Goal: Information Seeking & Learning: Find specific page/section

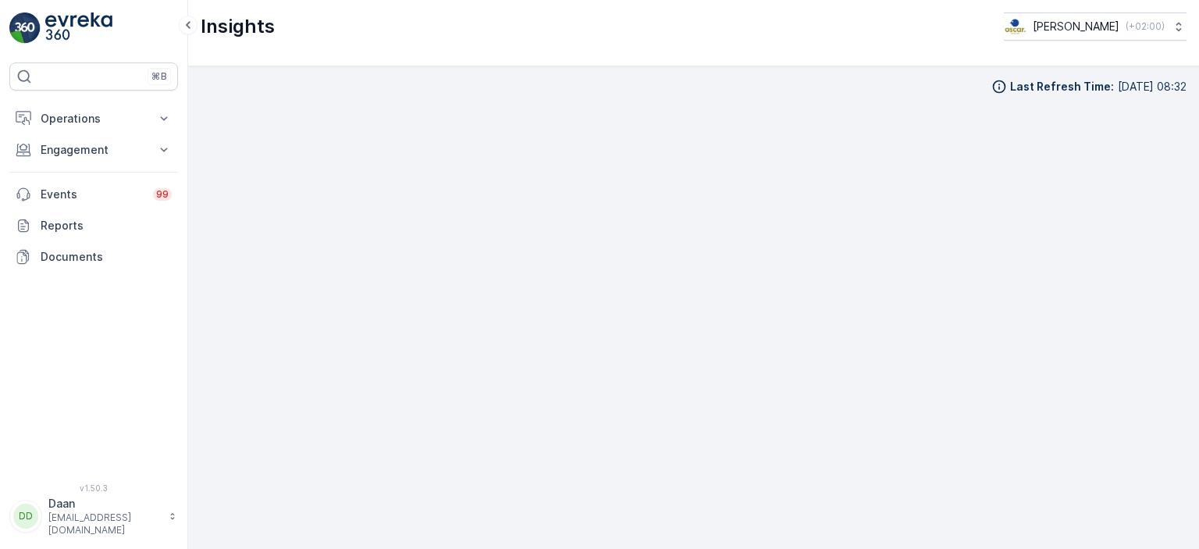
click at [59, 17] on img at bounding box center [78, 27] width 67 height 31
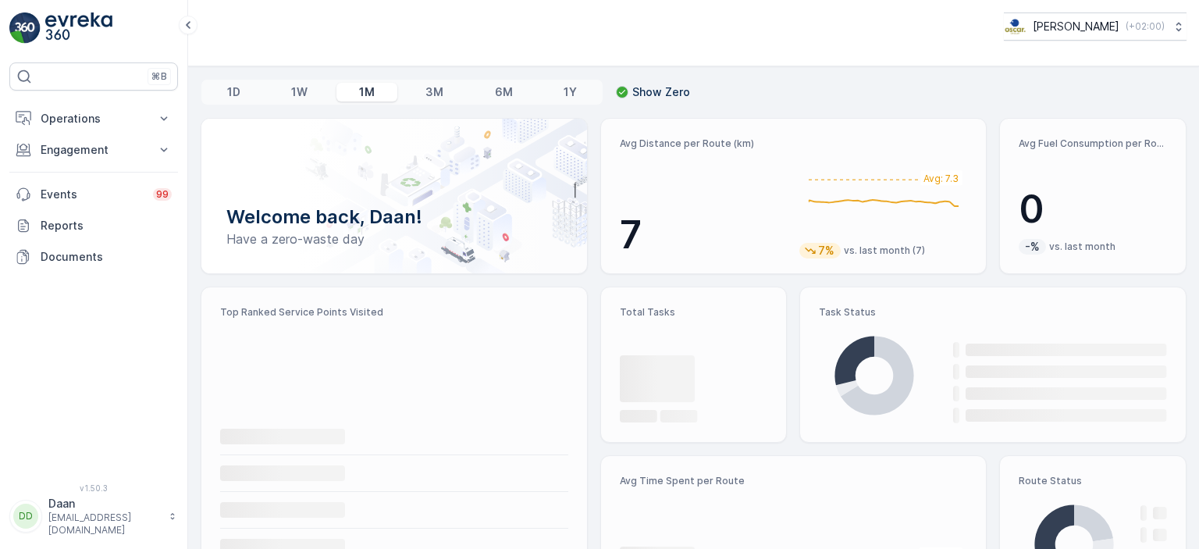
drag, startPoint x: 81, startPoint y: 130, endPoint x: 82, endPoint y: 145, distance: 14.9
click at [81, 130] on button "Operations" at bounding box center [93, 118] width 169 height 31
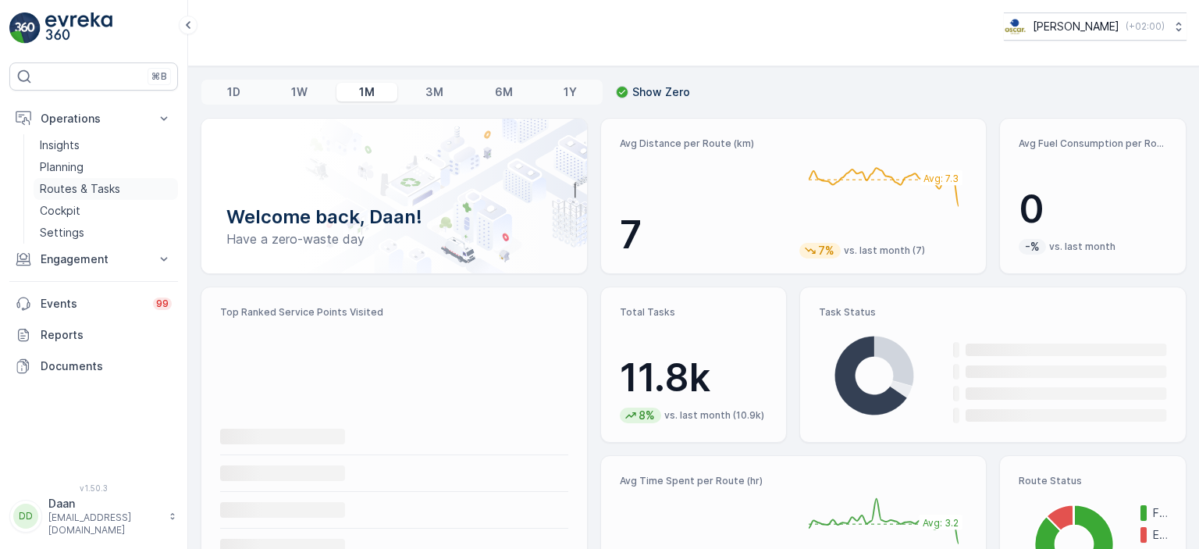
click at [78, 187] on p "Routes & Tasks" at bounding box center [80, 189] width 80 height 16
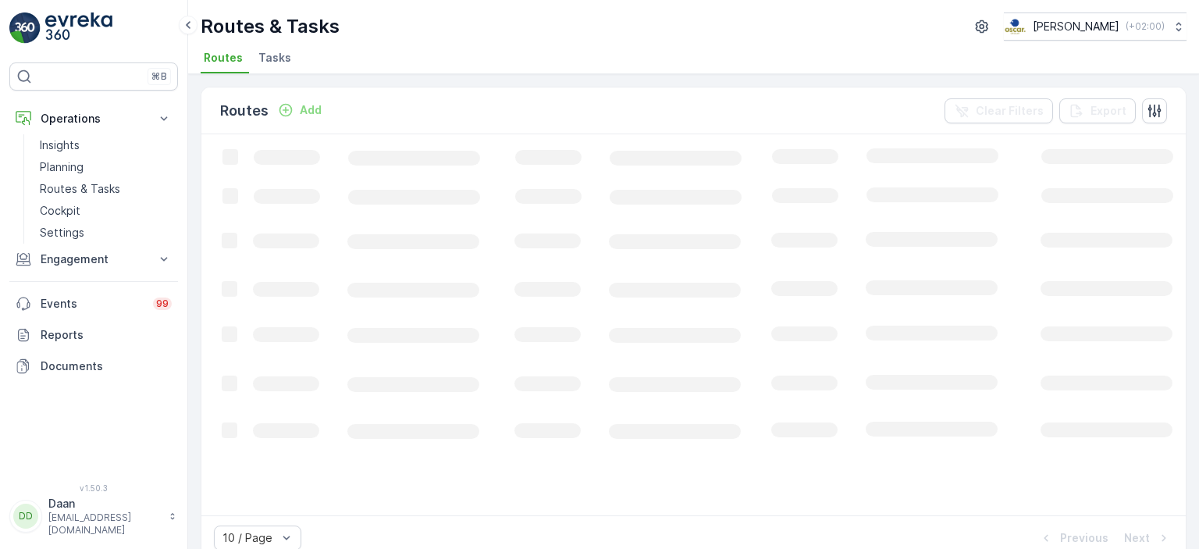
click at [284, 54] on span "Tasks" at bounding box center [274, 58] width 33 height 16
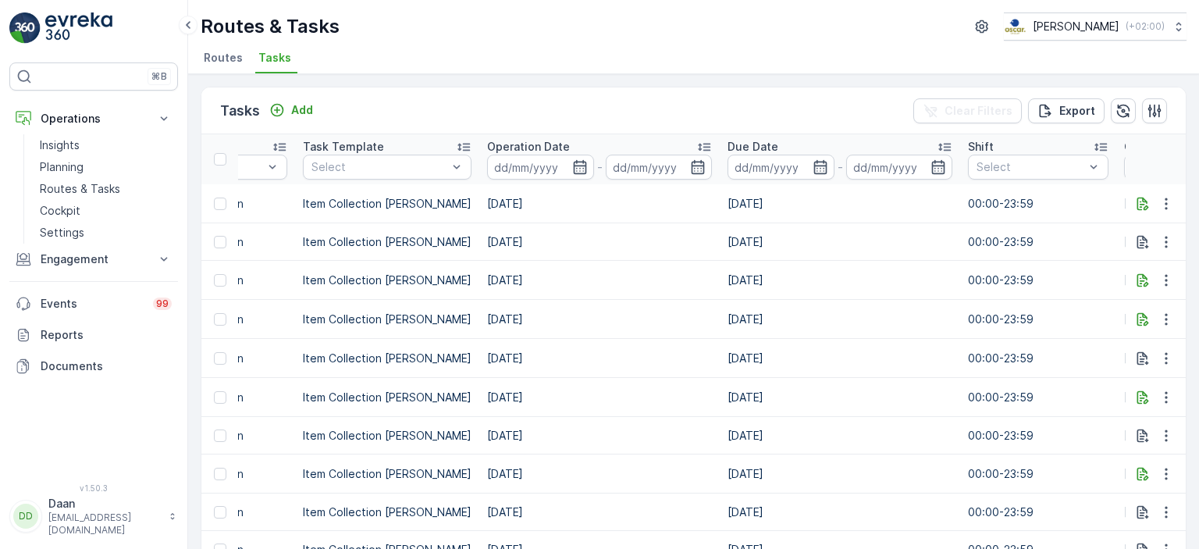
scroll to position [0, 600]
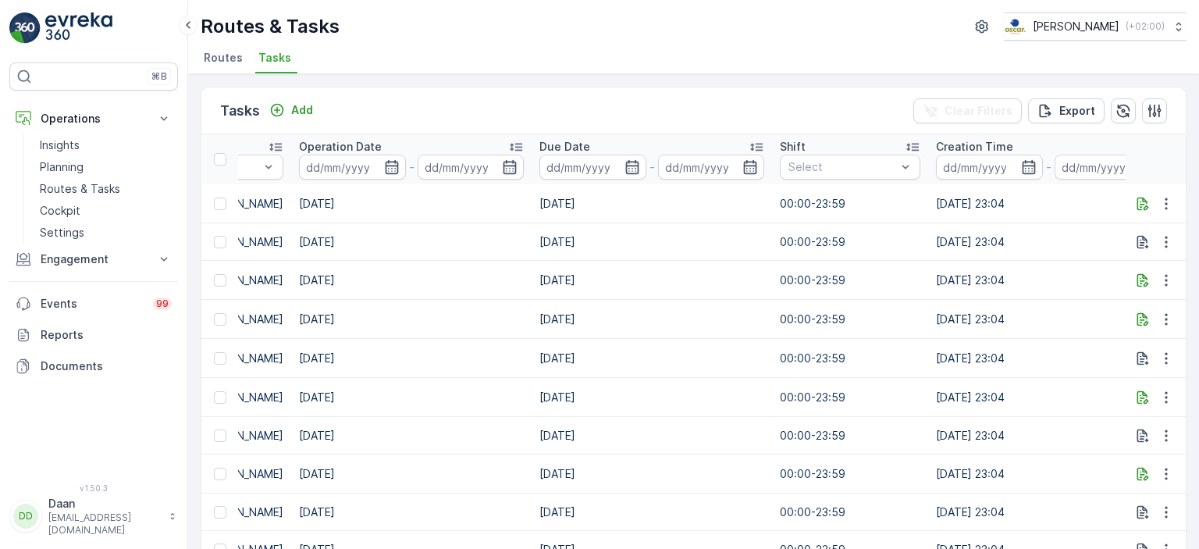
drag, startPoint x: 878, startPoint y: 268, endPoint x: 931, endPoint y: 283, distance: 55.3
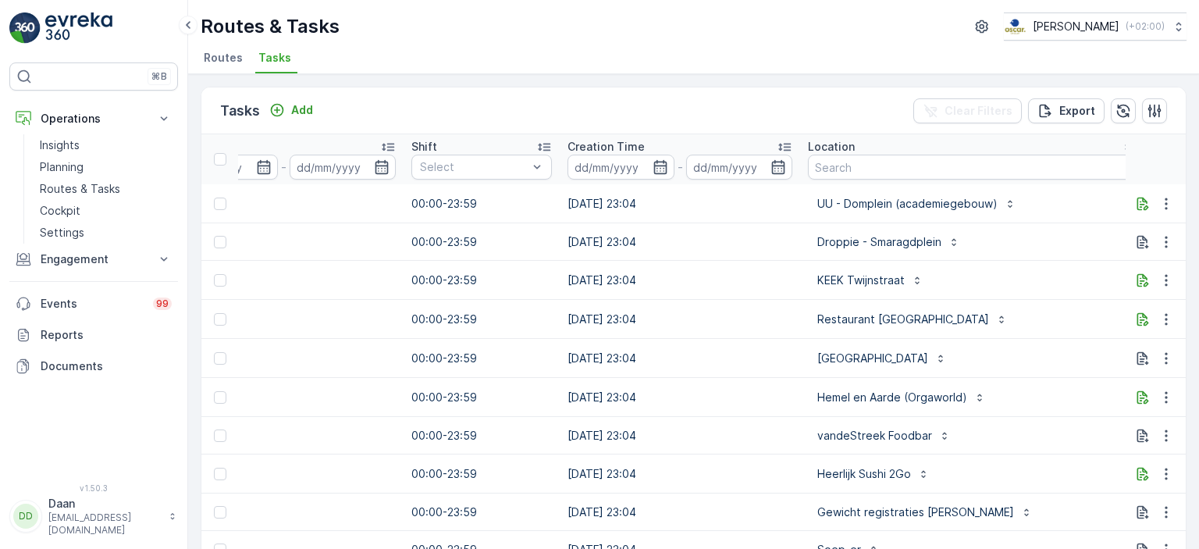
scroll to position [0, 1046]
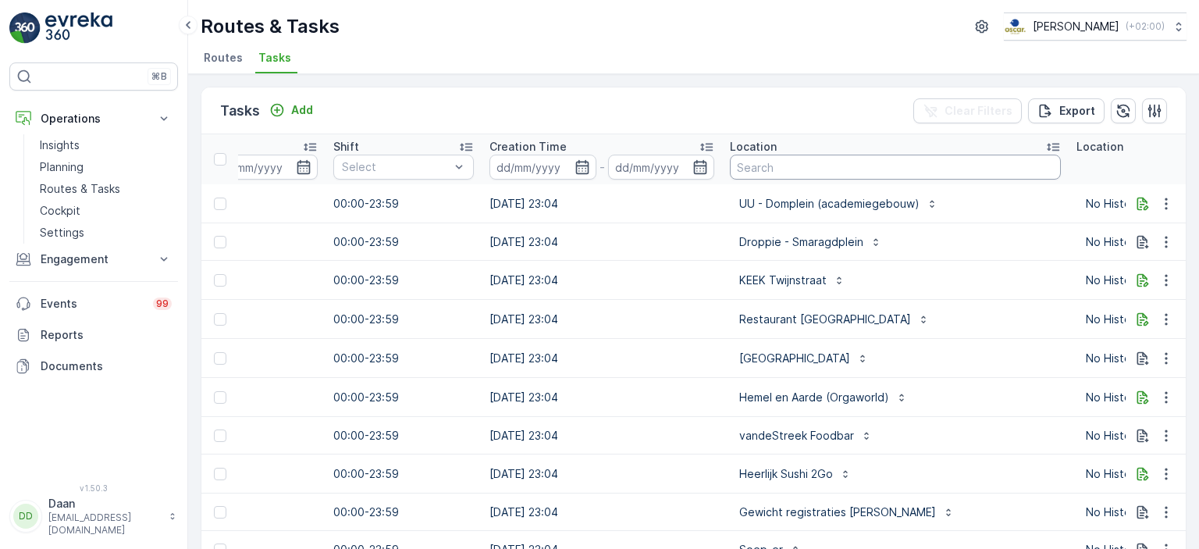
click at [825, 164] on input "text" at bounding box center [895, 167] width 331 height 25
type input "conc"
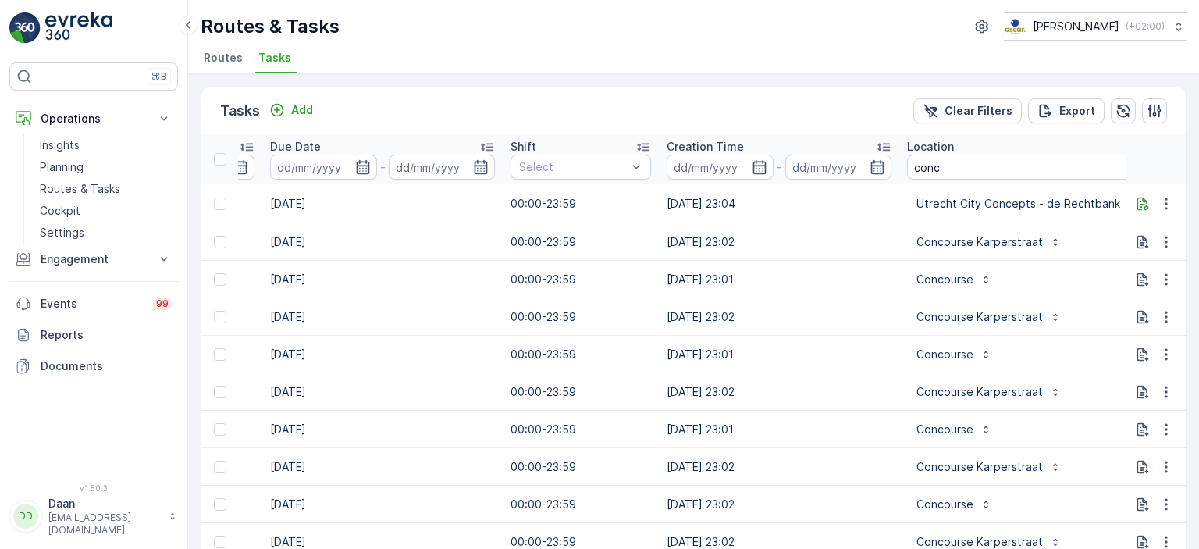
scroll to position [0, 914]
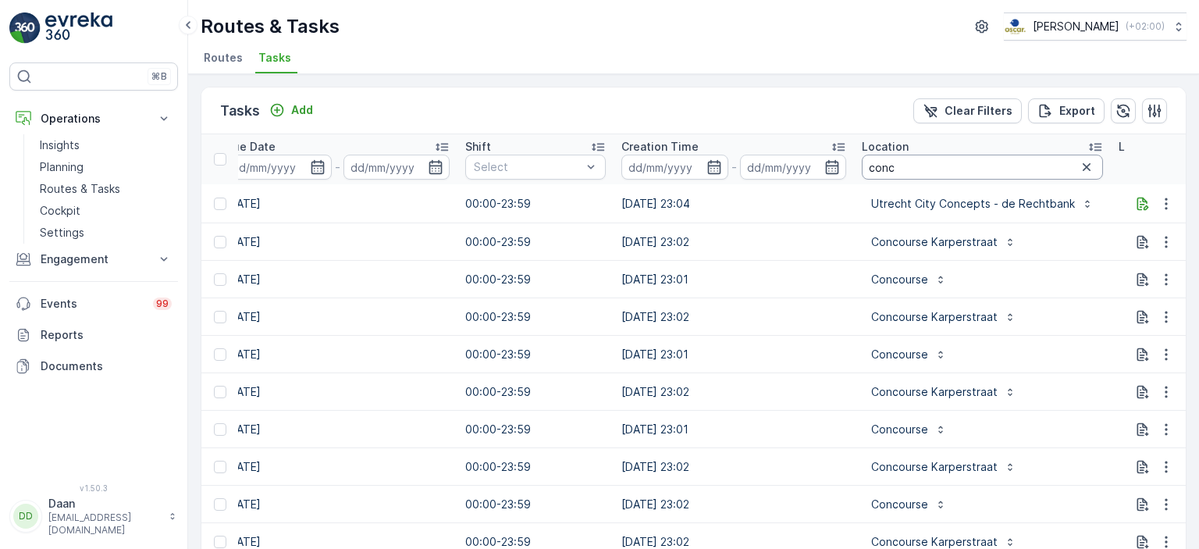
click at [905, 164] on input "conc" at bounding box center [982, 167] width 241 height 25
type input "cons"
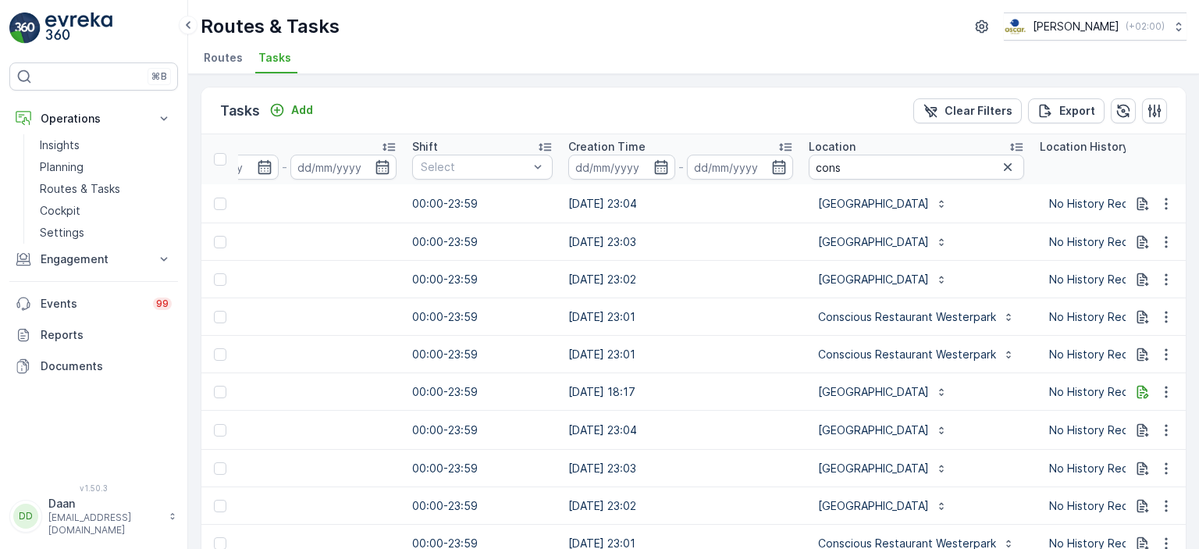
scroll to position [0, 1029]
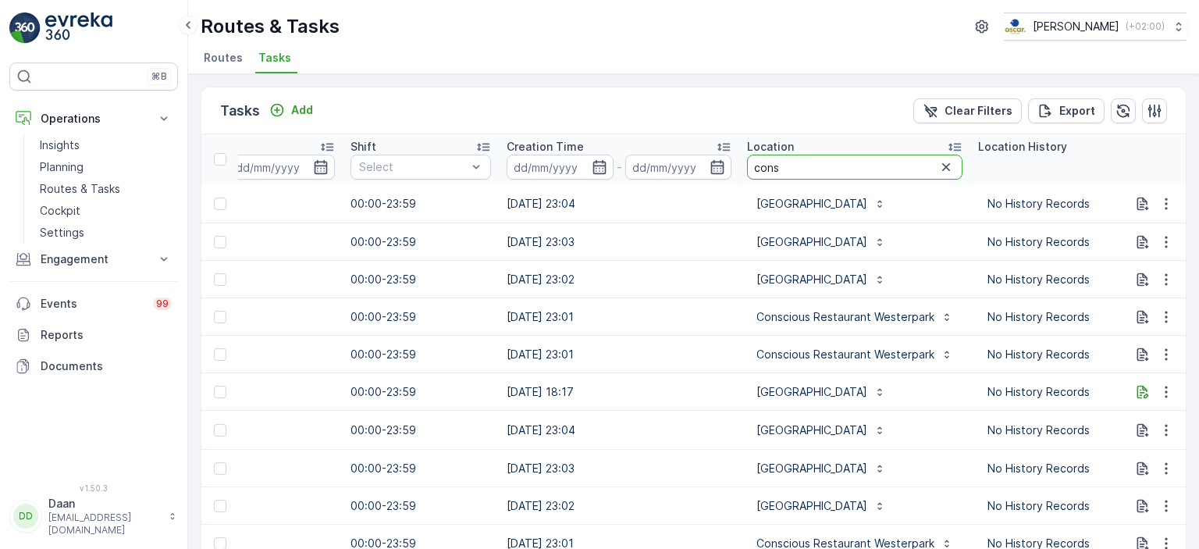
click at [790, 164] on input "cons" at bounding box center [855, 167] width 216 height 25
type input "conscious"
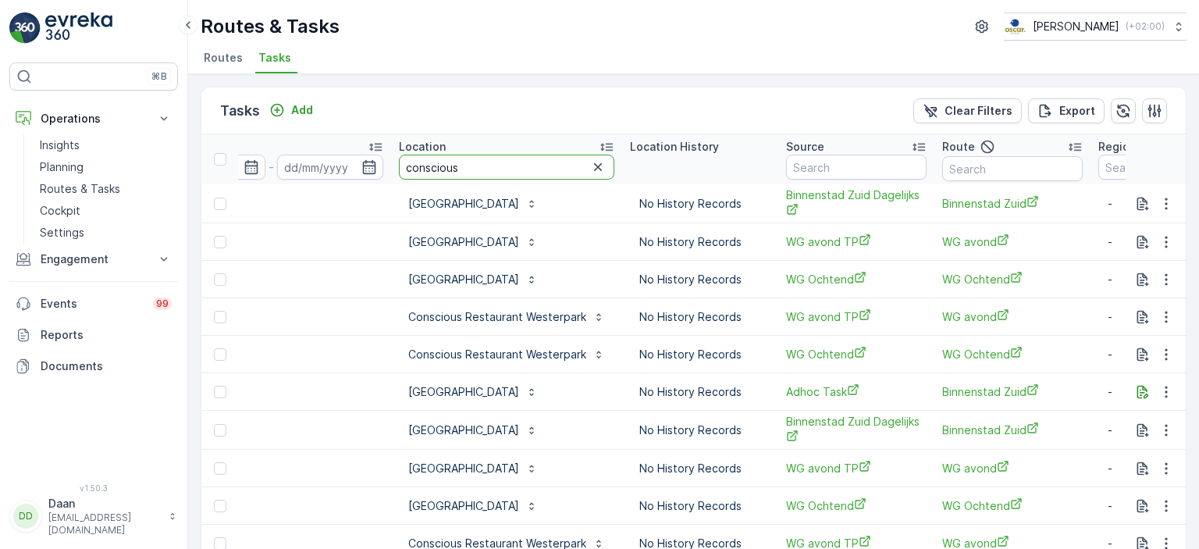
click at [476, 162] on input "conscious" at bounding box center [507, 167] width 216 height 25
type input "conscious hotel utrecht"
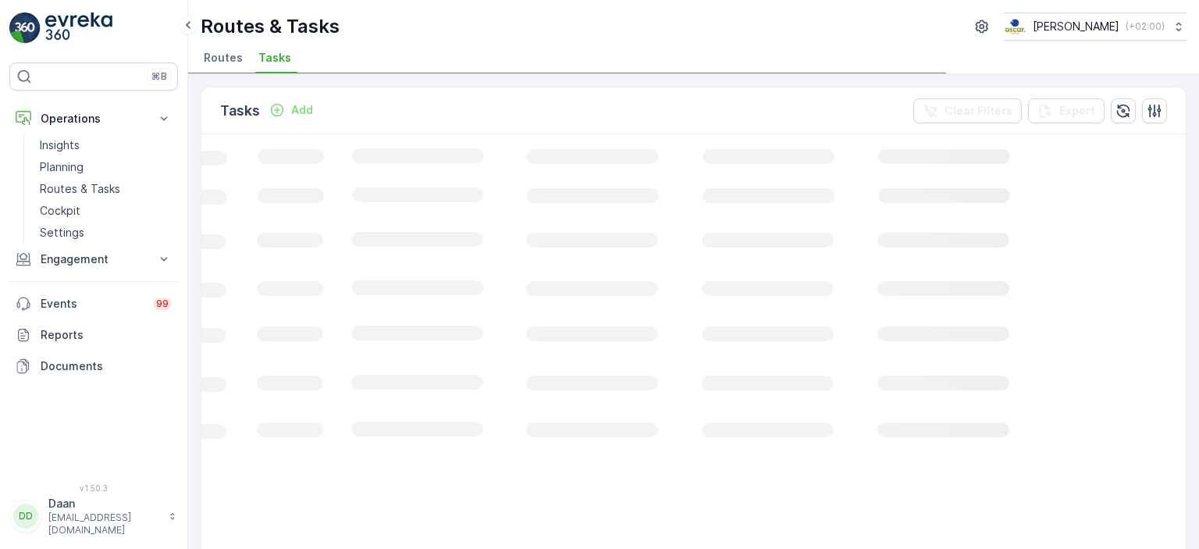
scroll to position [0, 518]
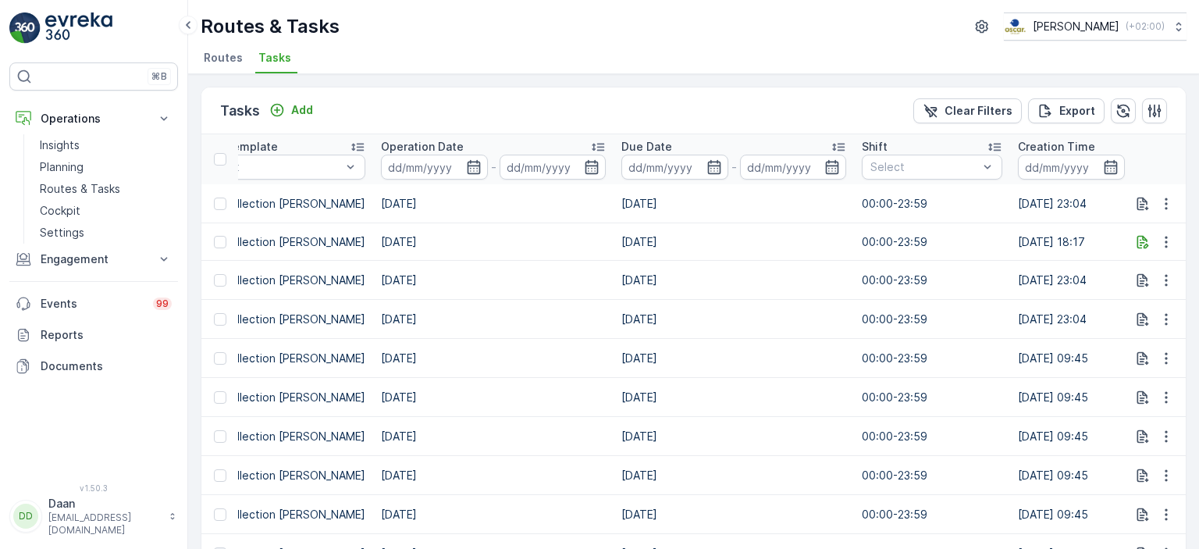
drag, startPoint x: 682, startPoint y: 336, endPoint x: 567, endPoint y: 366, distance: 119.5
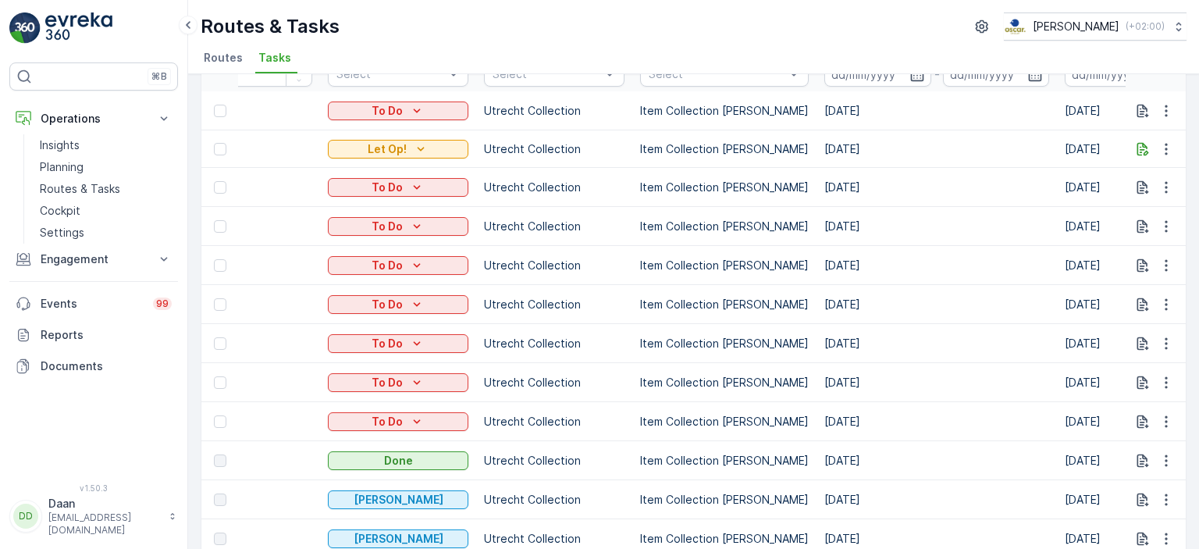
scroll to position [162, 0]
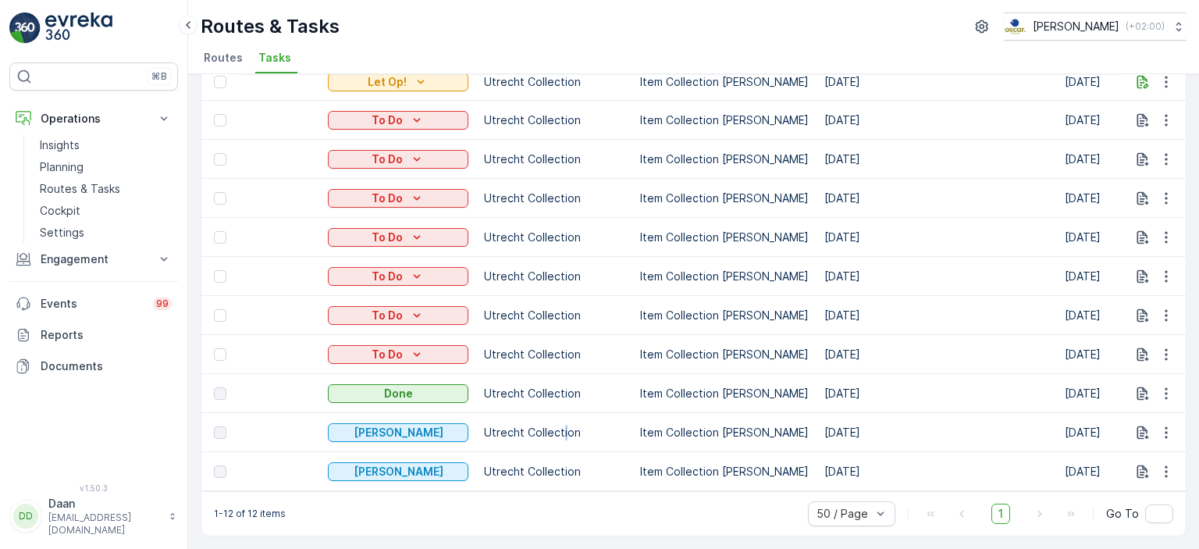
drag, startPoint x: 351, startPoint y: 396, endPoint x: 567, endPoint y: 426, distance: 217.5
click at [567, 426] on p "Utrecht Collection" at bounding box center [554, 433] width 141 height 16
drag, startPoint x: 568, startPoint y: 398, endPoint x: 558, endPoint y: 394, distance: 10.9
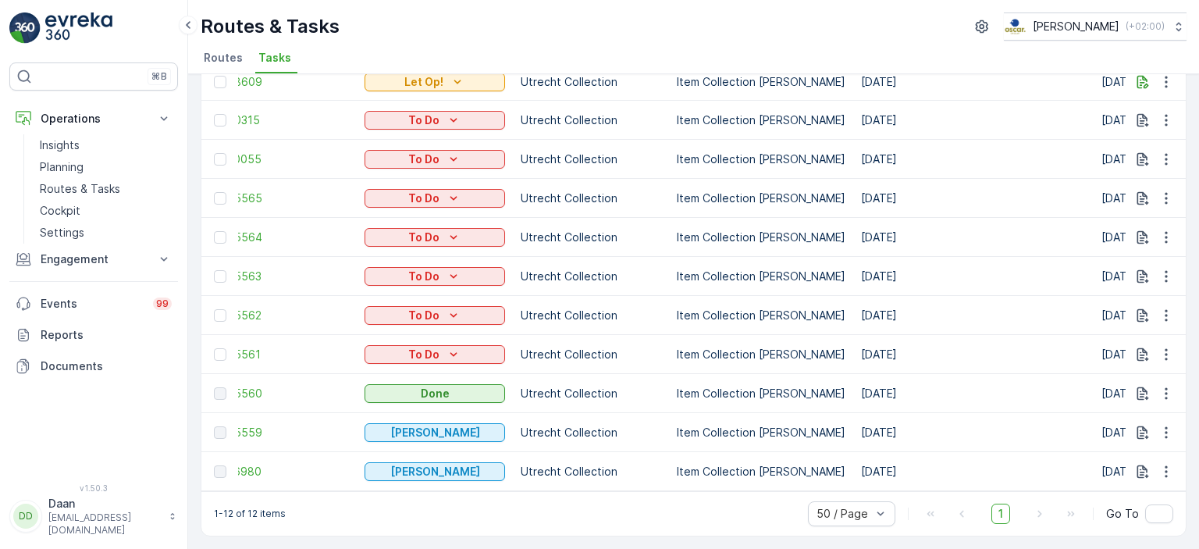
scroll to position [0, 0]
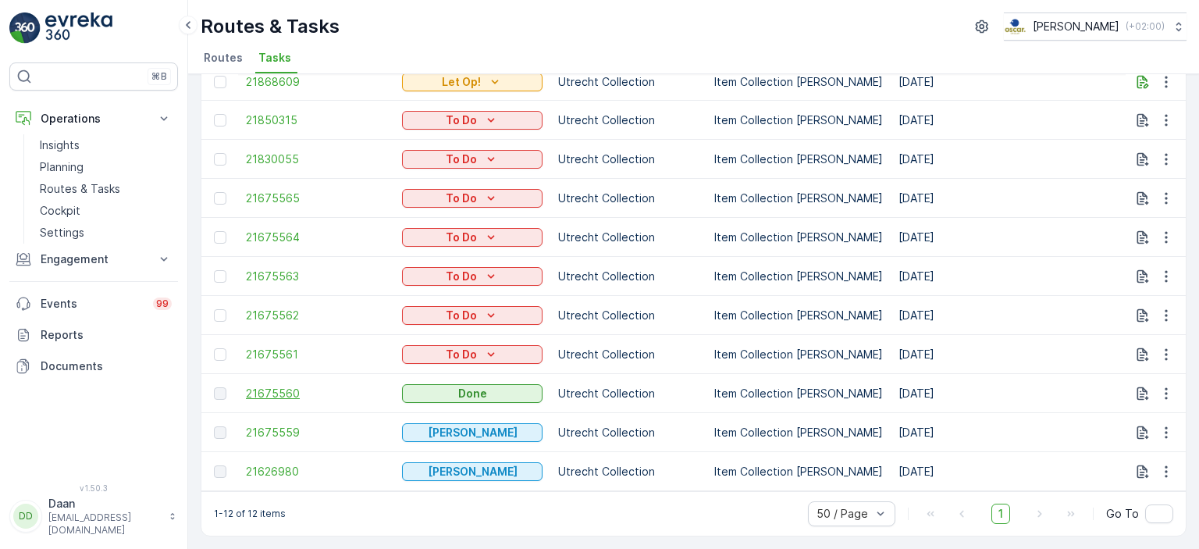
click at [284, 387] on span "21675560" at bounding box center [316, 394] width 141 height 16
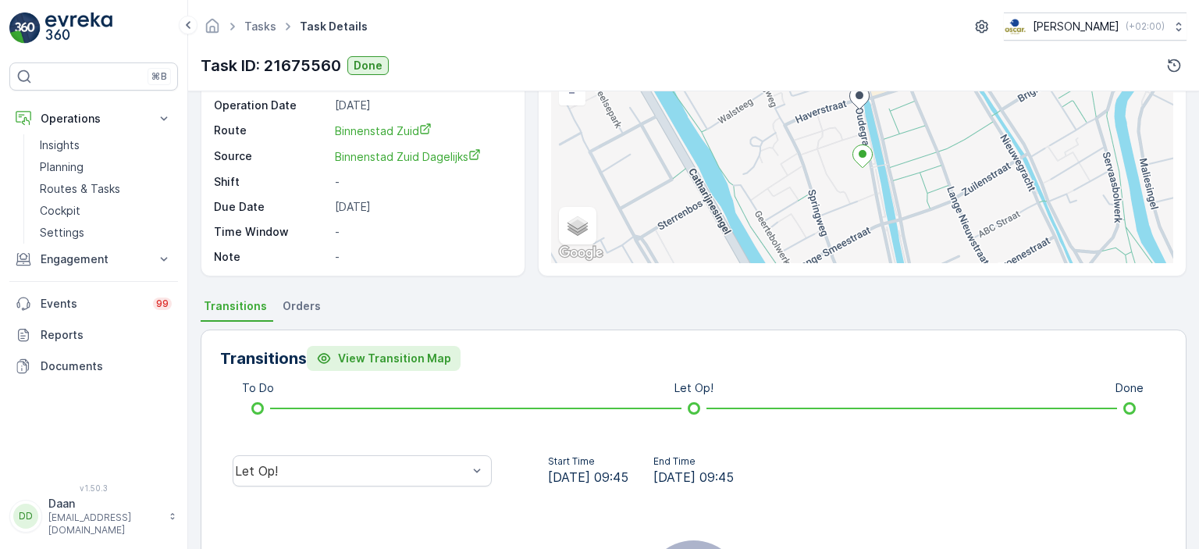
scroll to position [356, 0]
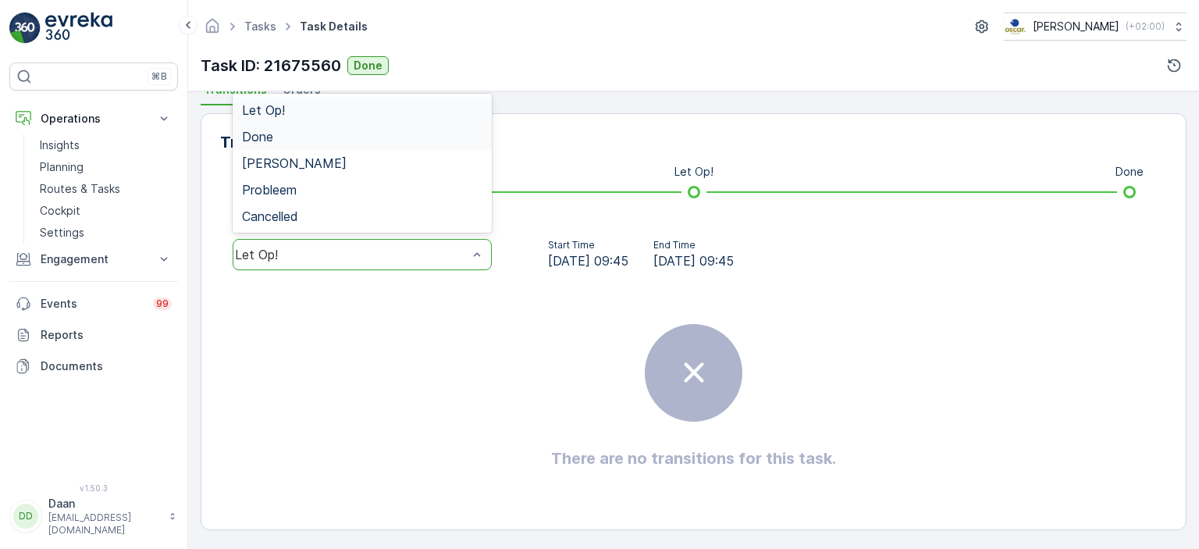
click at [400, 134] on div "Done" at bounding box center [362, 137] width 241 height 14
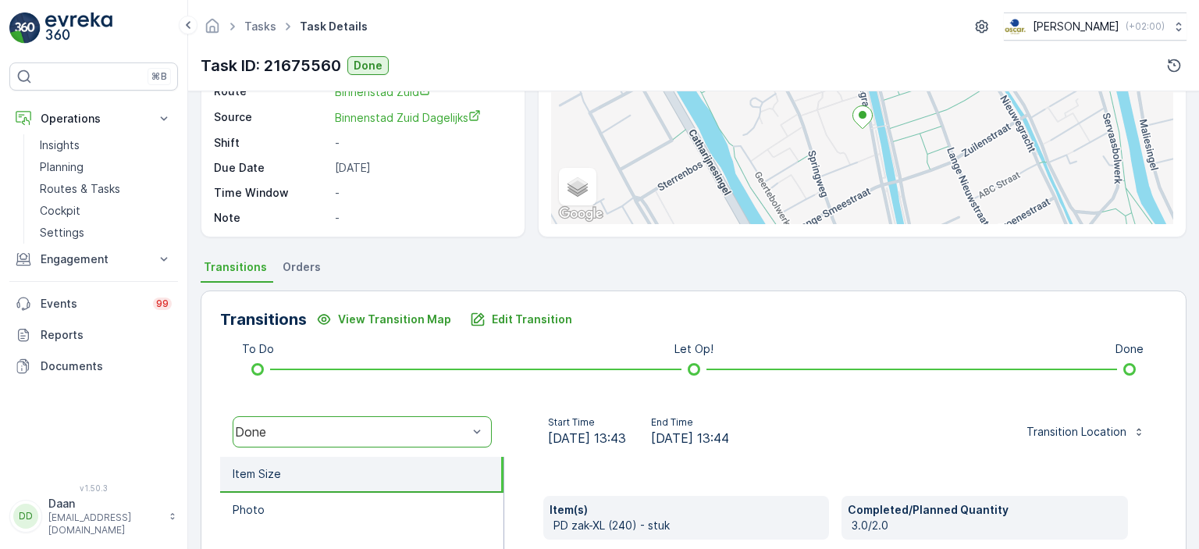
scroll to position [0, 0]
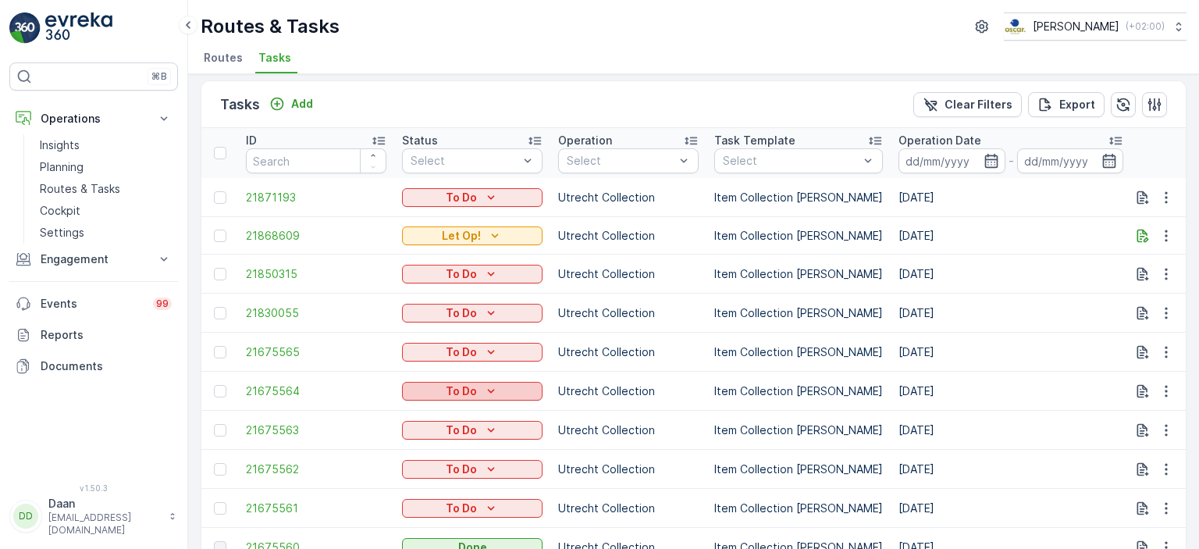
scroll to position [84, 0]
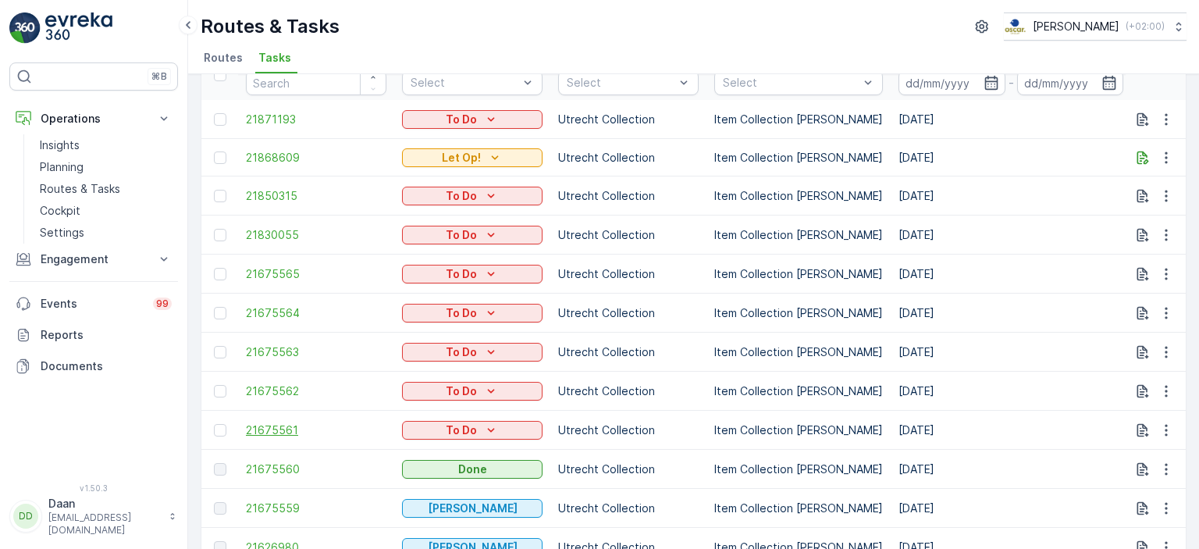
click at [275, 429] on span "21675561" at bounding box center [316, 430] width 141 height 16
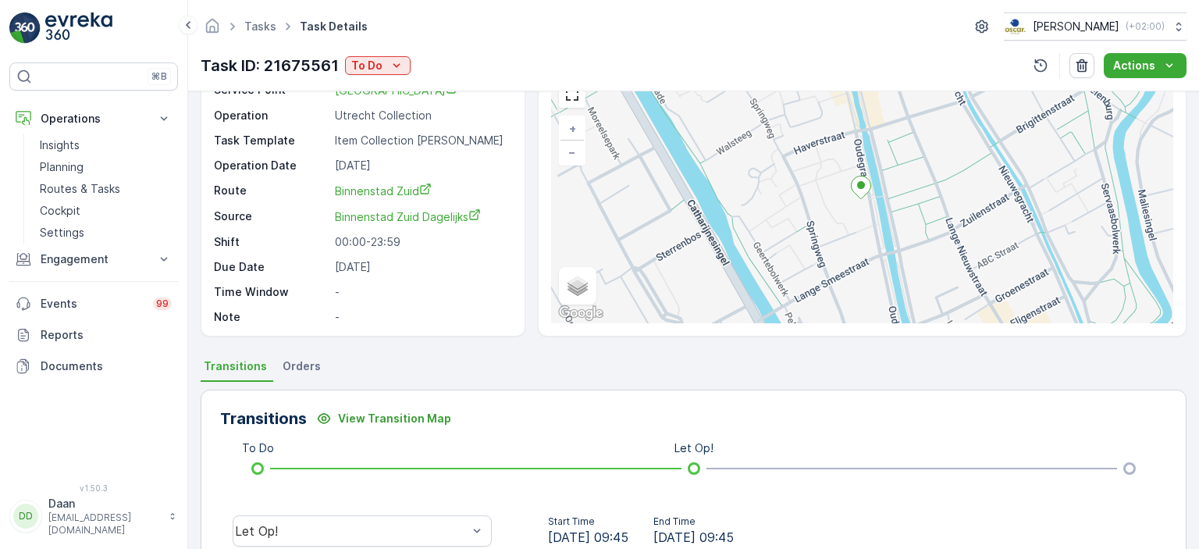
scroll to position [312, 0]
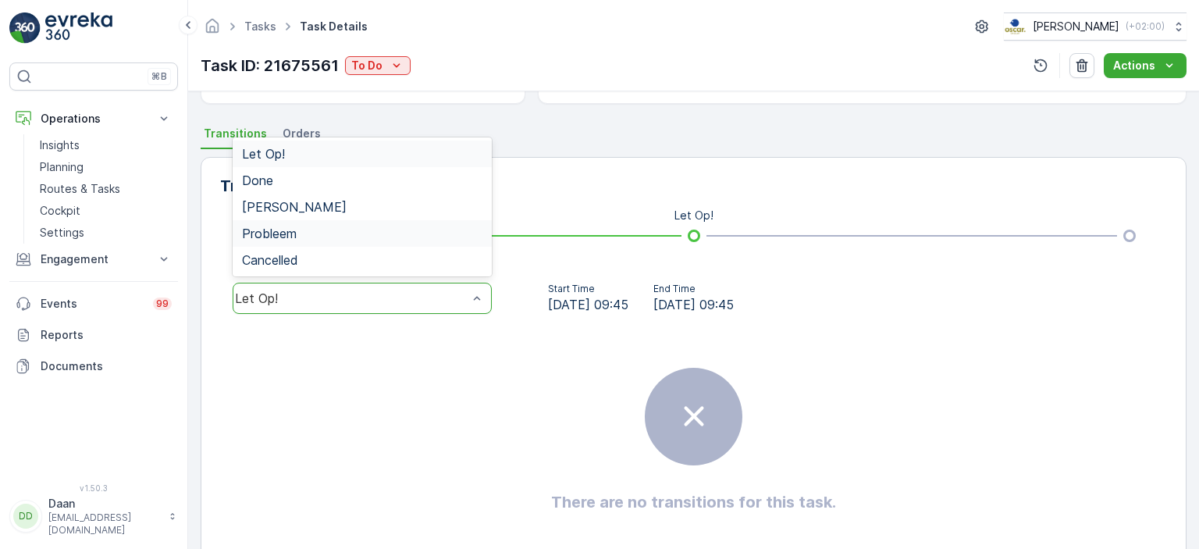
click at [634, 255] on div "Transitions View Transition Map To Do Let Op! 5 results available. Use Up and D…" at bounding box center [694, 365] width 986 height 417
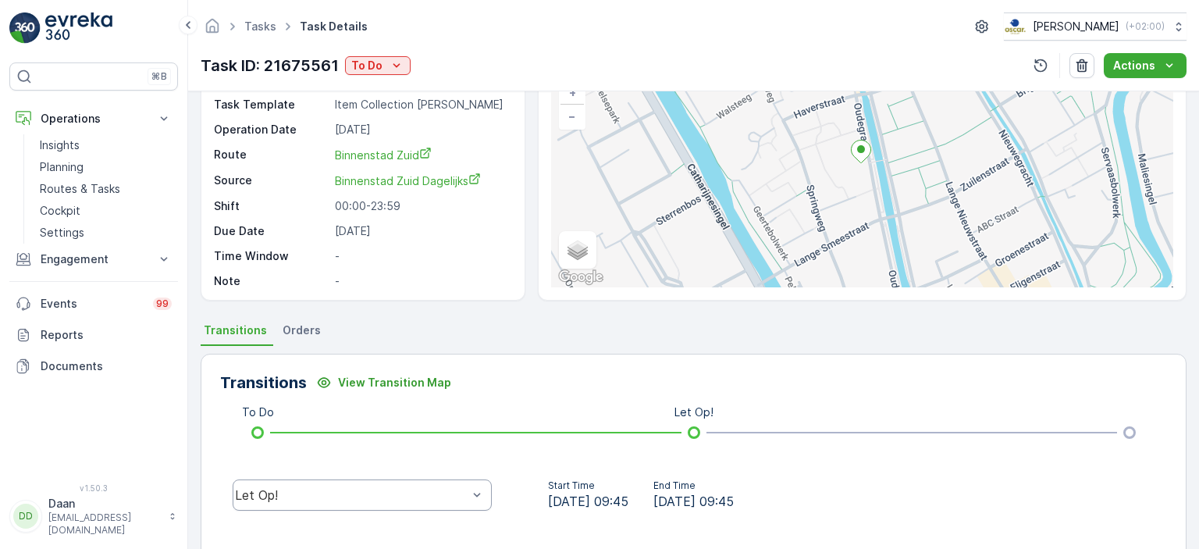
scroll to position [0, 0]
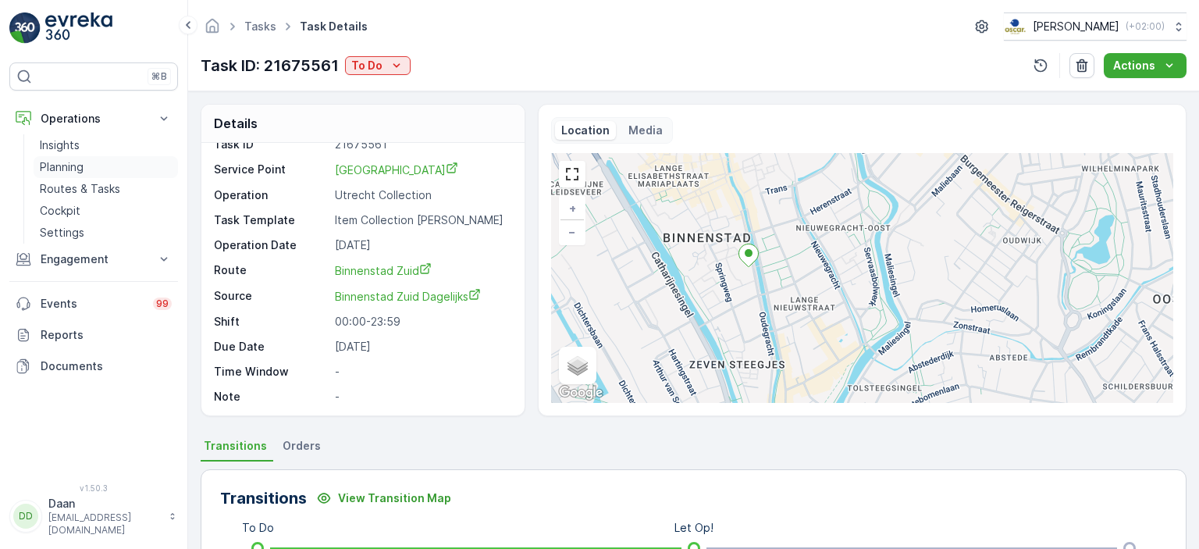
drag, startPoint x: 66, startPoint y: 190, endPoint x: 116, endPoint y: 162, distance: 57.0
click at [68, 190] on p "Routes & Tasks" at bounding box center [80, 189] width 80 height 16
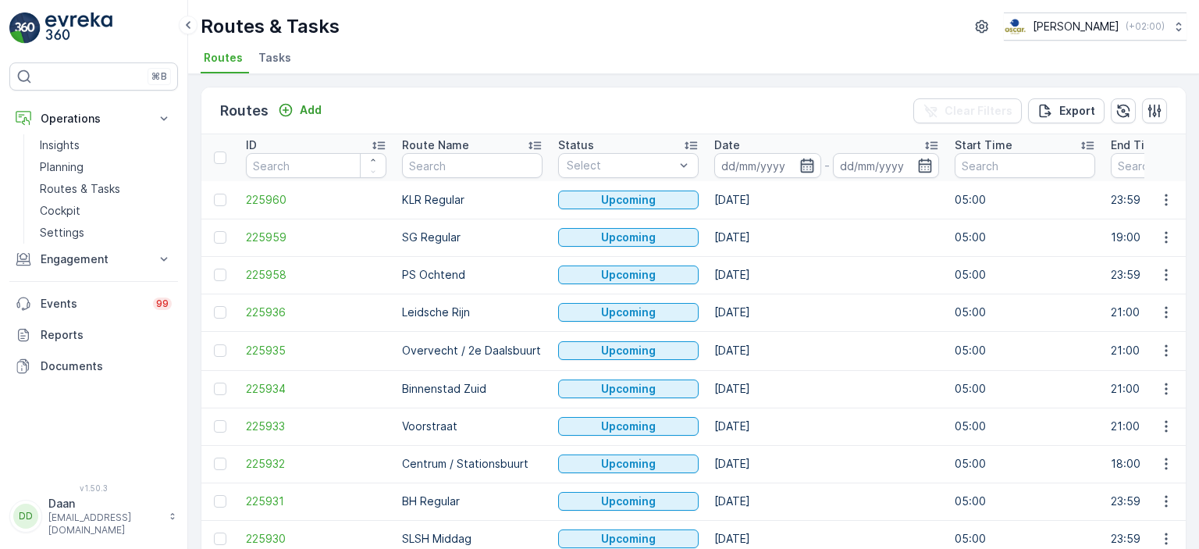
click at [803, 167] on icon "button" at bounding box center [808, 166] width 16 height 16
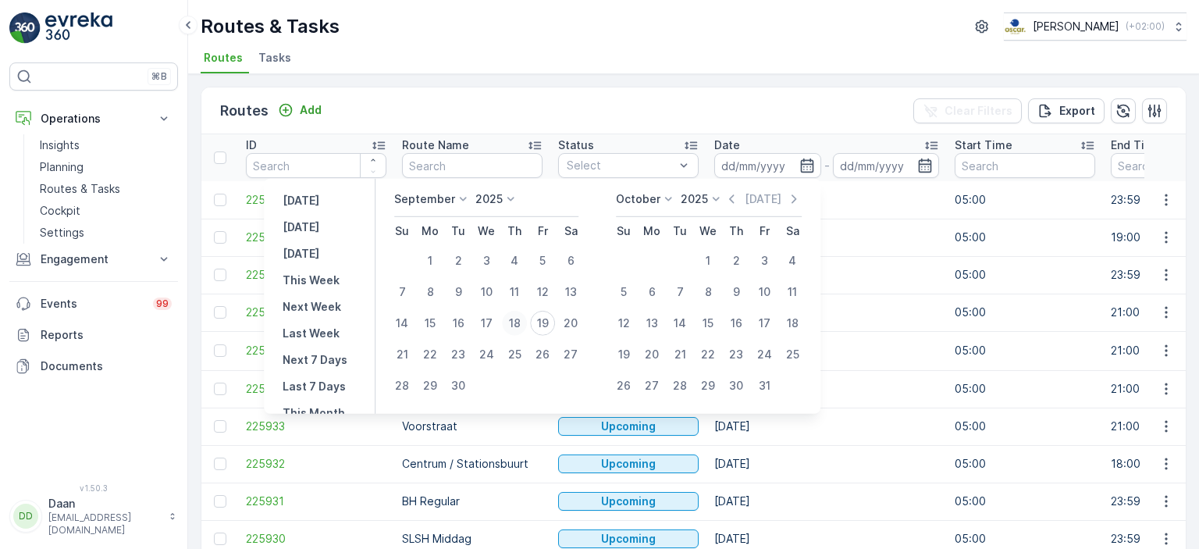
click at [513, 324] on div "18" at bounding box center [514, 323] width 25 height 25
type input "[DATE]"
click at [520, 323] on div "18" at bounding box center [514, 323] width 25 height 25
type input "[DATE]"
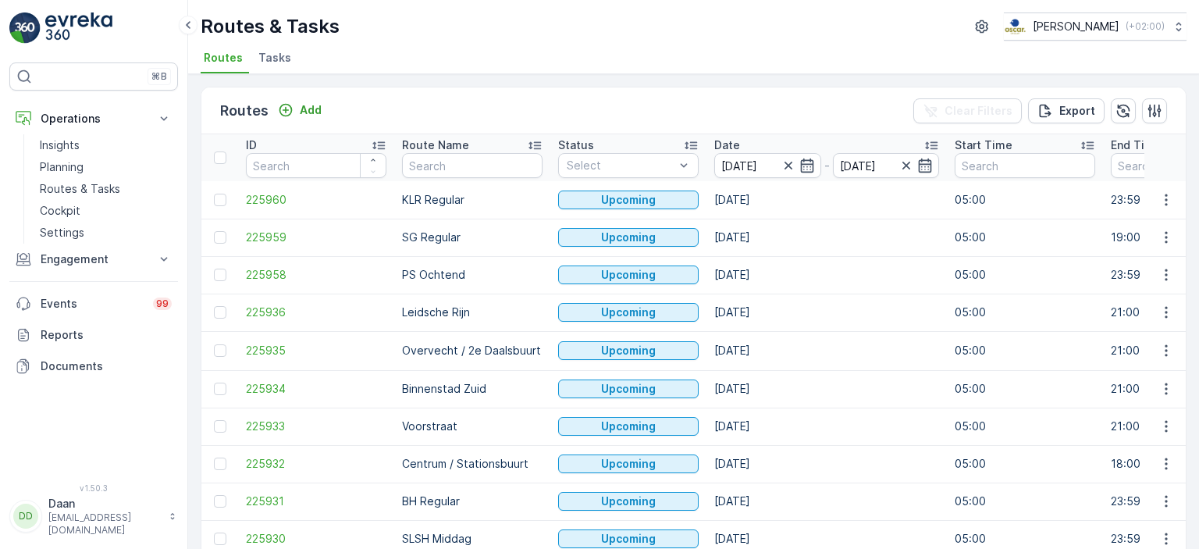
click at [716, 87] on div "Routes Add Clear Filters Export ID Route Name Status Select Date 18.09.2025 - 1…" at bounding box center [694, 345] width 986 height 517
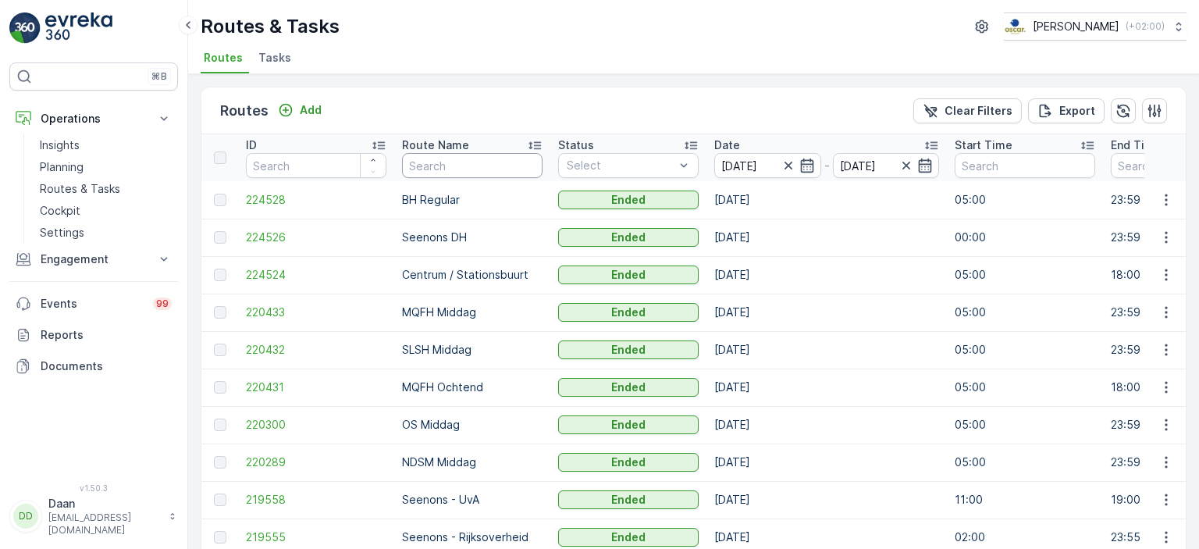
click at [461, 159] on input "text" at bounding box center [472, 165] width 141 height 25
type input "Binnewnstad"
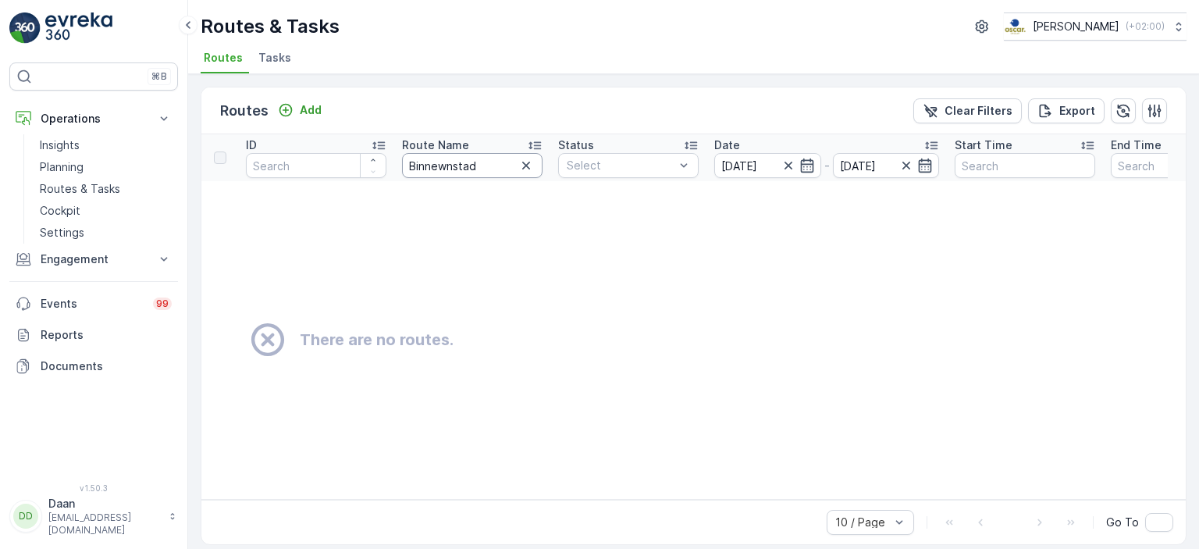
click at [447, 163] on input "Binnewnstad" at bounding box center [472, 165] width 141 height 25
type input "Binnenstad"
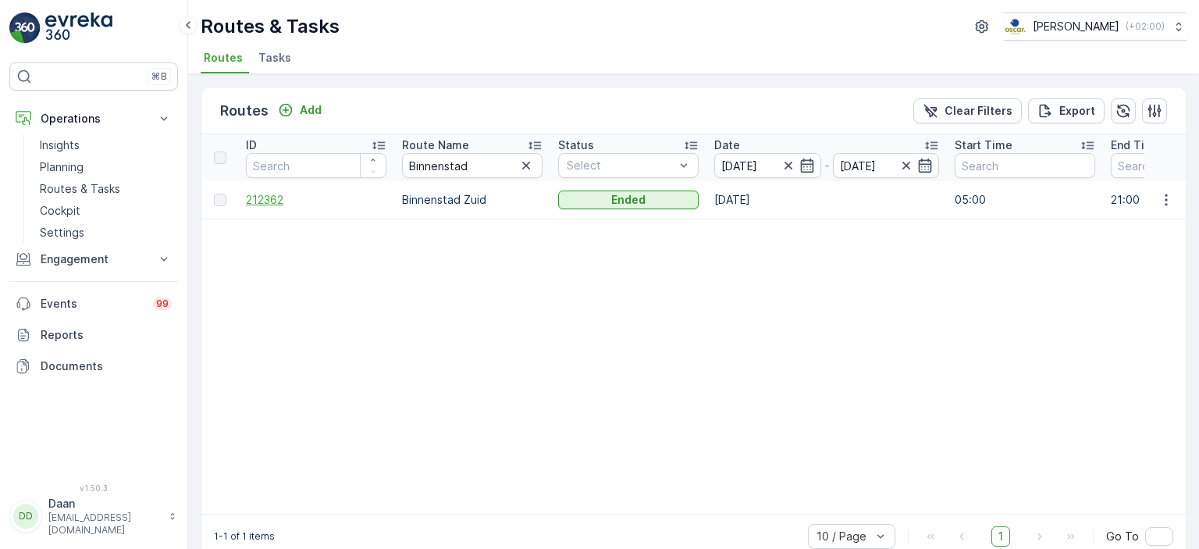
click at [267, 201] on span "212362" at bounding box center [316, 200] width 141 height 16
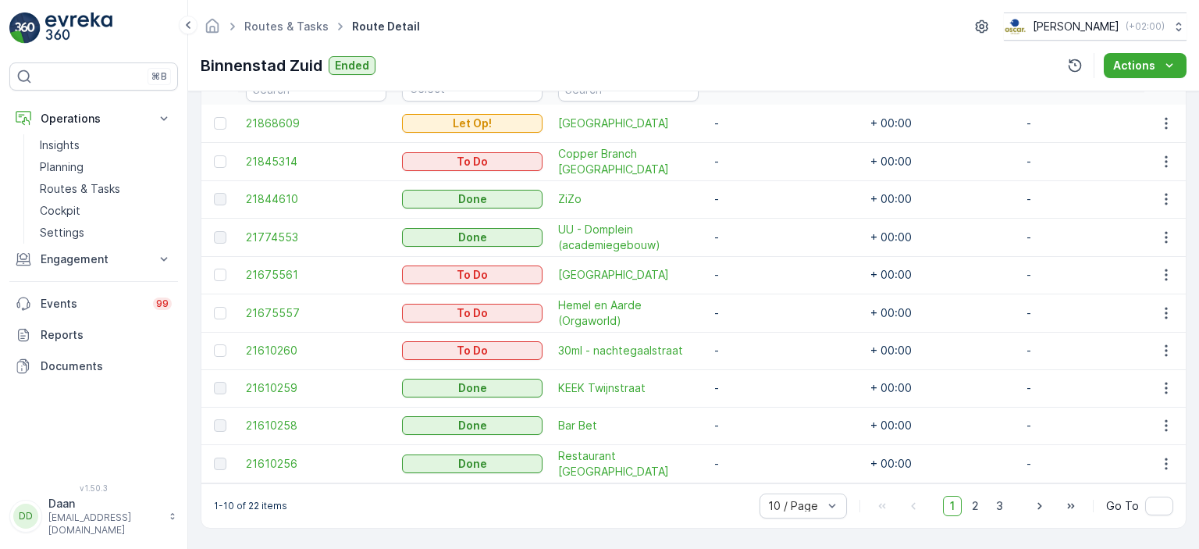
scroll to position [462, 0]
click at [979, 502] on span "2" at bounding box center [975, 506] width 21 height 20
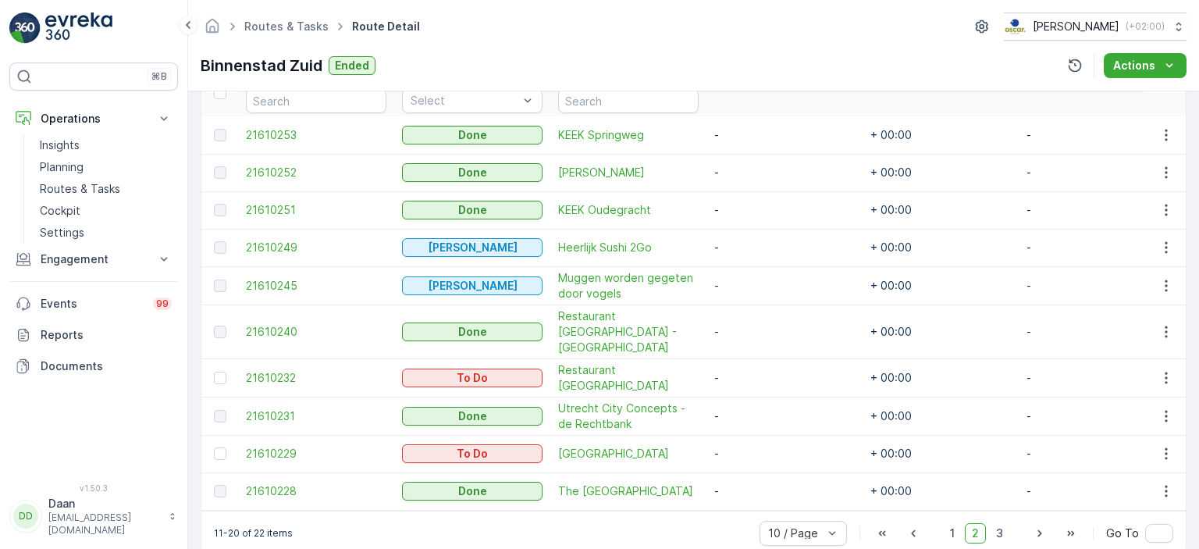
scroll to position [463, 0]
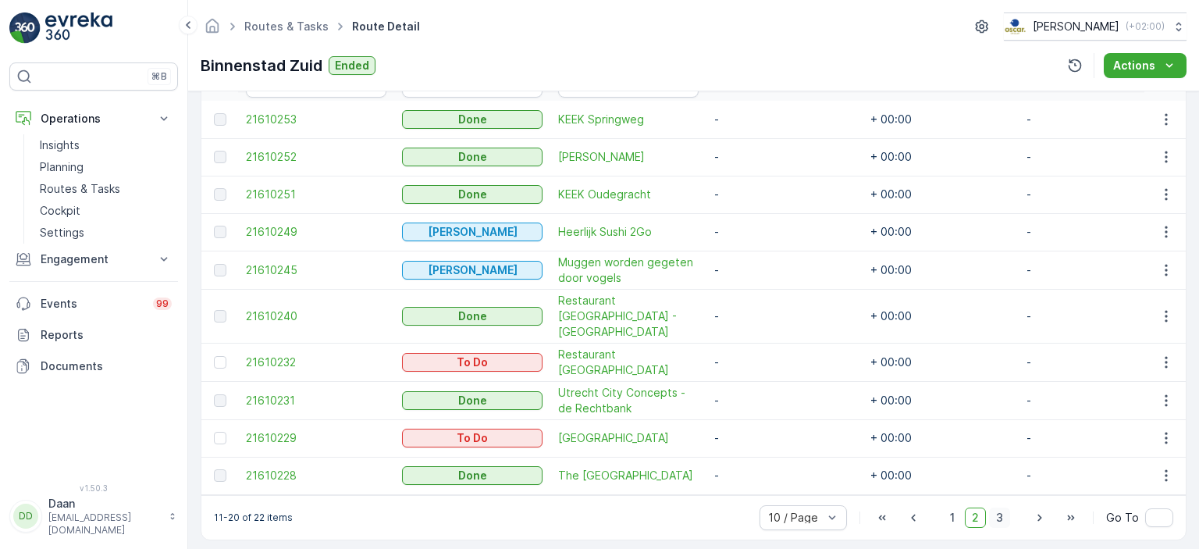
click at [1002, 508] on span "3" at bounding box center [999, 518] width 21 height 20
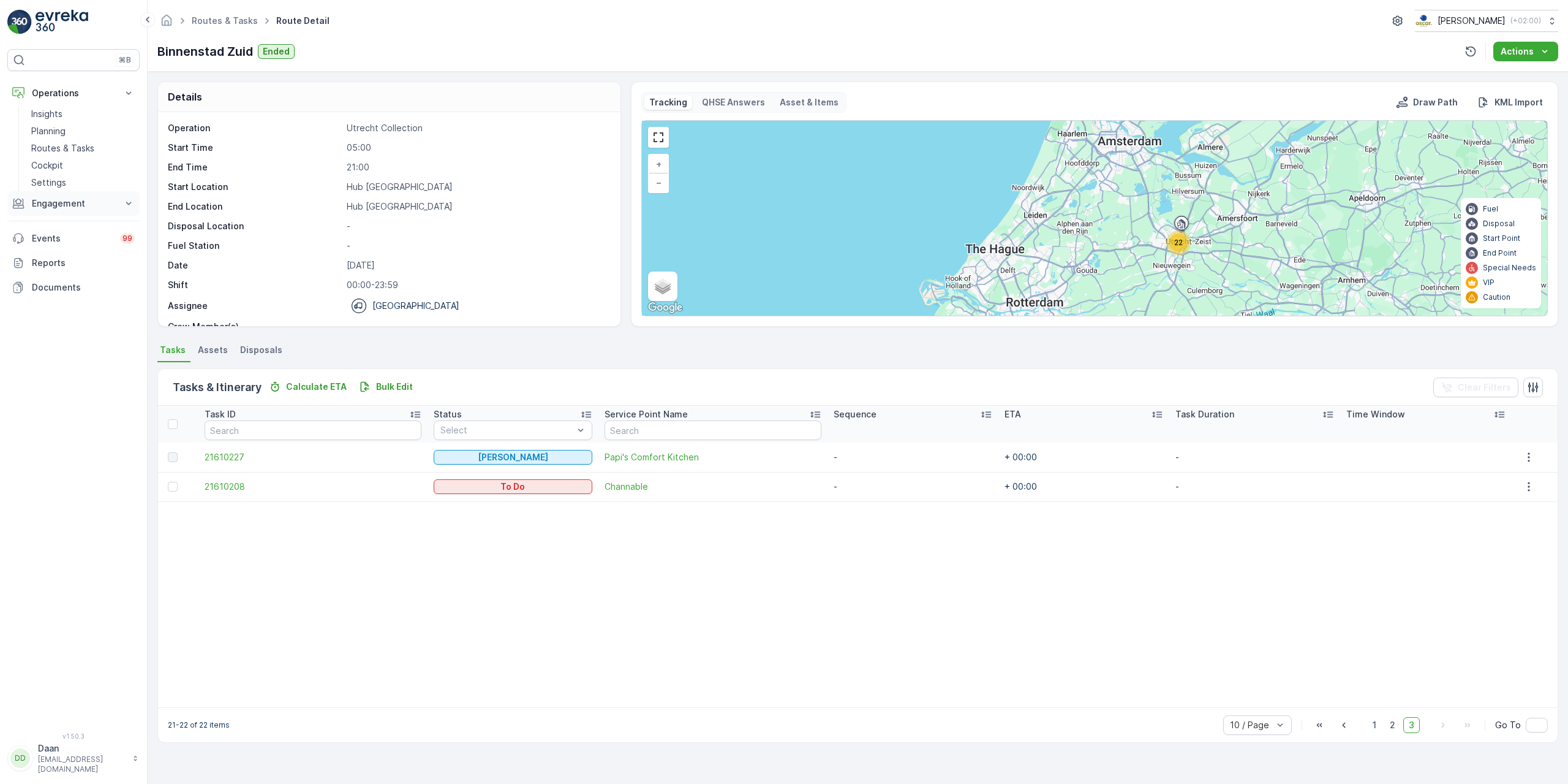
click at [93, 199] on button "Engagement" at bounding box center [73, 203] width 133 height 24
click at [72, 274] on p "Service Points" at bounding box center [61, 276] width 60 height 13
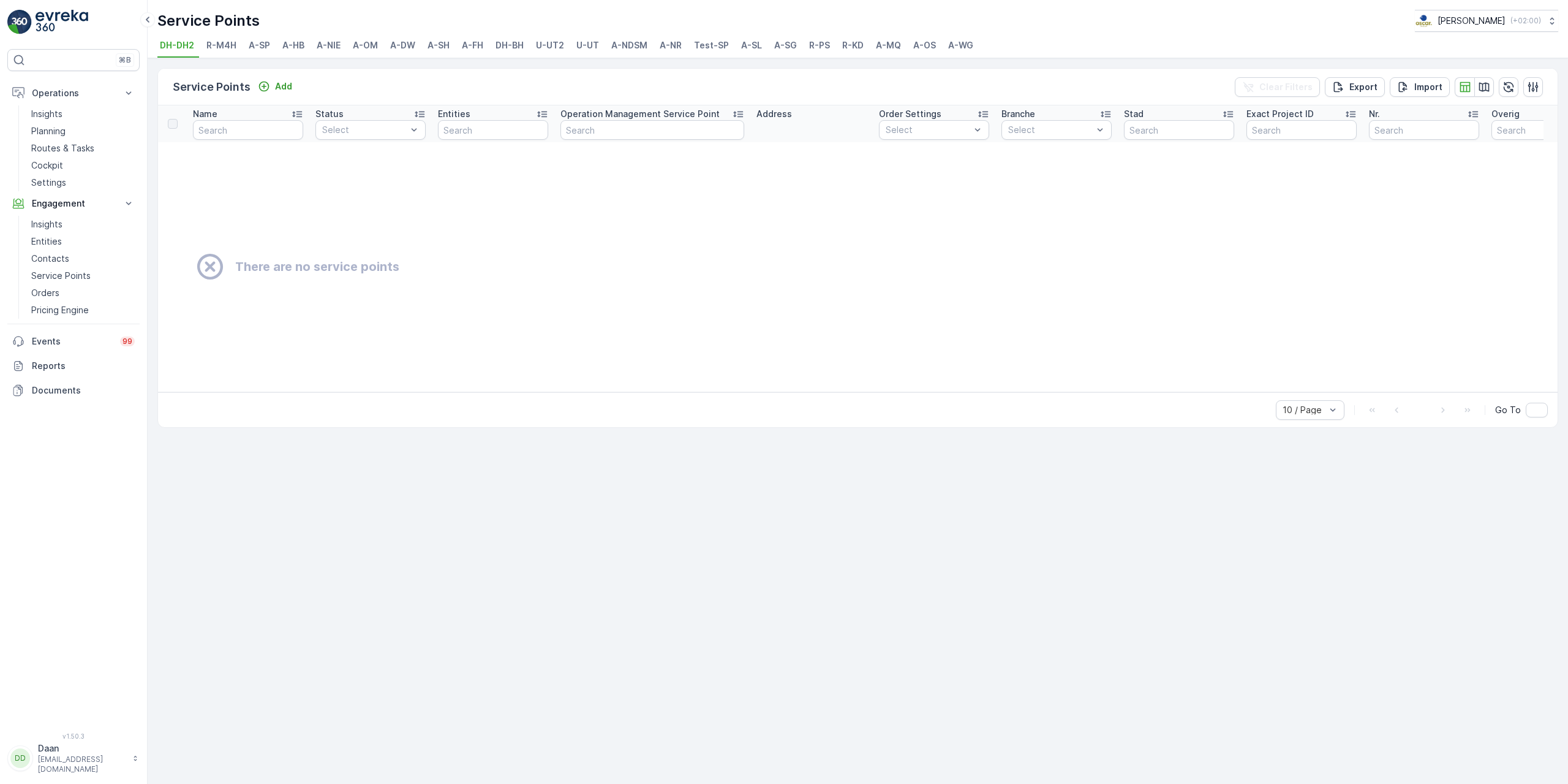
click at [586, 47] on span "U-UT" at bounding box center [588, 46] width 23 height 13
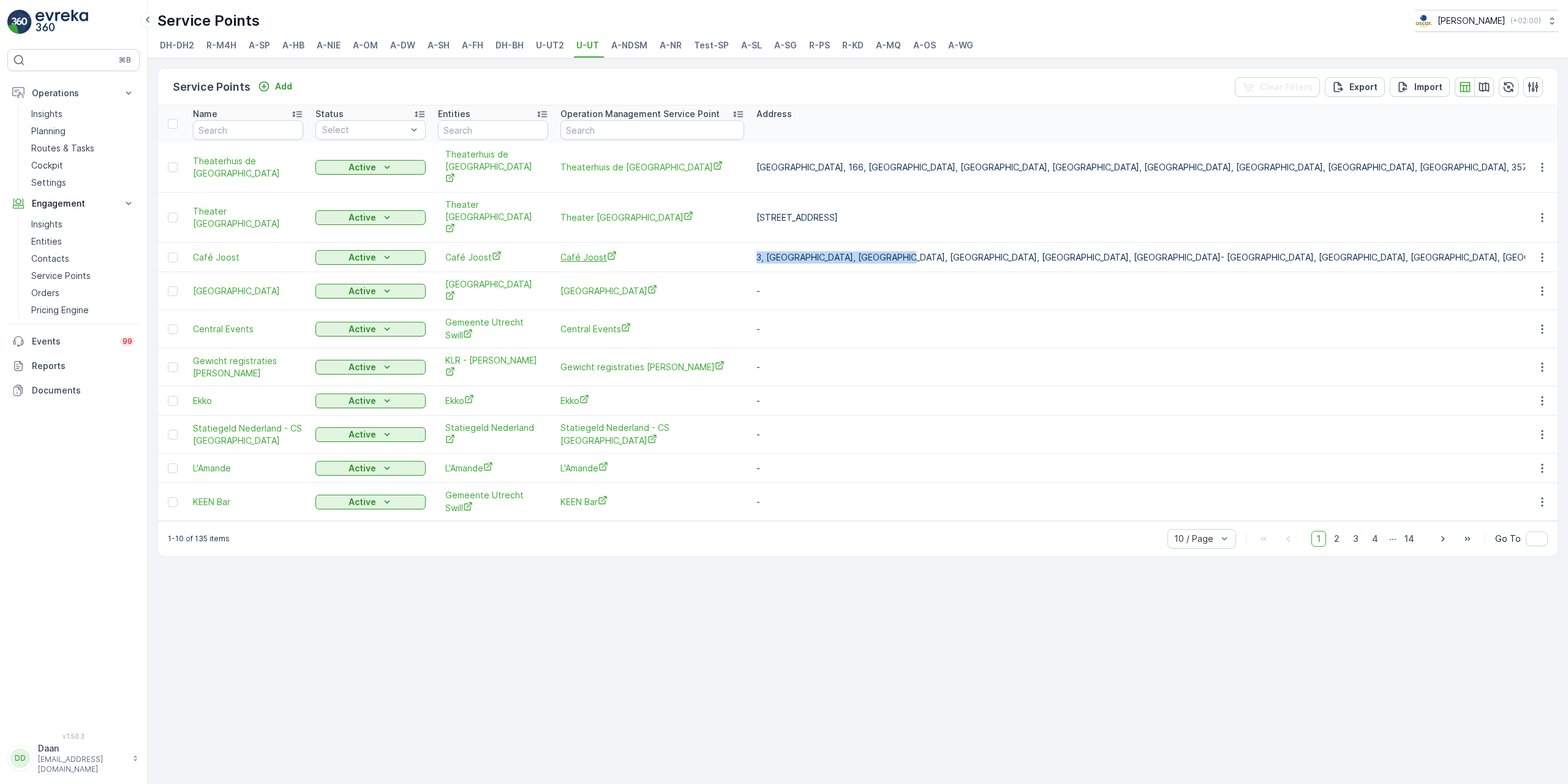
drag, startPoint x: 885, startPoint y: 224, endPoint x: 726, endPoint y: 230, distance: 159.1
copy tr "Café Joost 3, Achter Sint Pieter, Domplein,"
drag, startPoint x: 817, startPoint y: 195, endPoint x: 731, endPoint y: 205, distance: 86.6
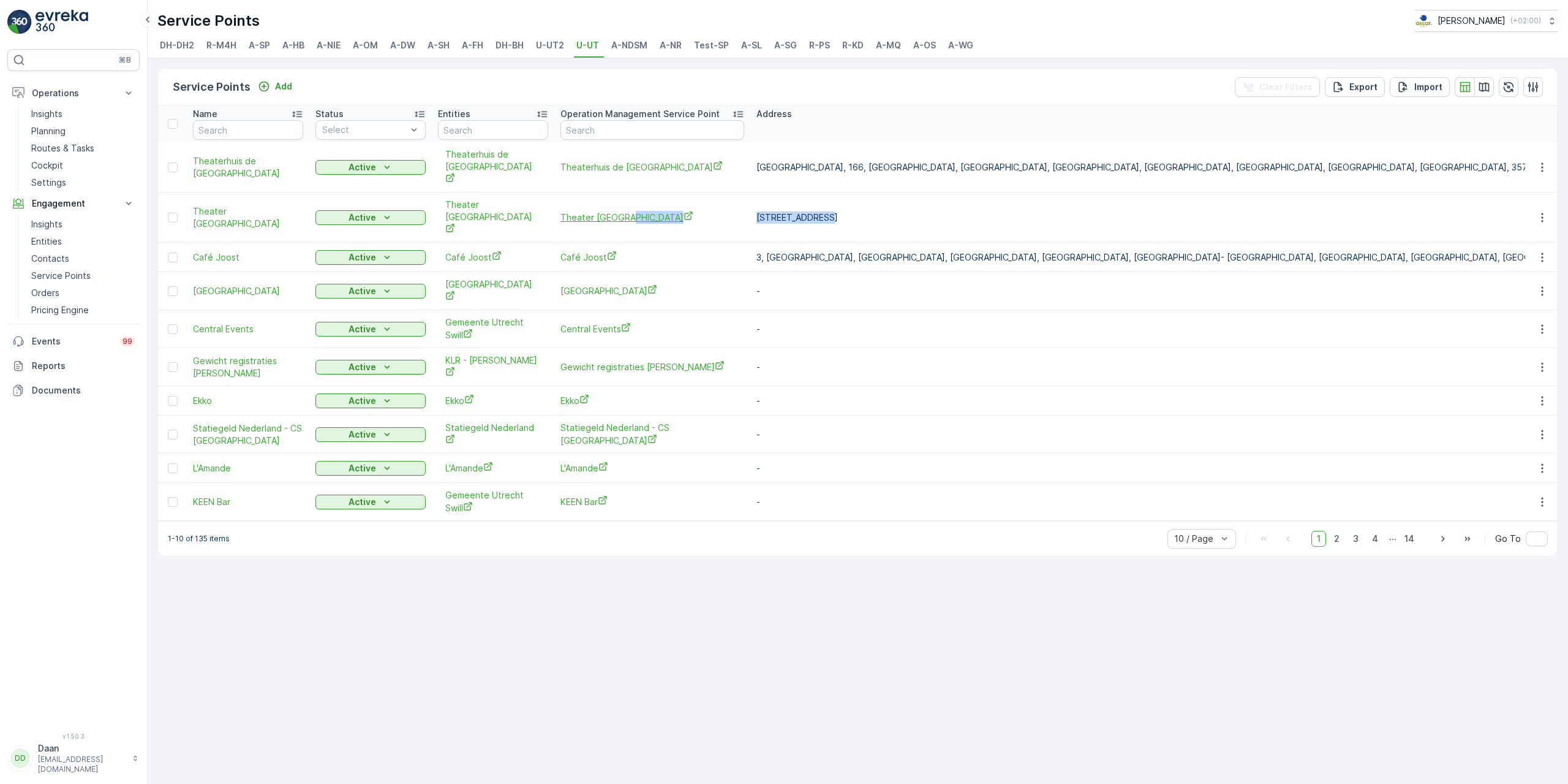
copy tr "107, Boorstraat"
click at [706, 175] on td "Theaterhuis de [GEOGRAPHIC_DATA]" at bounding box center [653, 167] width 196 height 50
drag, startPoint x: 917, startPoint y: 162, endPoint x: 862, endPoint y: 160, distance: 55.0
click at [862, 161] on p "Theaterhuis de Berenkuil, 166, Biltstraat, Wittevrouwen, Wittevrouwen, Zeehelde…" at bounding box center [1275, 167] width 1039 height 13
copy p "166, Biltstraat"
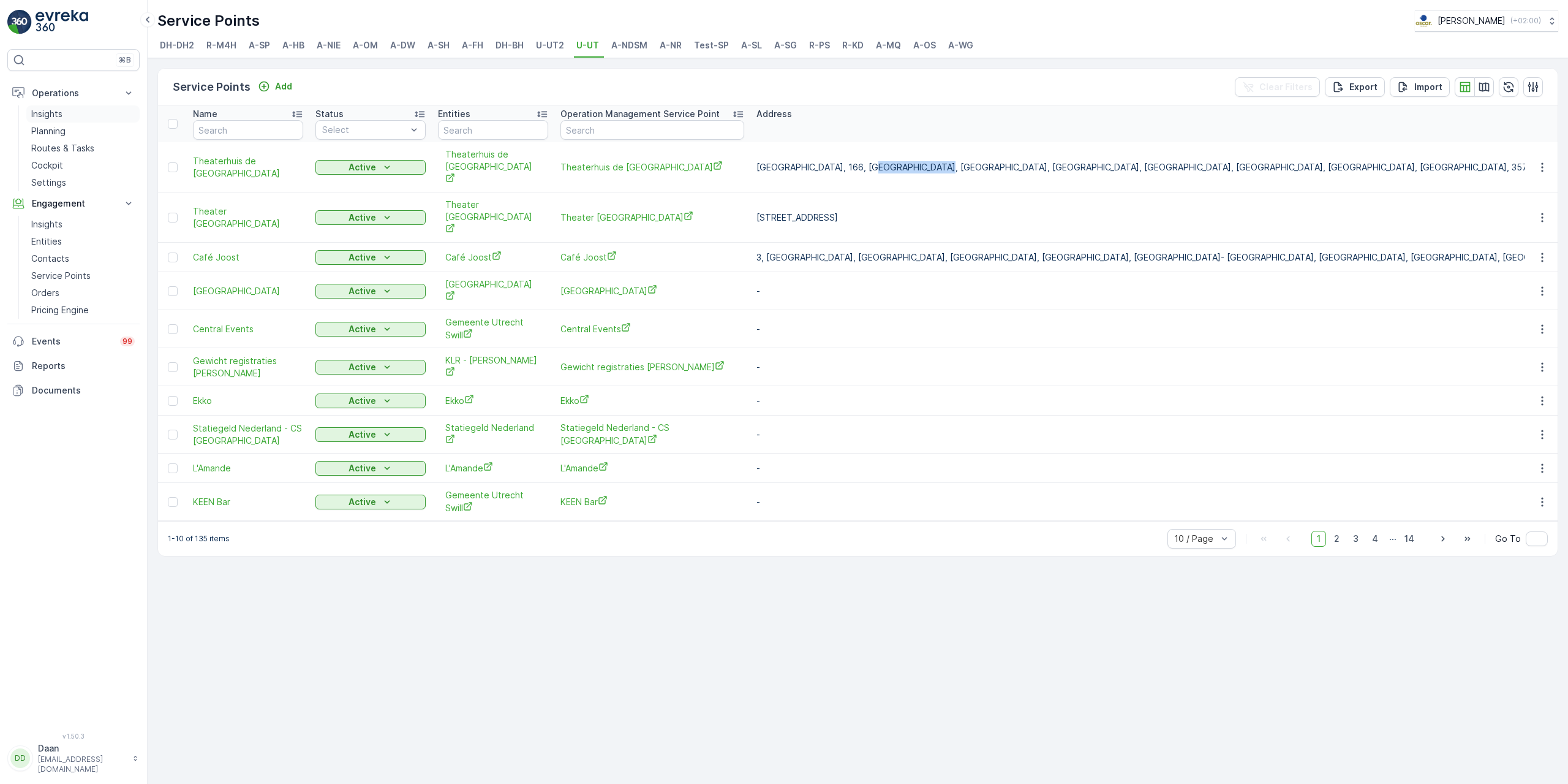
click at [70, 118] on link "Insights" at bounding box center [83, 114] width 113 height 17
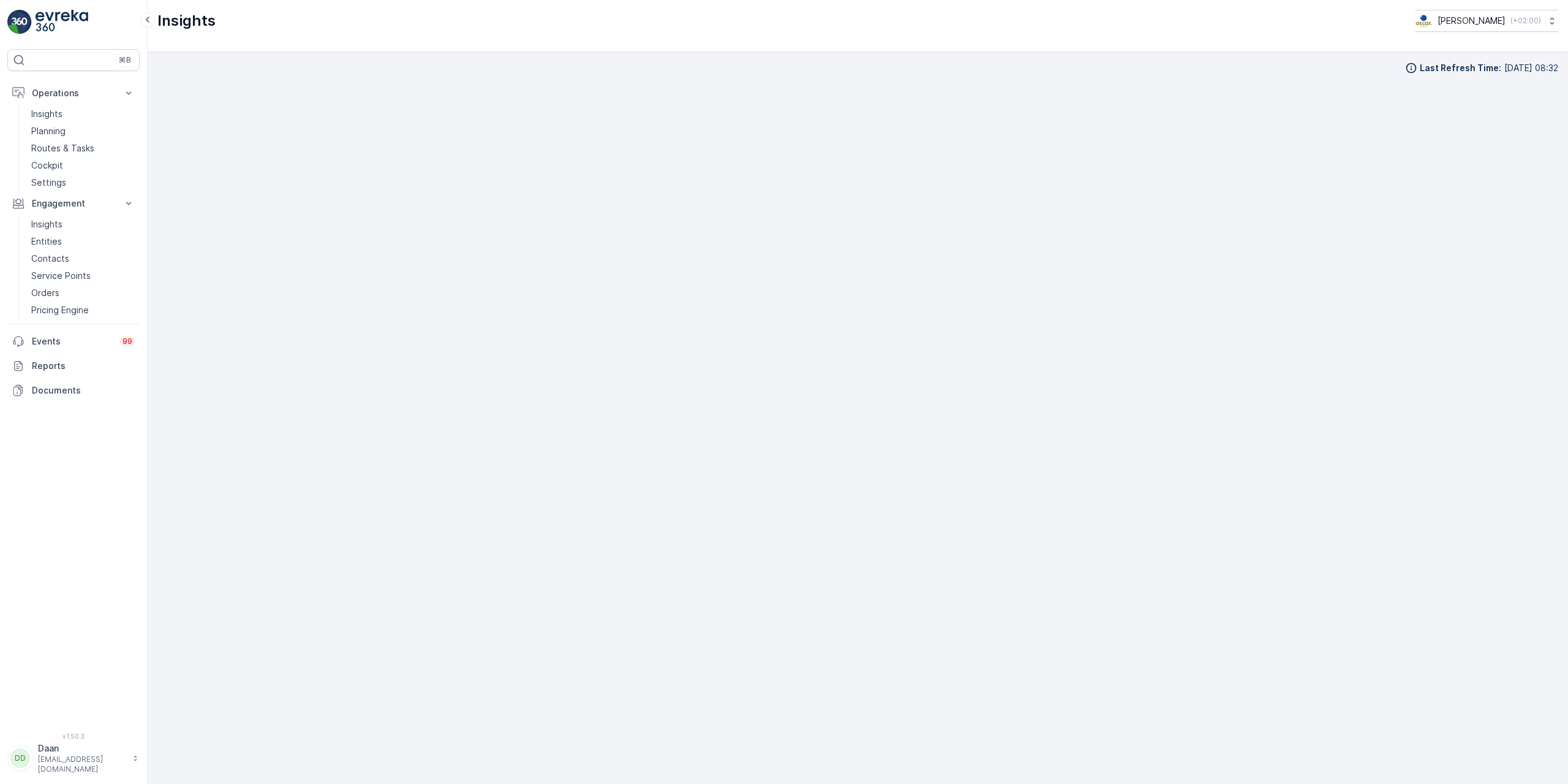
scroll to position [16, 0]
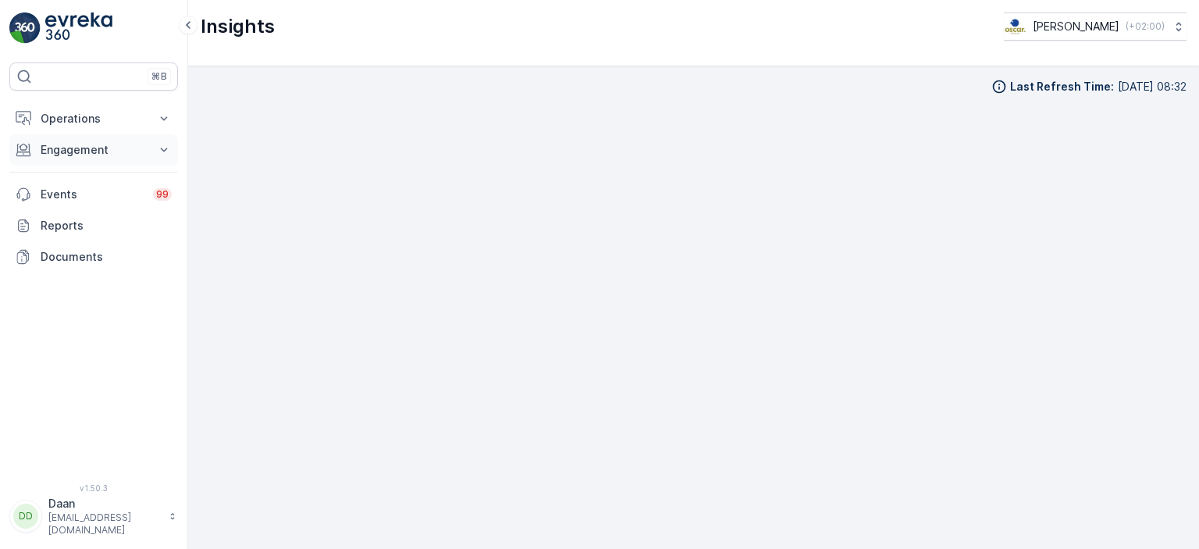
click at [127, 146] on p "Engagement" at bounding box center [94, 150] width 106 height 16
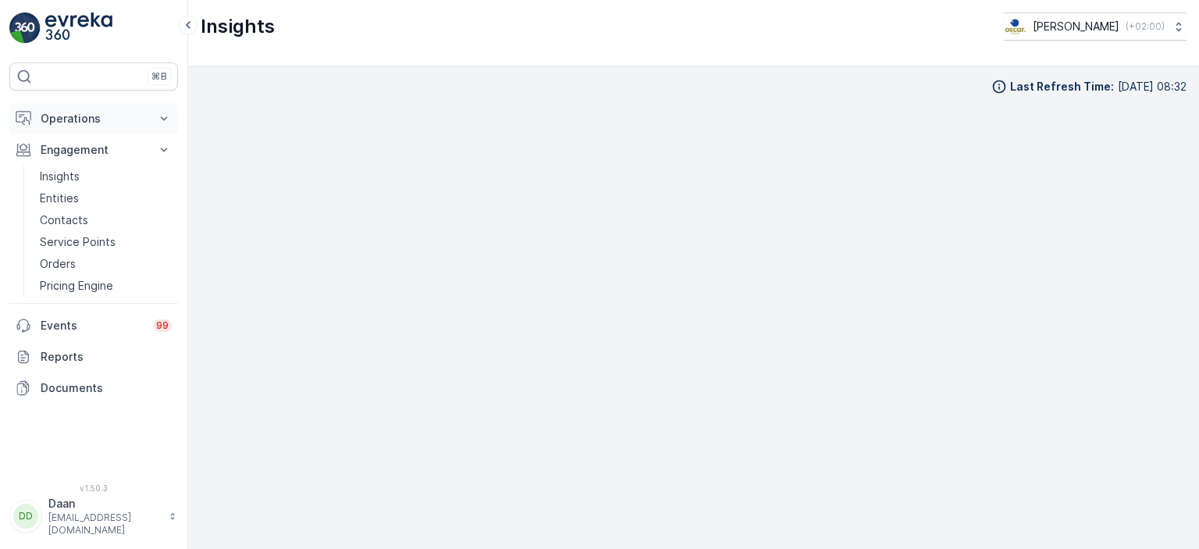
click at [131, 111] on p "Operations" at bounding box center [94, 119] width 106 height 16
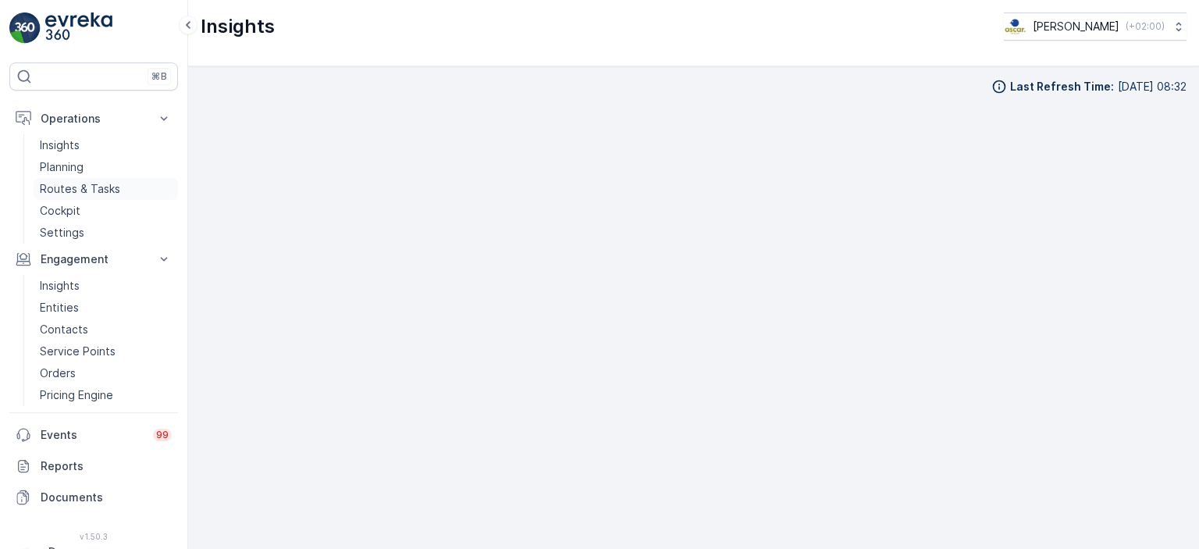
click at [88, 191] on p "Routes & Tasks" at bounding box center [80, 189] width 80 height 16
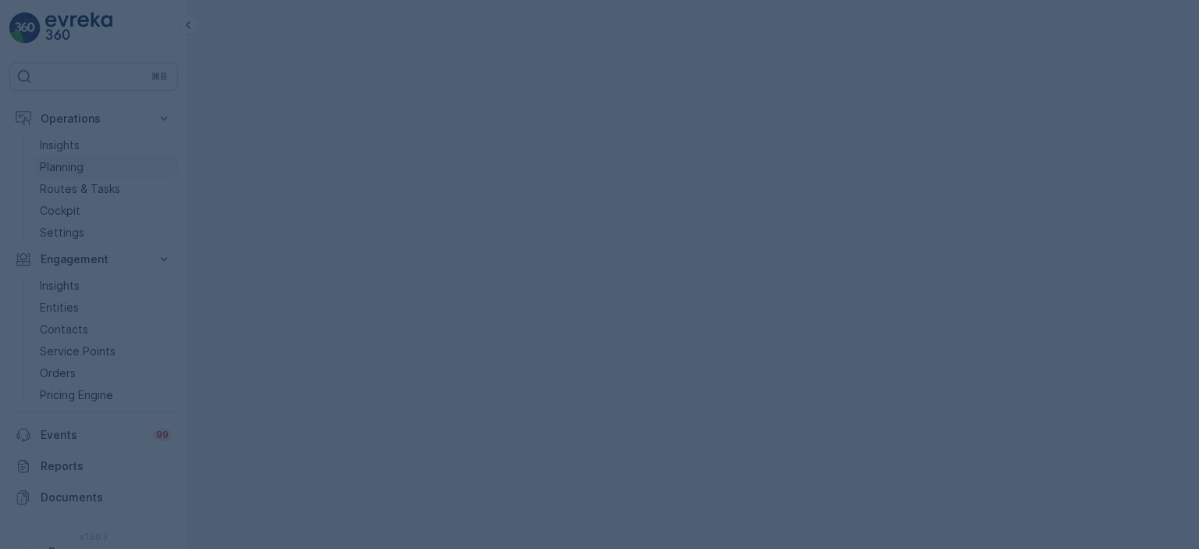
click at [77, 168] on p "Planning" at bounding box center [62, 167] width 44 height 16
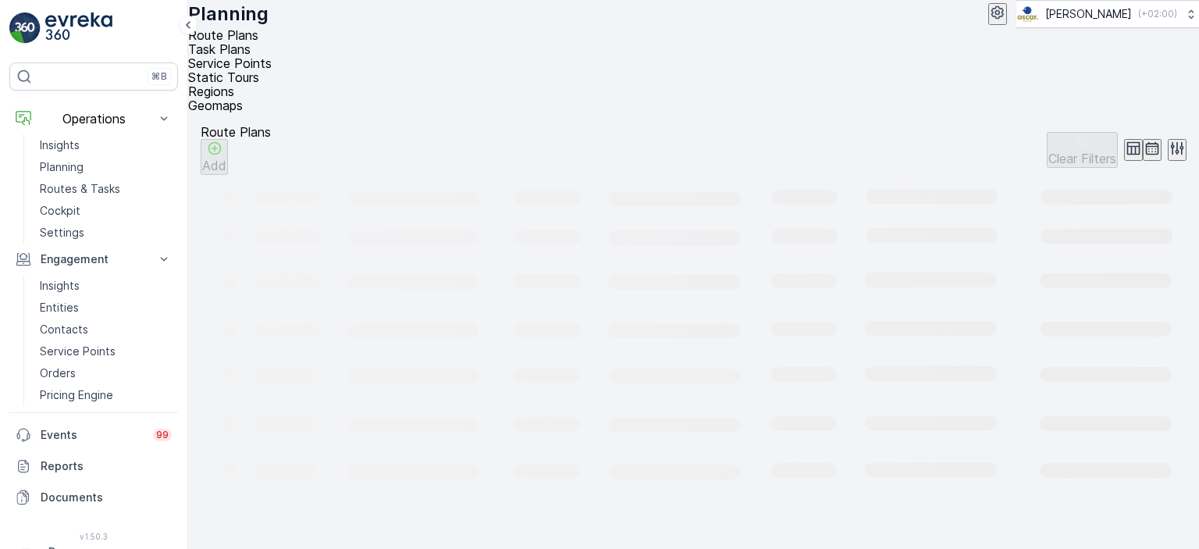
click at [251, 57] on span "Task Plans" at bounding box center [219, 49] width 62 height 16
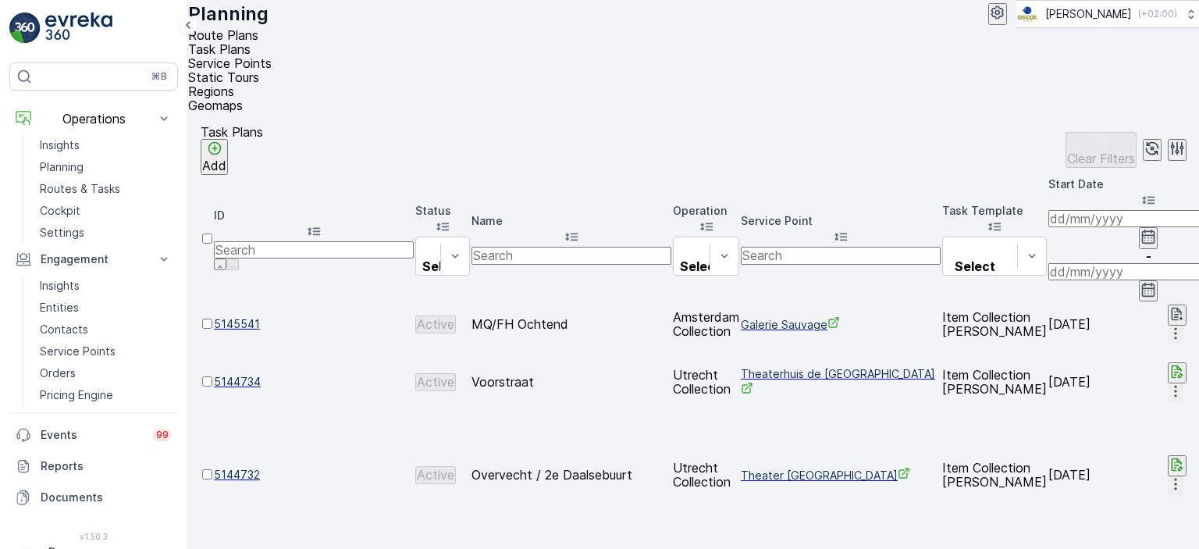
click at [906, 247] on input "text" at bounding box center [841, 255] width 200 height 17
type input "conc"
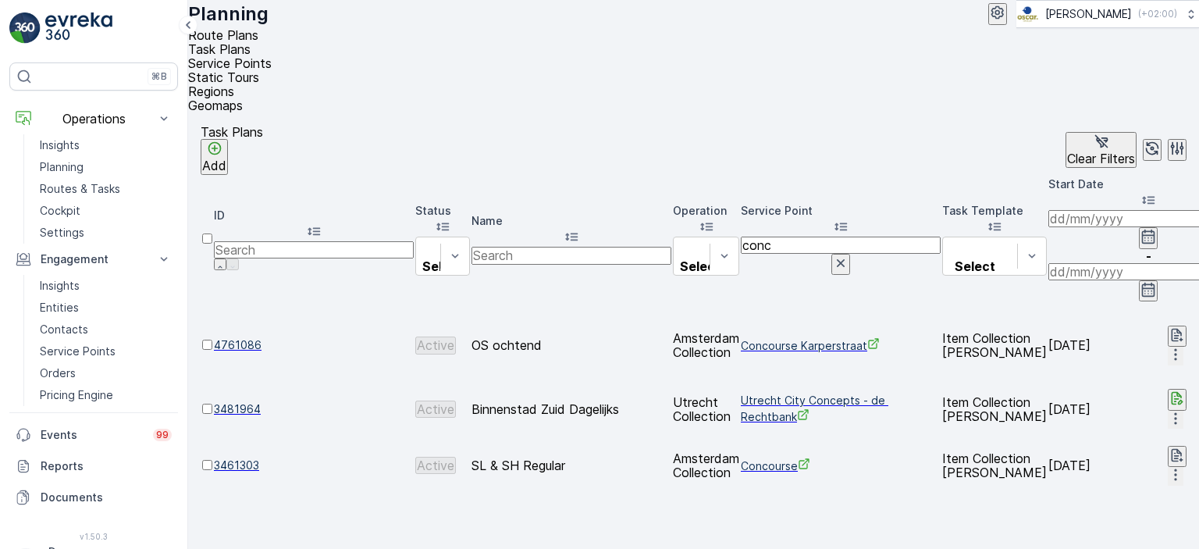
click at [909, 237] on input "conc" at bounding box center [841, 245] width 200 height 17
type input "conscious"
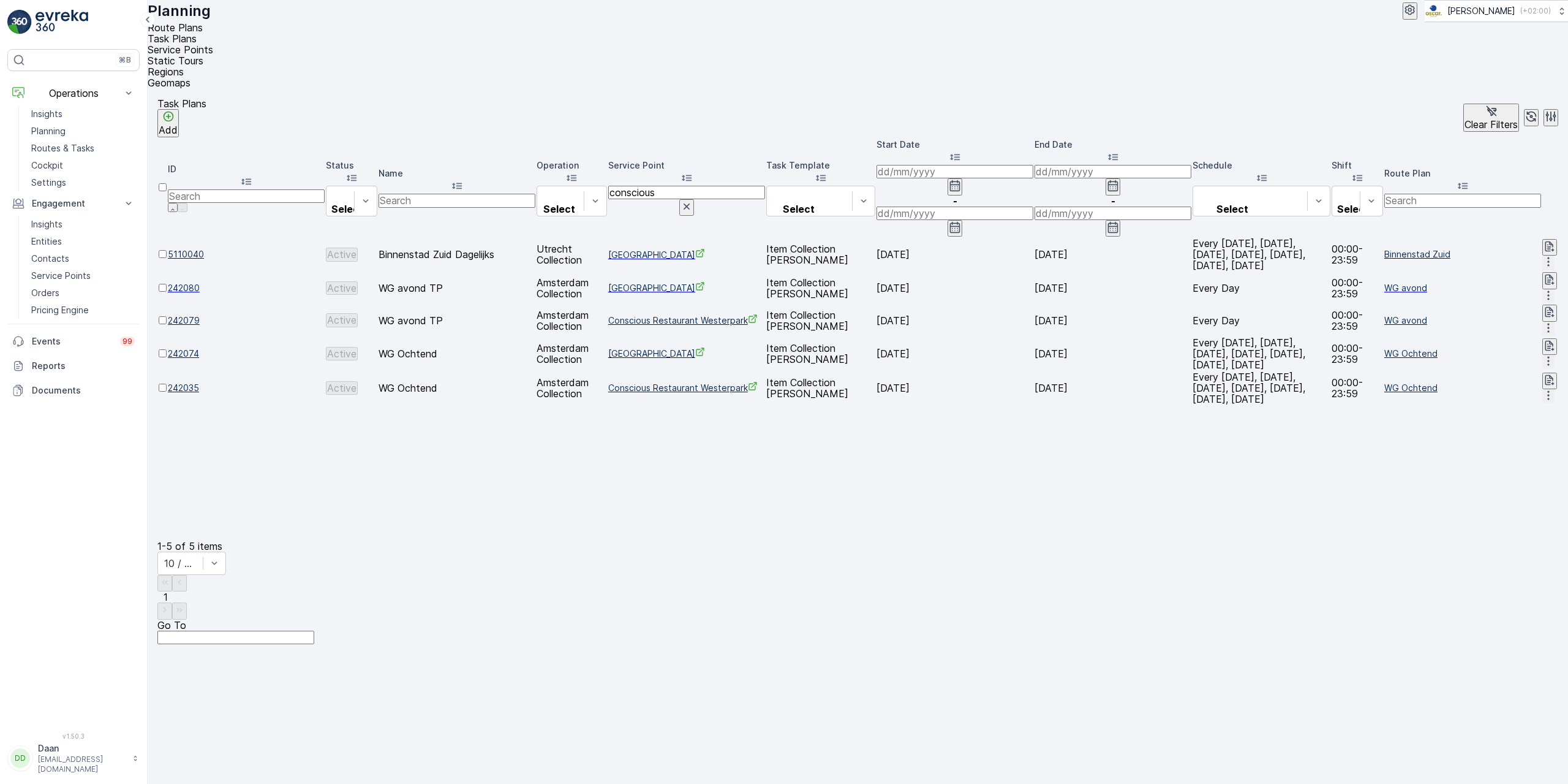
click at [693, 200] on icon "button" at bounding box center [687, 206] width 13 height 13
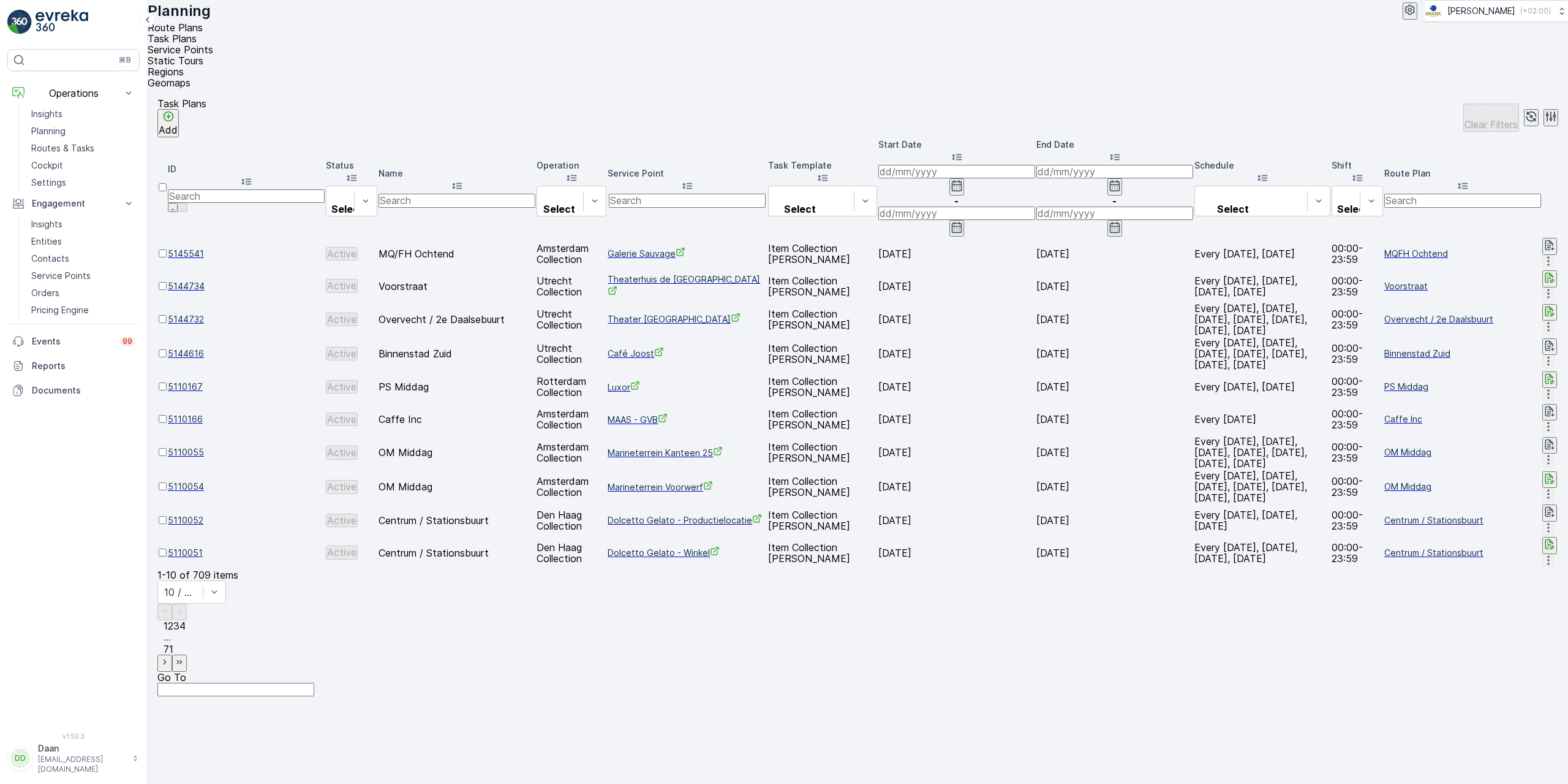
click at [766, 194] on input "text" at bounding box center [687, 200] width 157 height 13
type input "luxor"
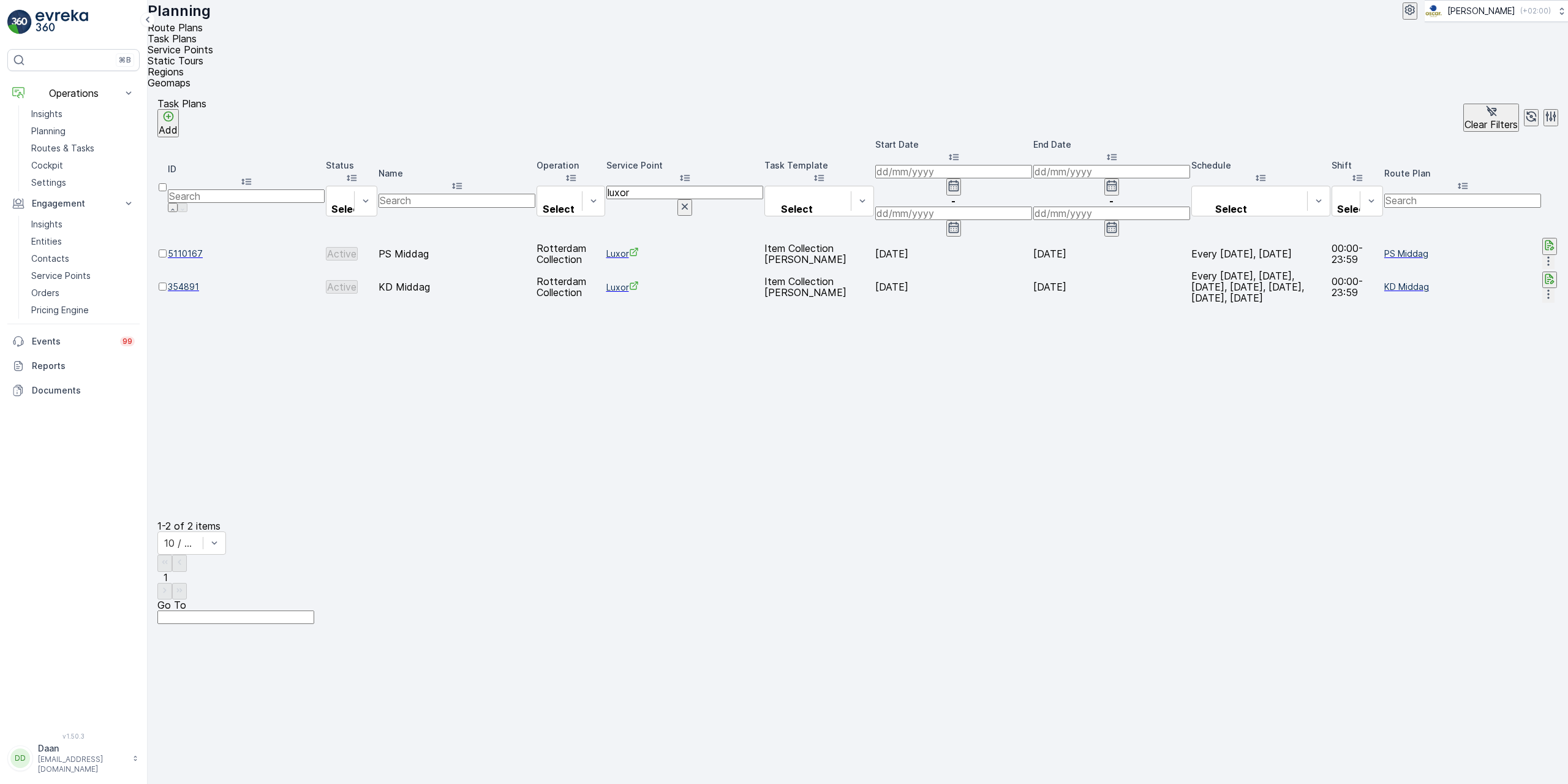
scroll to position [0, 354]
drag, startPoint x: 703, startPoint y: 56, endPoint x: 431, endPoint y: 222, distance: 318.7
click at [431, 222] on table "ID Status Select Name Operation Select Service Point luxor Task Template Select…" at bounding box center [858, 329] width 1401 height 383
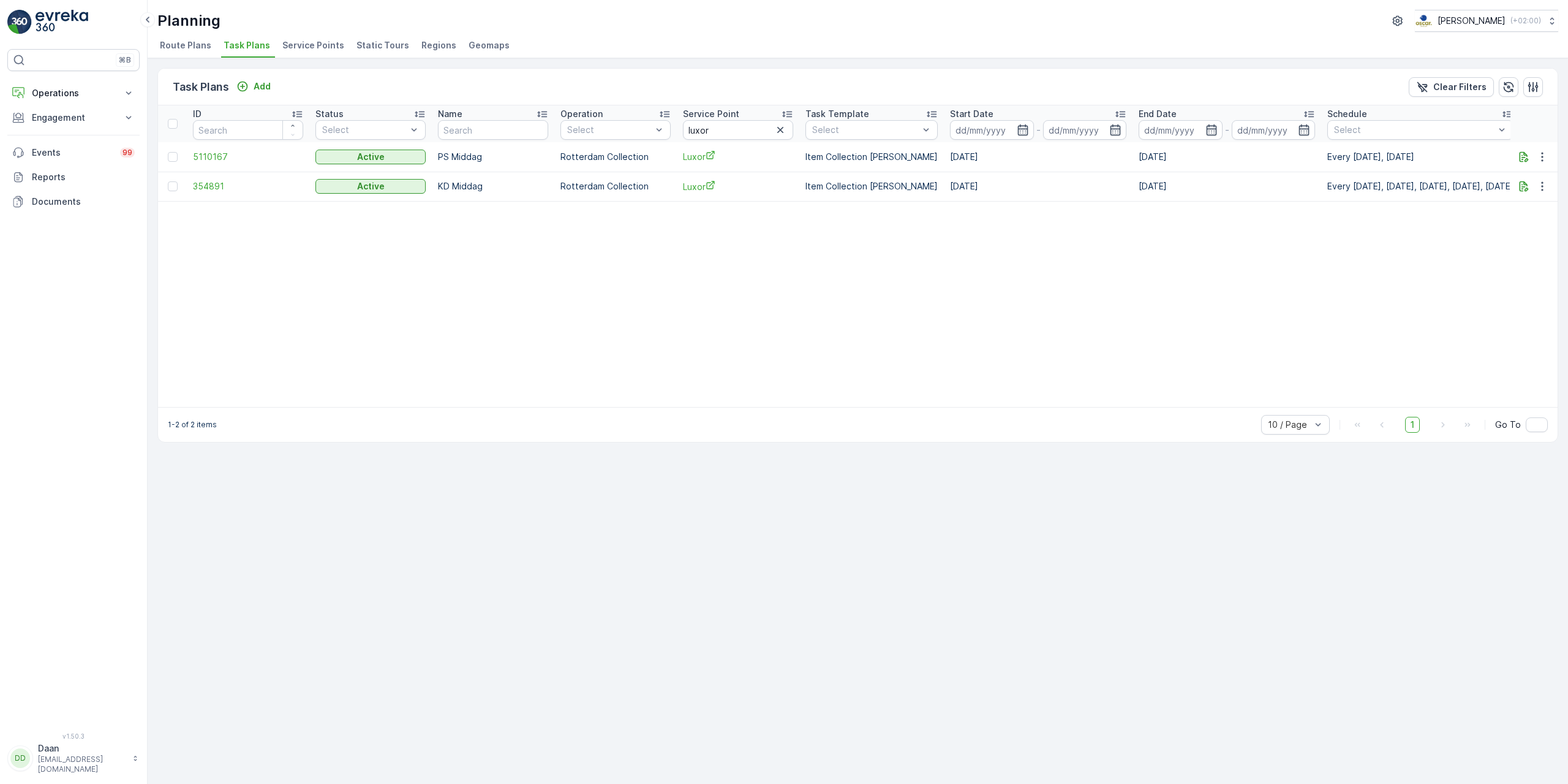
drag, startPoint x: 804, startPoint y: 413, endPoint x: 1057, endPoint y: 453, distance: 256.1
click at [1057, 453] on div "Task Plans Add Clear Filters ID Status Select Name Operation Select Service Poi…" at bounding box center [857, 421] width 1421 height 726
click at [1086, 407] on table "ID Status Select Name Operation Select Service Point luxor Task Template Select…" at bounding box center [984, 256] width 1654 height 301
drag, startPoint x: 1093, startPoint y: 413, endPoint x: 1147, endPoint y: 413, distance: 54.0
click at [1150, 403] on div "Task Plans Add Clear Filters ID Status Select Name Operation Select Service Poi…" at bounding box center [858, 255] width 1401 height 374
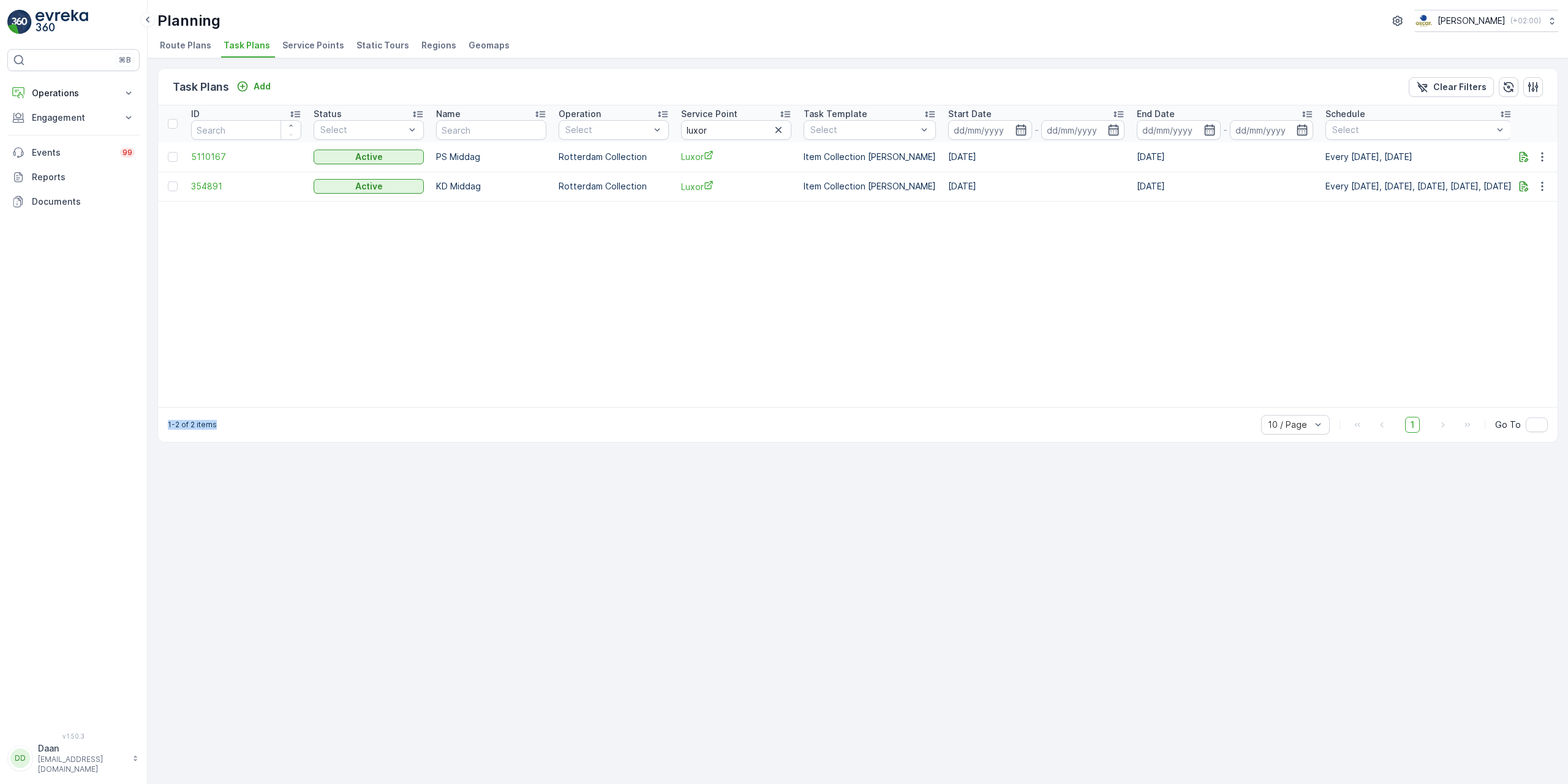
scroll to position [0, 3]
drag, startPoint x: 1433, startPoint y: 423, endPoint x: 1441, endPoint y: 378, distance: 45.7
click at [1436, 422] on div "10 / Page 1 Go To" at bounding box center [1404, 425] width 286 height 20
click at [1441, 375] on table "ID Status Select Name Operation Select Service Point luxor Task Template Select…" at bounding box center [982, 256] width 1654 height 301
click at [1441, 374] on table "ID Status Select Name Operation Select Service Point luxor Task Template Select…" at bounding box center [982, 256] width 1654 height 301
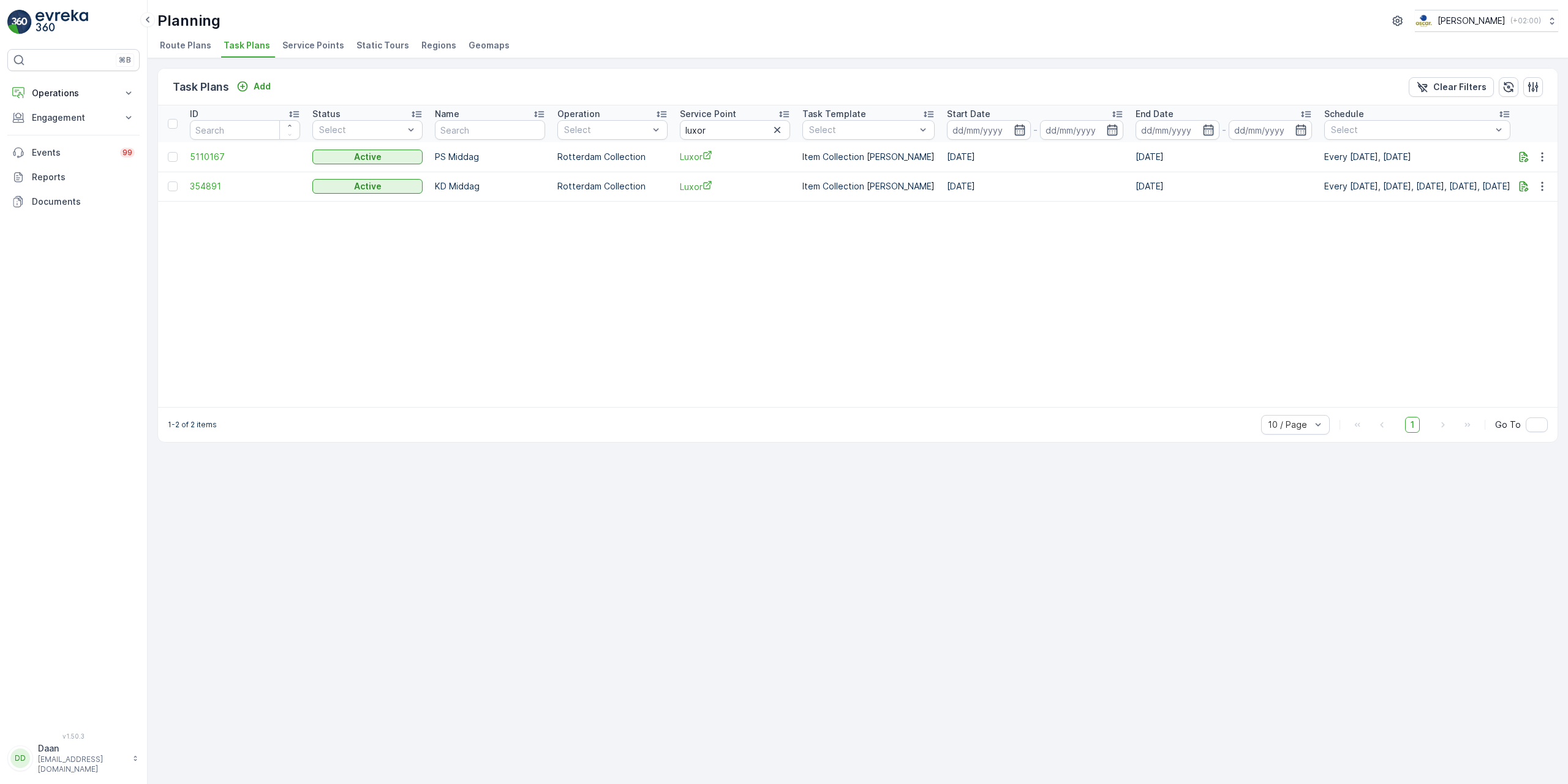
drag, startPoint x: 1119, startPoint y: 297, endPoint x: 1199, endPoint y: 306, distance: 80.5
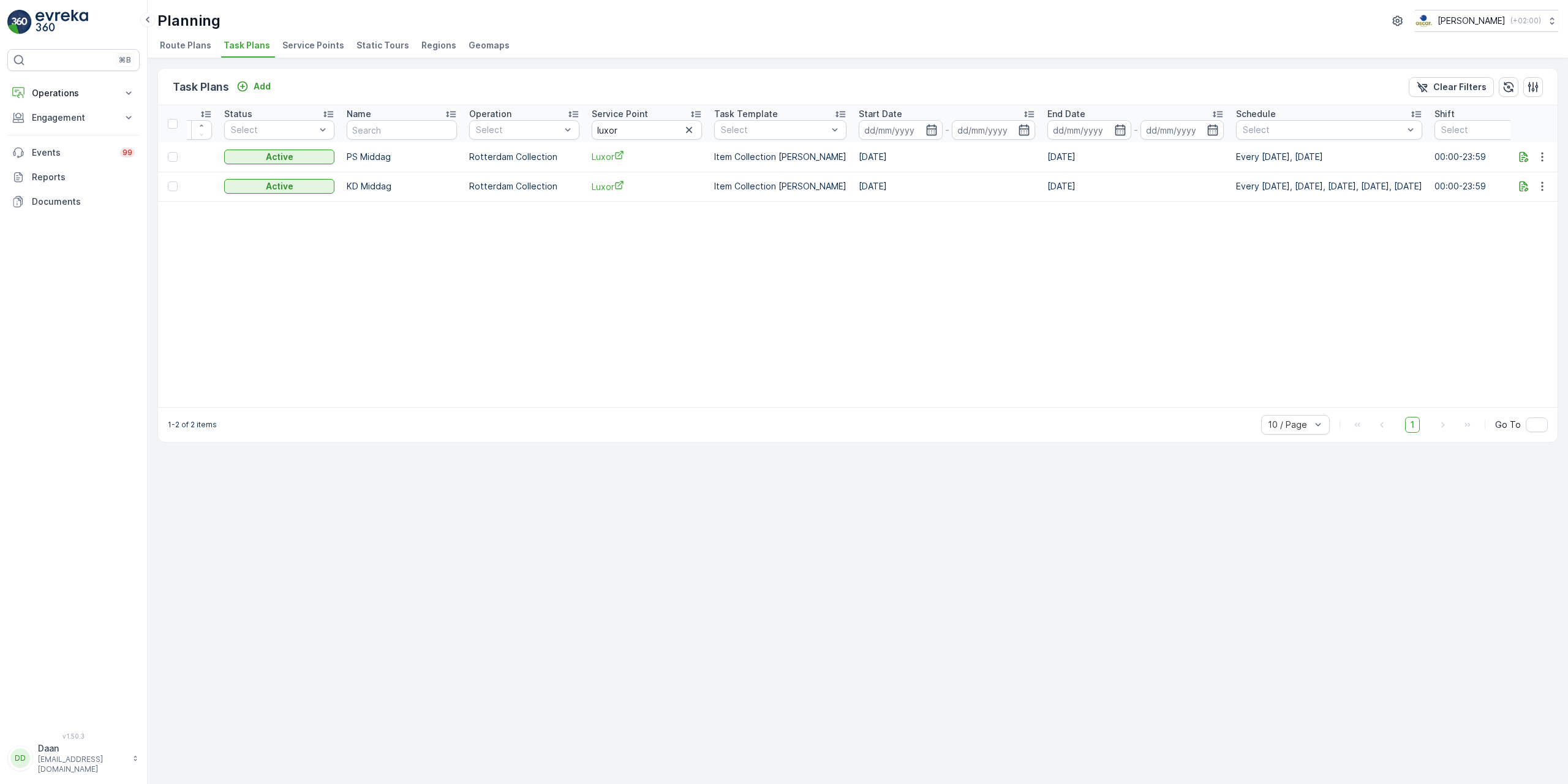
scroll to position [0, 0]
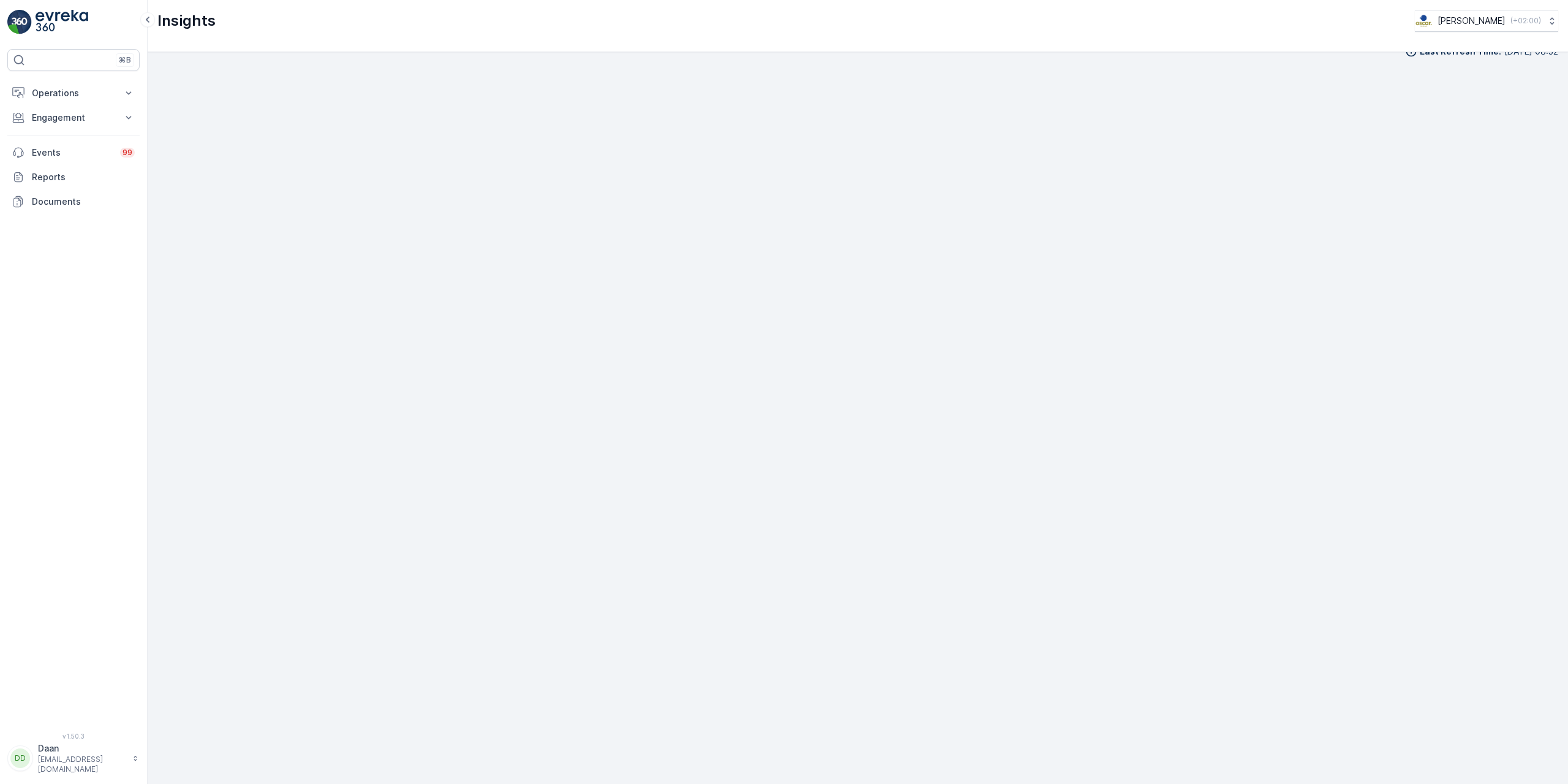
scroll to position [18, 0]
click at [111, 545] on div "⌘B Operations Insights Planning Routes & Tasks Cockpit Settings Engagement Insi…" at bounding box center [73, 383] width 133 height 669
click at [75, 72] on div "⌘B Operations Insights Planning Routes & Tasks Cockpit Settings Engagement Insi…" at bounding box center [73, 383] width 133 height 669
click at [75, 89] on p "Operations" at bounding box center [74, 93] width 83 height 13
click at [73, 144] on p "Routes & Tasks" at bounding box center [63, 148] width 63 height 13
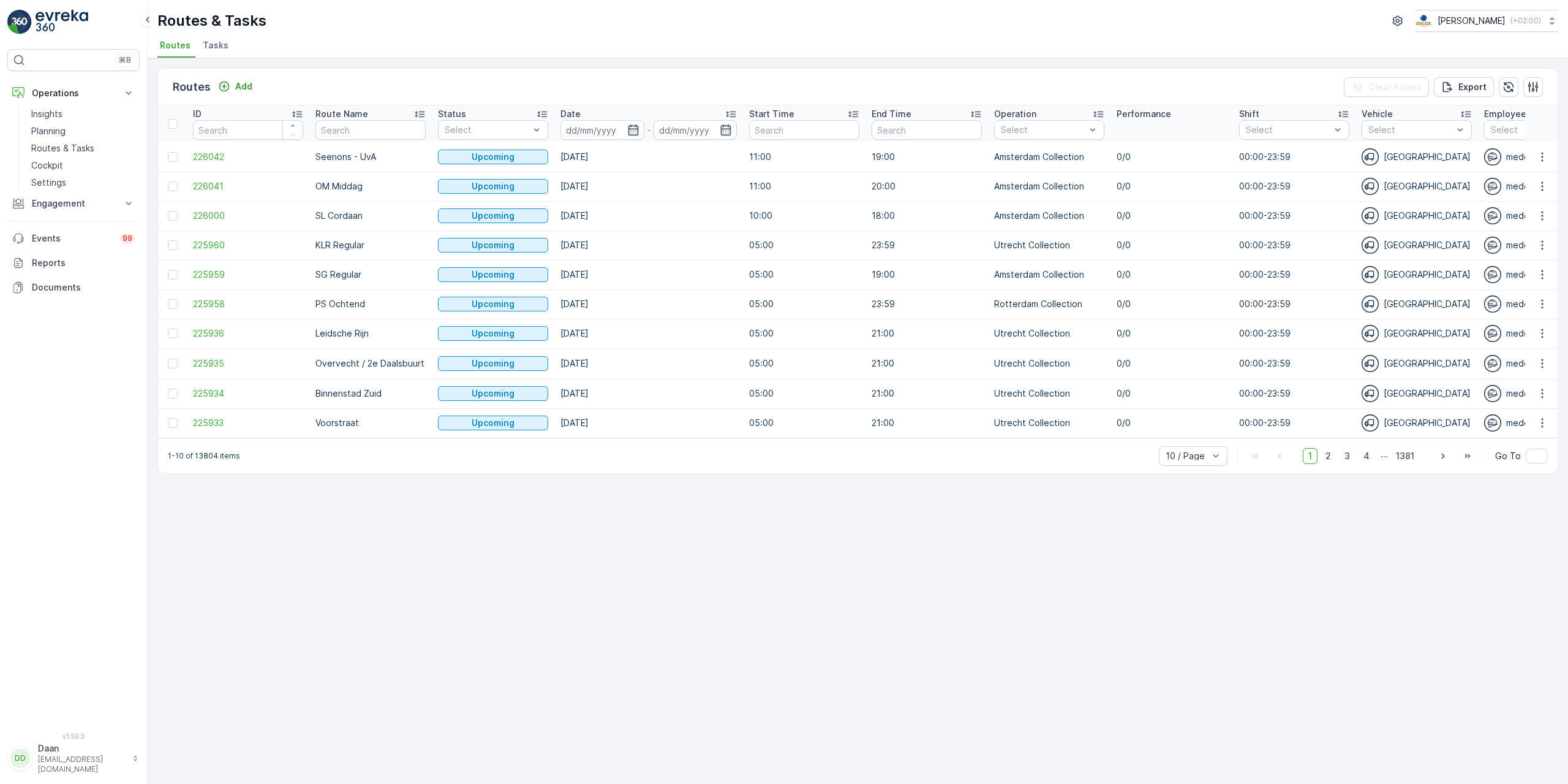
click at [228, 41] on li "Tasks" at bounding box center [216, 47] width 33 height 21
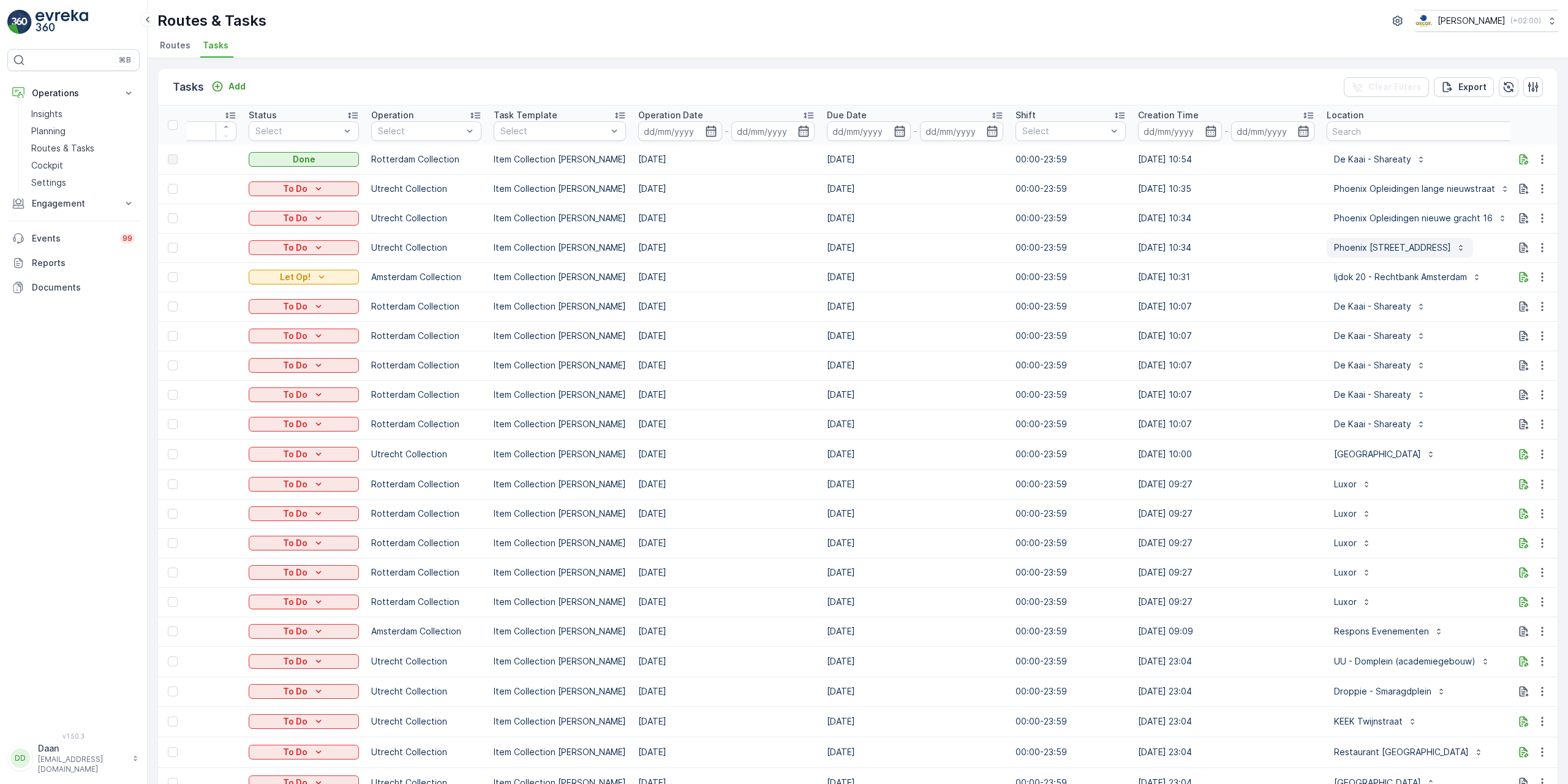
scroll to position [0, 165]
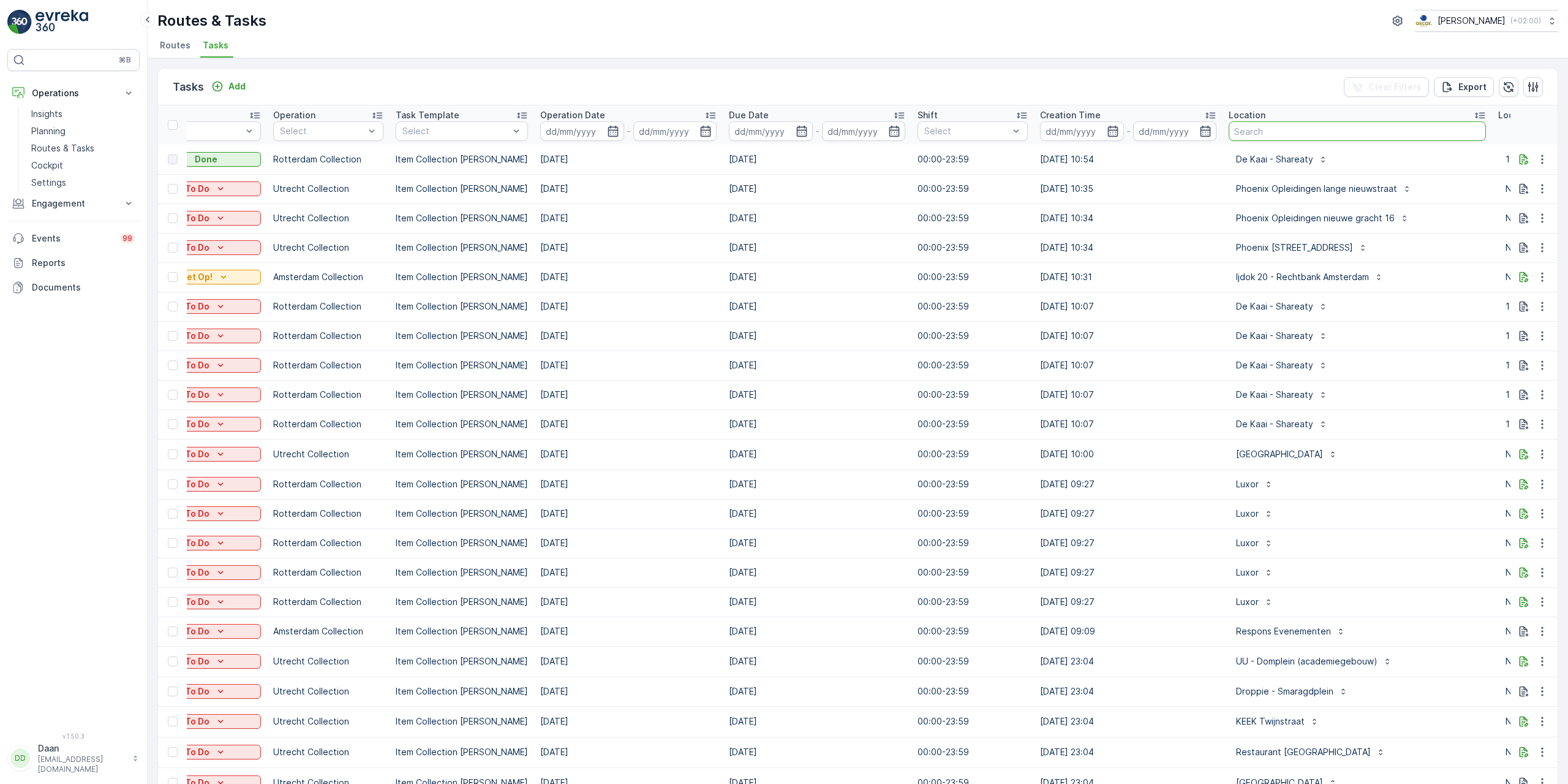
click at [1336, 130] on input "text" at bounding box center [1357, 131] width 257 height 20
type input "c"
type input "jamestowbn"
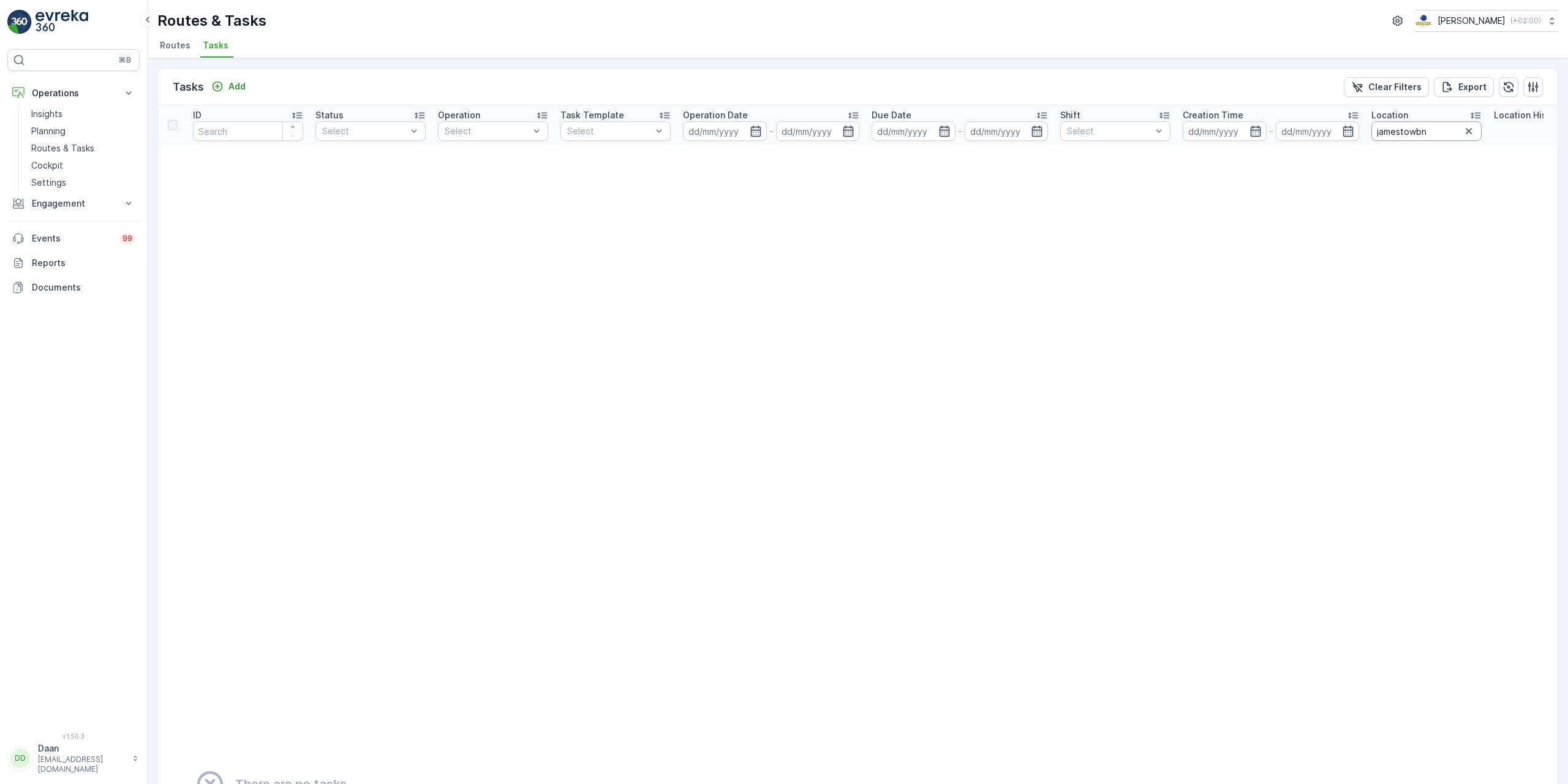
click at [1418, 129] on input "jamestowbn" at bounding box center [1426, 131] width 111 height 20
type input "jamestown"
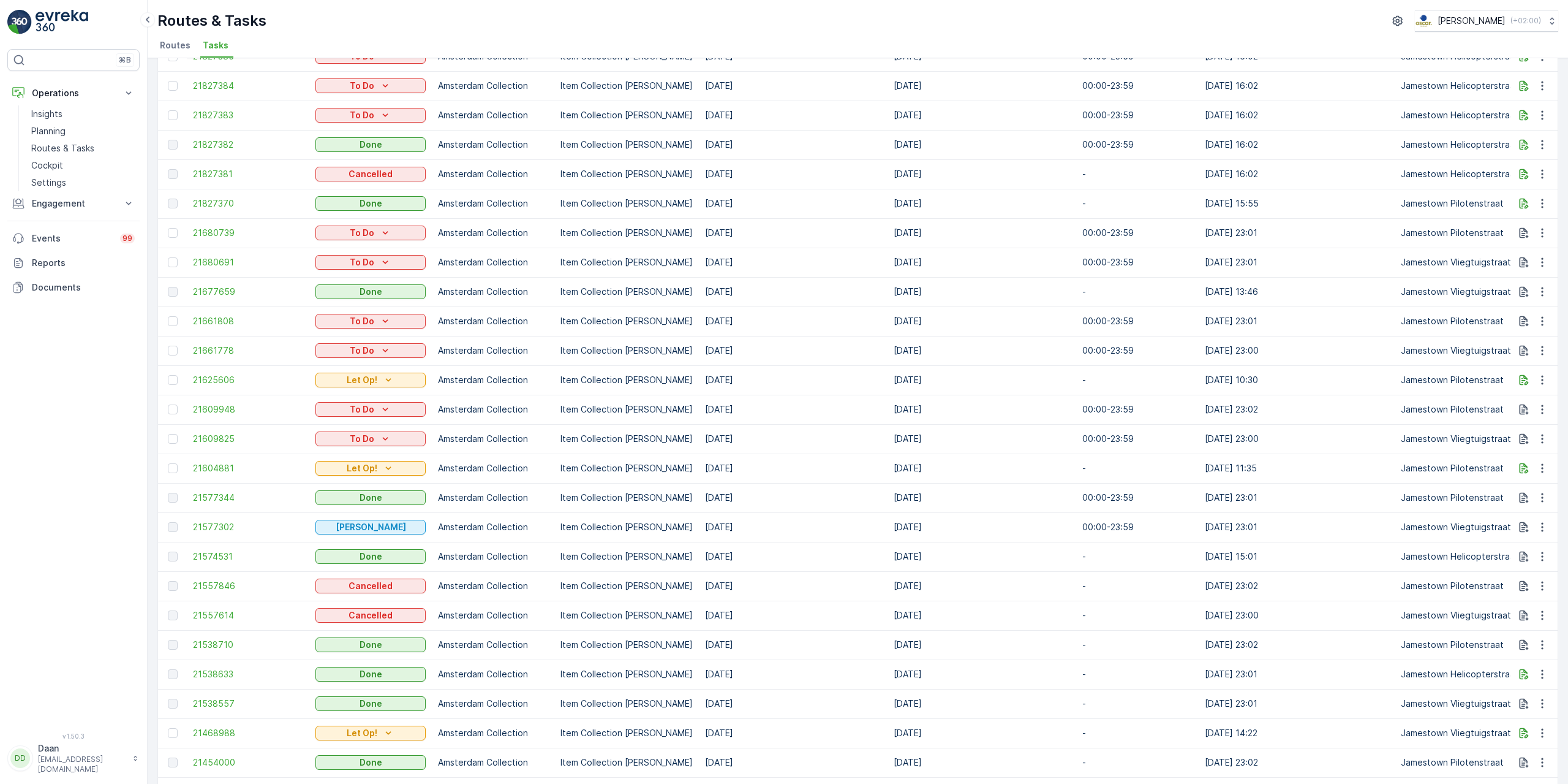
scroll to position [429, 0]
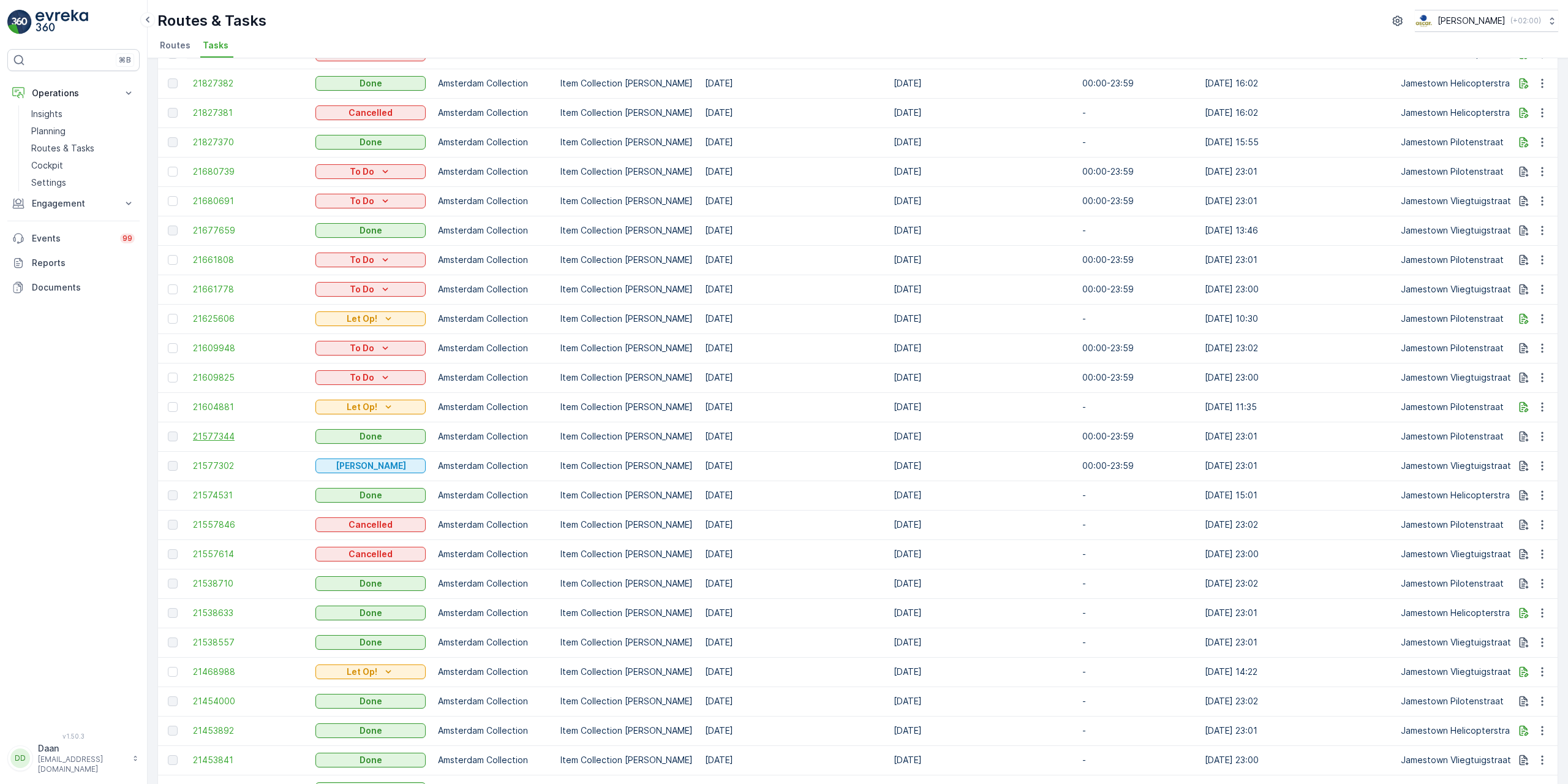
click at [211, 439] on span "21577344" at bounding box center [248, 436] width 111 height 13
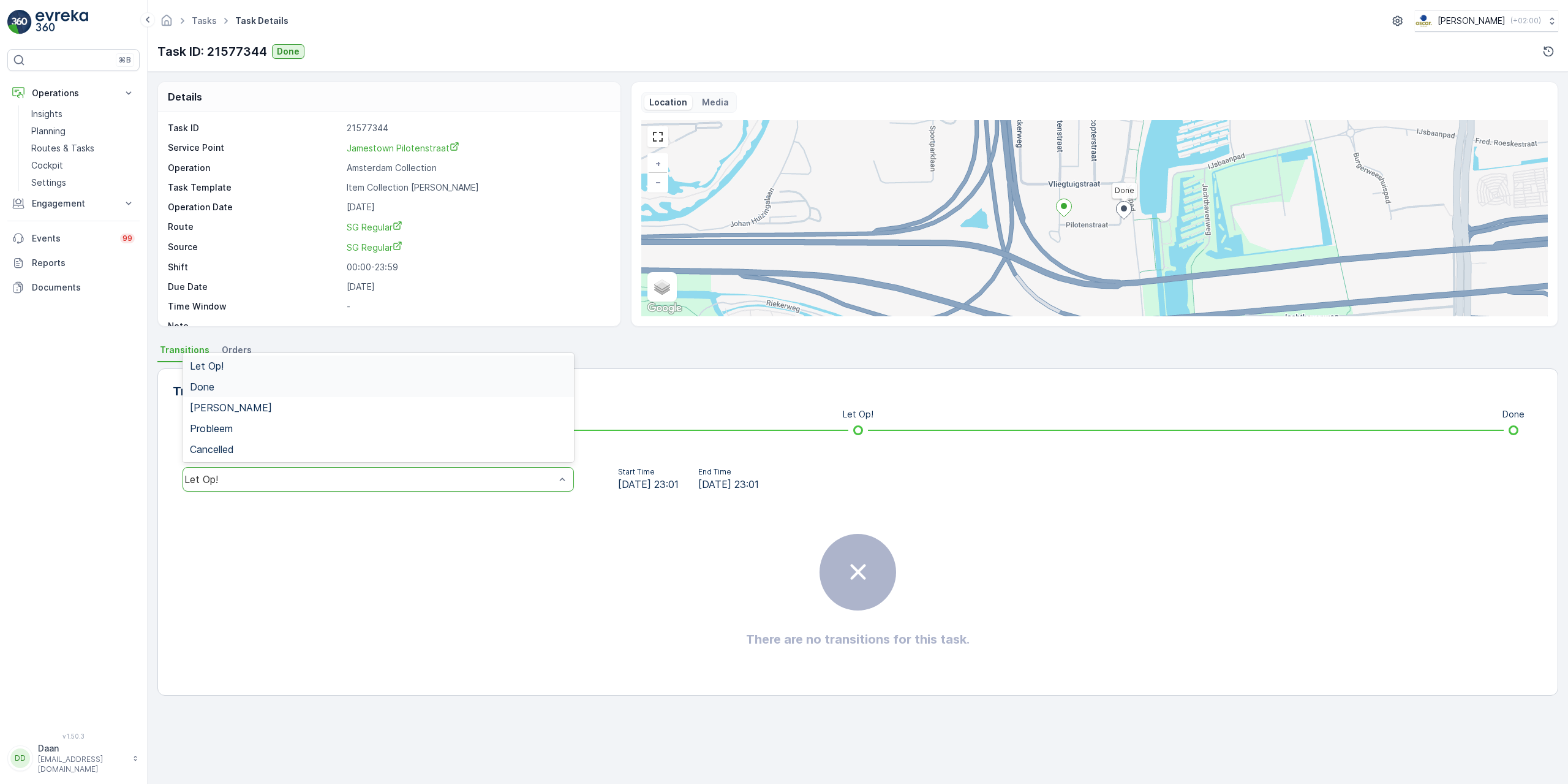
click at [496, 395] on div "Done" at bounding box center [378, 386] width 391 height 21
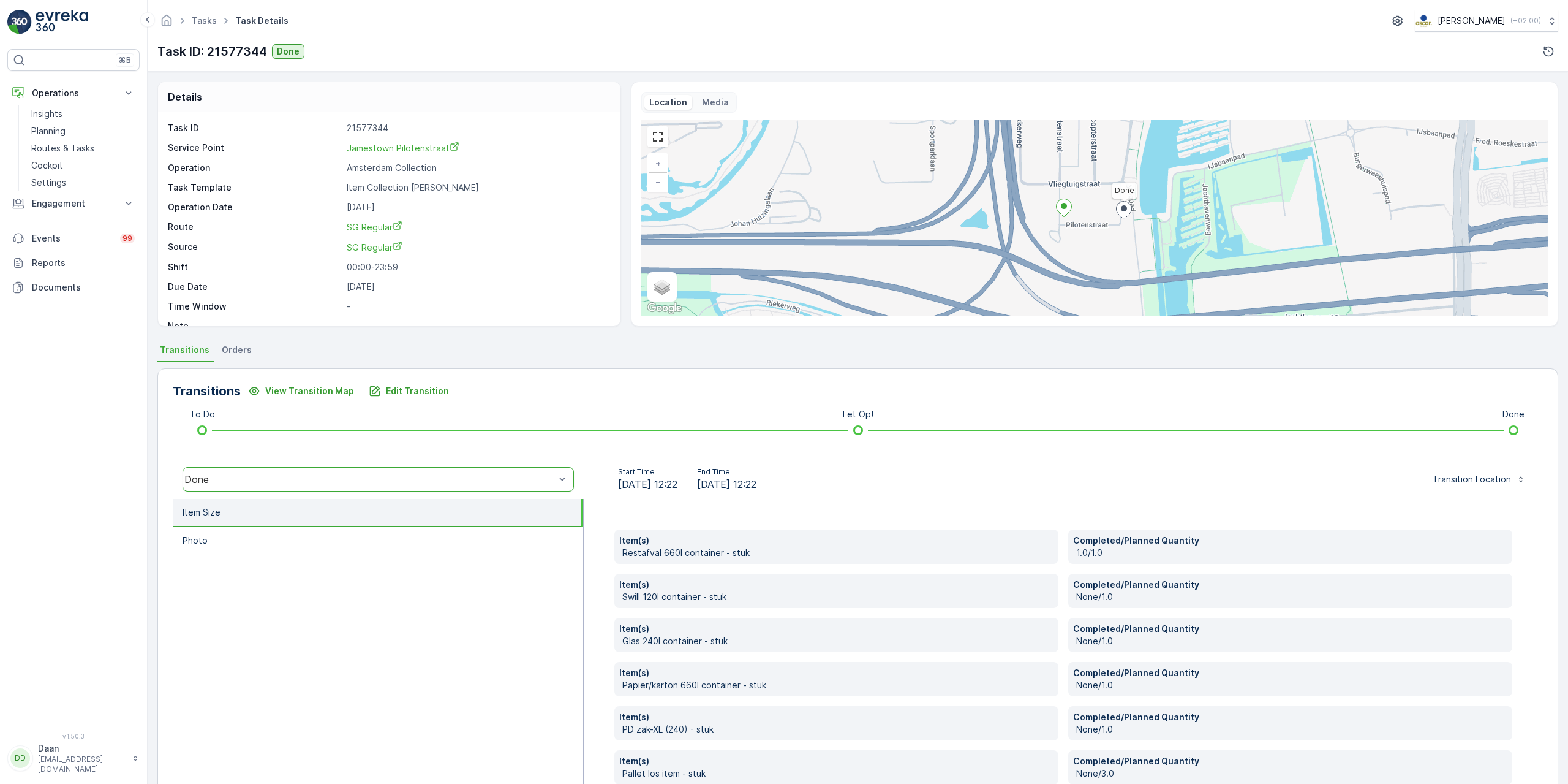
click at [71, 27] on img at bounding box center [61, 21] width 53 height 24
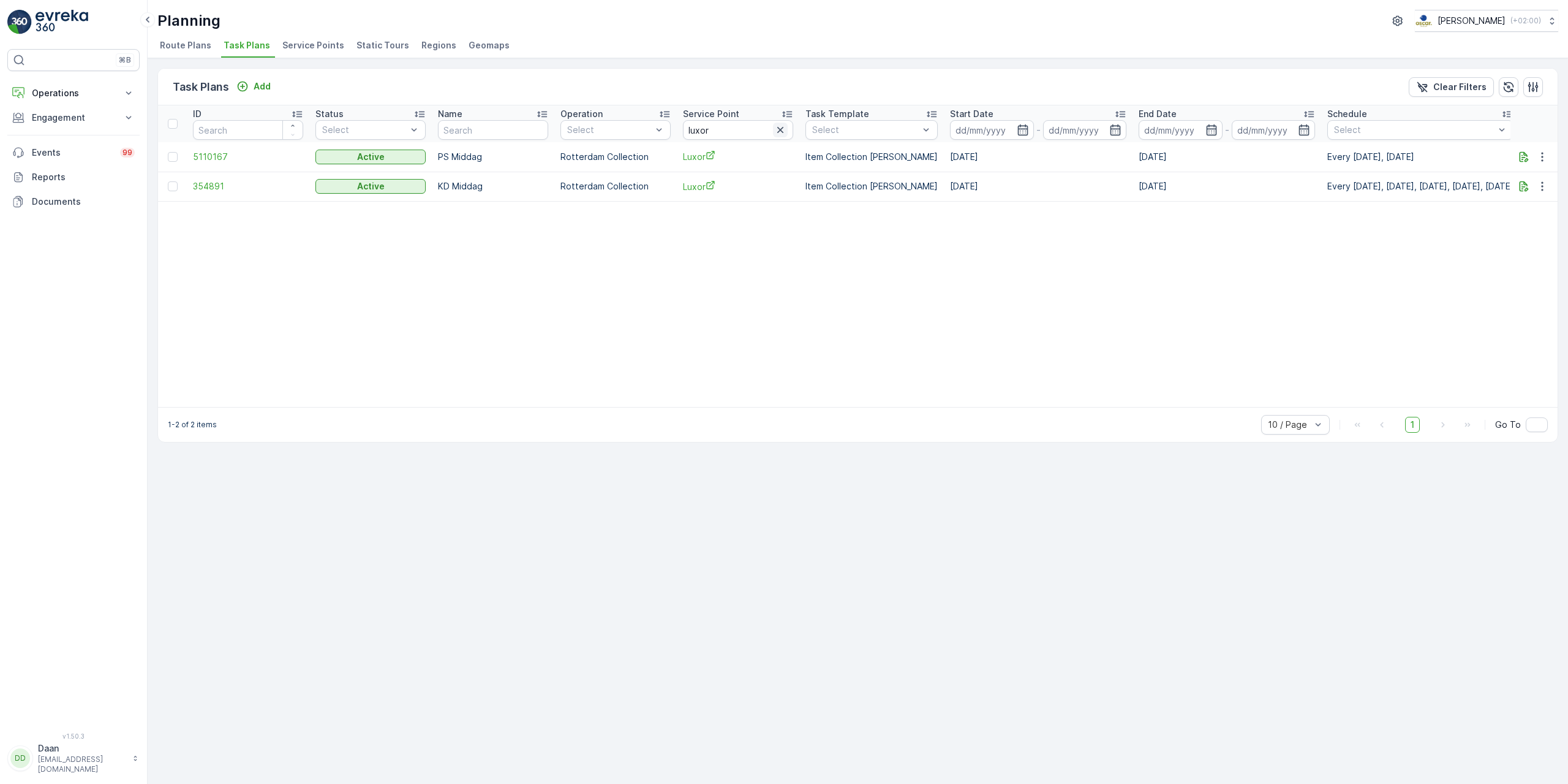
click at [778, 129] on icon "button" at bounding box center [780, 130] width 13 height 13
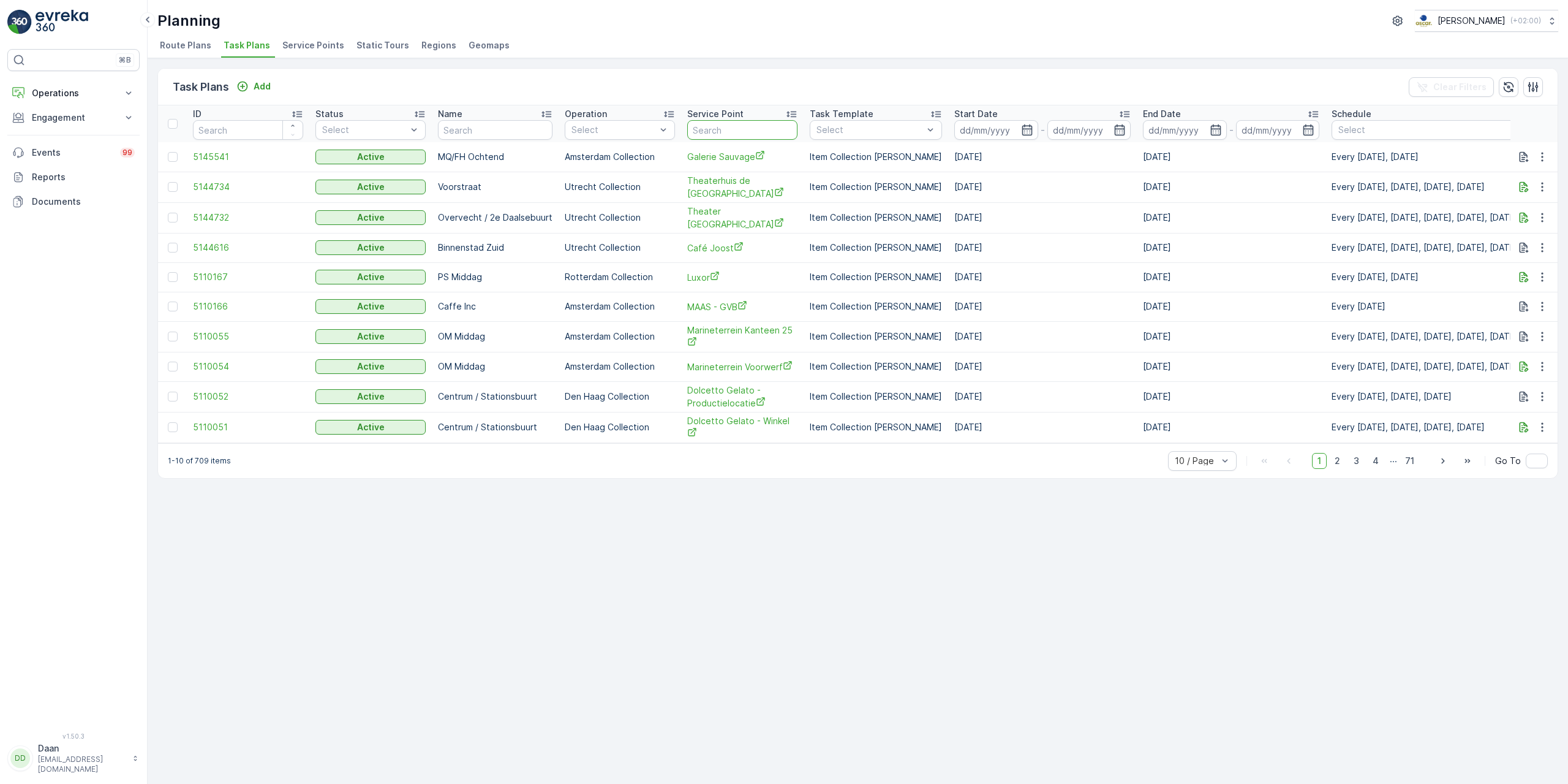
click at [778, 129] on input "text" at bounding box center [742, 129] width 111 height 20
paste input "Heerlijk Sushi2Go"
type input "Heerlijk Sushi2Go"
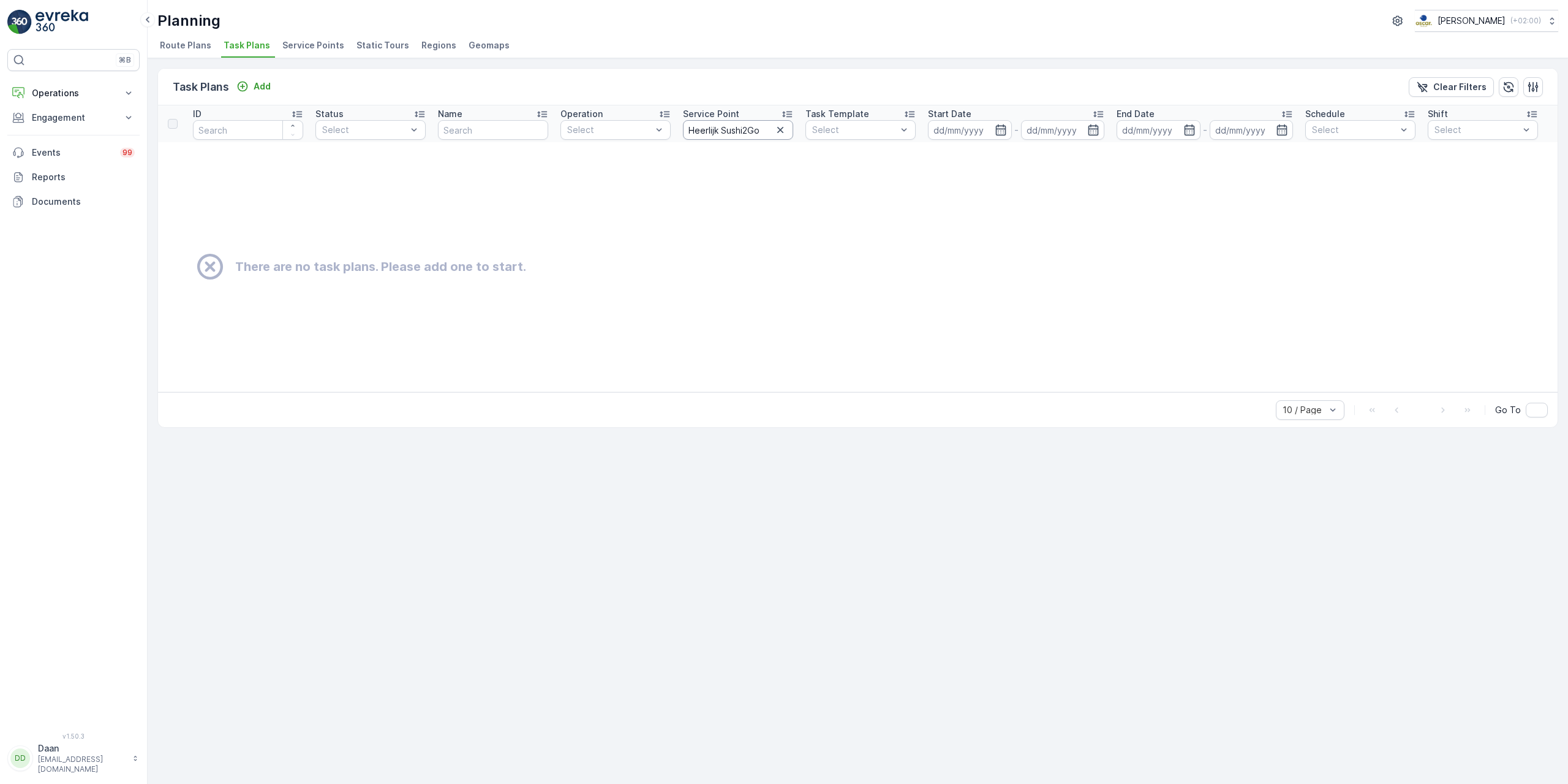
click at [723, 131] on input "Heerlijk Sushi2Go" at bounding box center [738, 129] width 111 height 20
type input "HeerlijkSushi2Go"
click at [714, 128] on input "HeerlijkSushi2Go" at bounding box center [738, 129] width 111 height 20
click at [716, 130] on input "HeerlijkSushi2Go" at bounding box center [738, 129] width 111 height 20
type input "kSushi2Go"
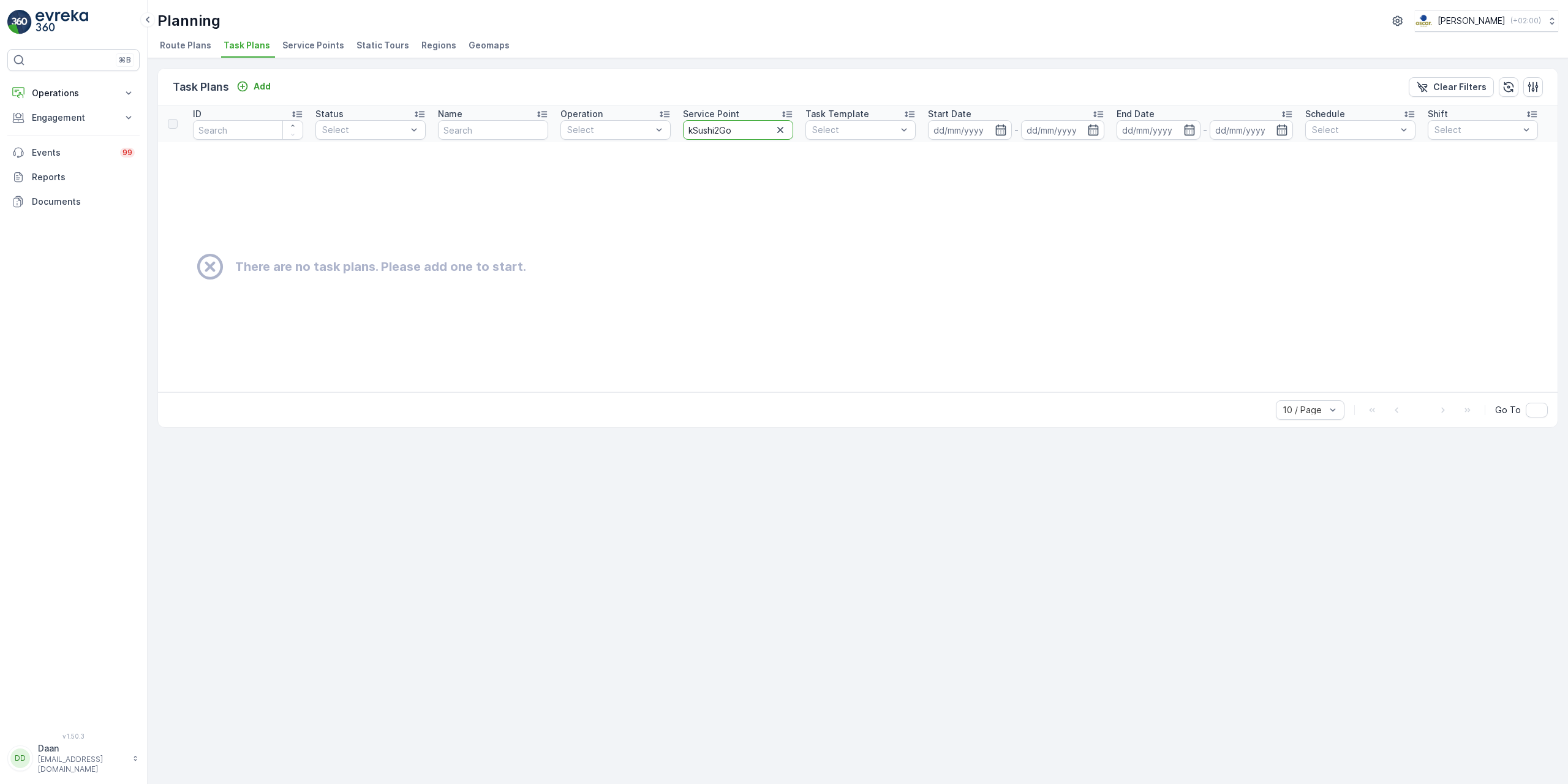
click at [696, 129] on input "kSushi2Go" at bounding box center [738, 129] width 111 height 20
type input "kushi2Go"
click at [695, 128] on input "kushi2Go" at bounding box center [738, 129] width 111 height 20
type input "sushi2Go"
click at [733, 144] on td "There are no task plans. Please add one to start." at bounding box center [919, 267] width 1523 height 250
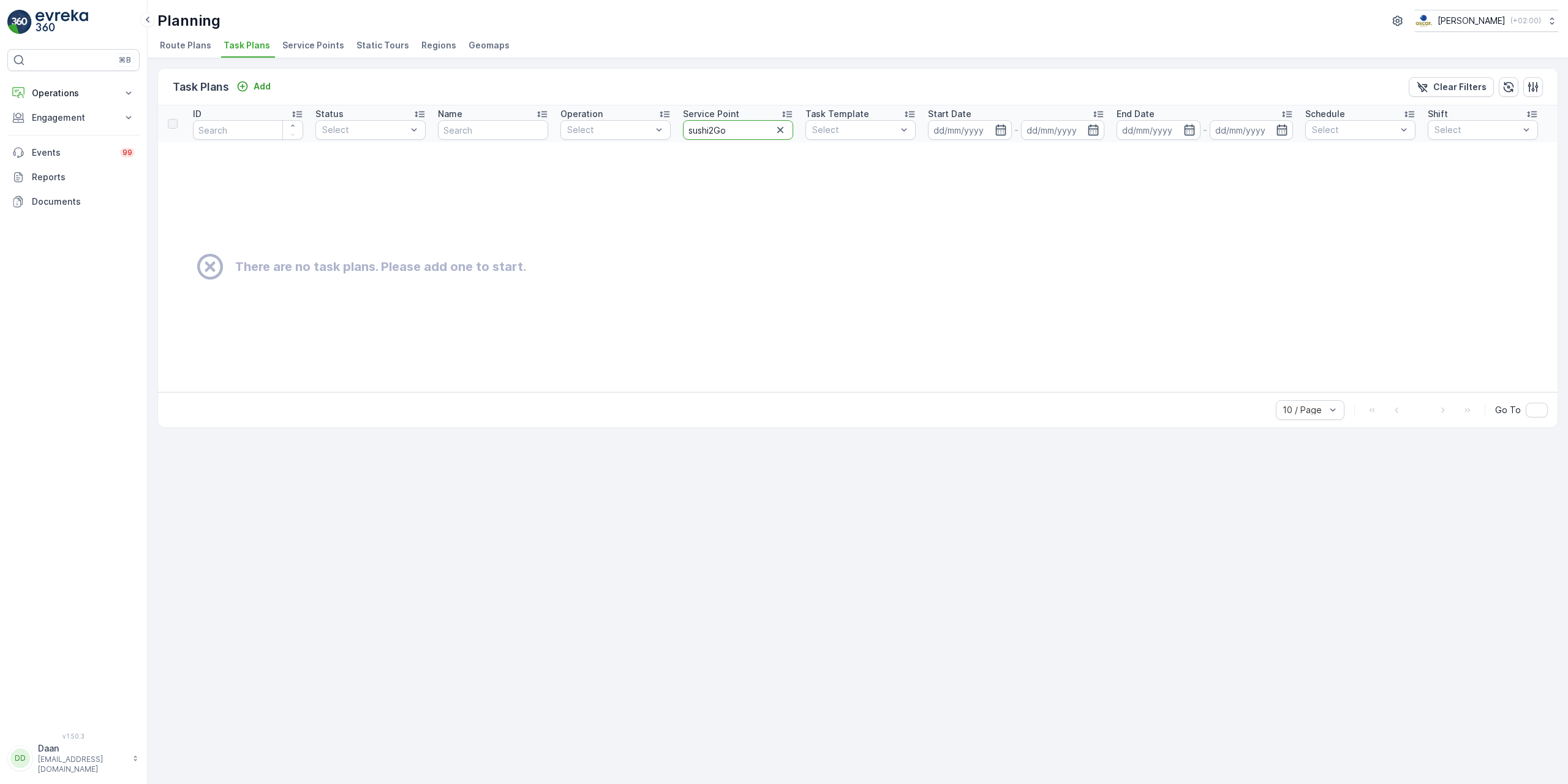
click at [726, 130] on input "sushi2Go" at bounding box center [738, 129] width 111 height 20
type input "sush"
click at [779, 127] on icon "button" at bounding box center [780, 130] width 13 height 13
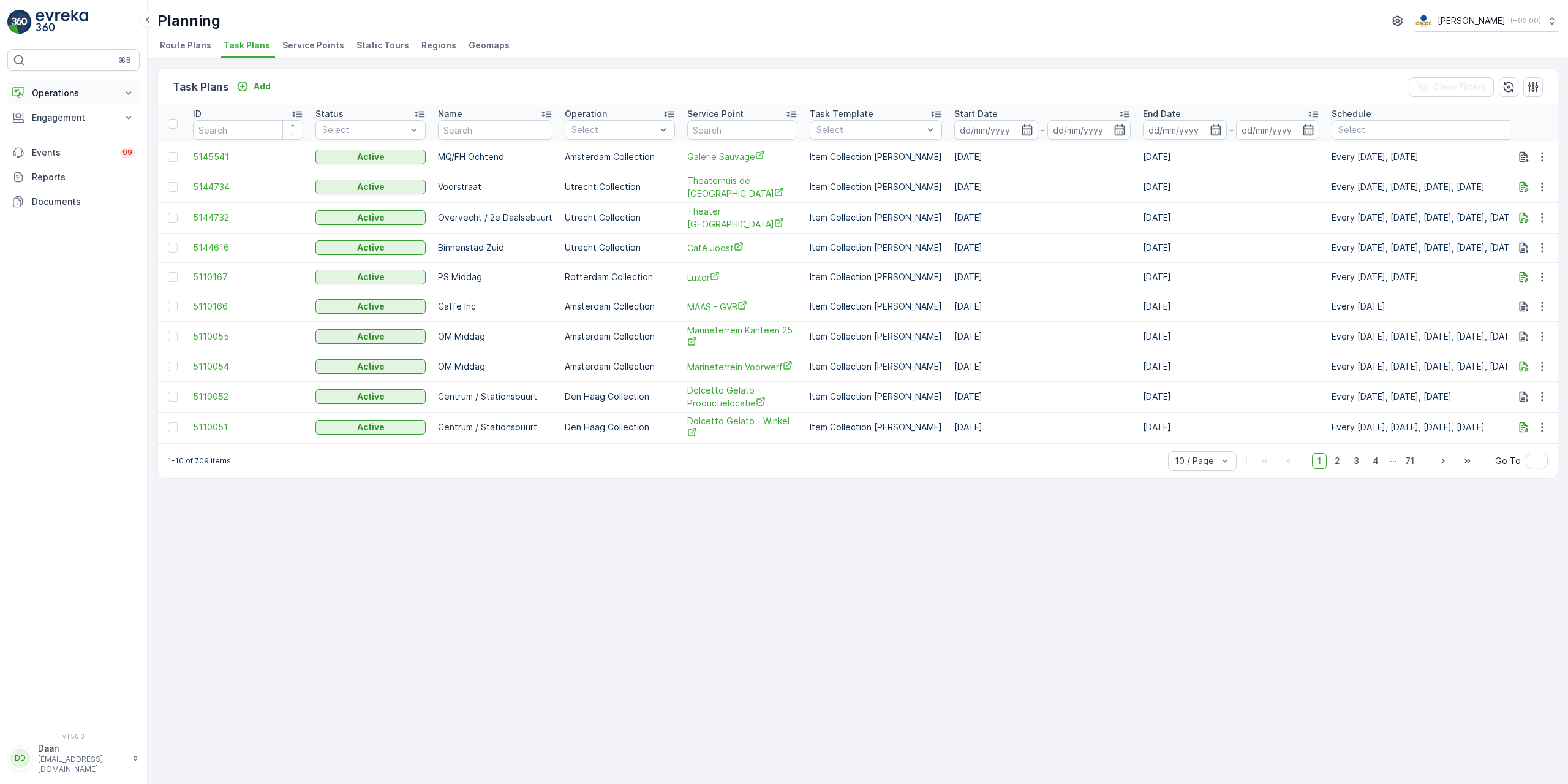
click at [82, 95] on p "Operations" at bounding box center [74, 93] width 83 height 13
click at [84, 216] on div "Operations Insights Planning Routes & Tasks Cockpit Settings Engagement Insight…" at bounding box center [73, 190] width 133 height 219
click at [84, 208] on p "Engagement" at bounding box center [74, 203] width 83 height 13
click at [56, 235] on p "Entities" at bounding box center [46, 242] width 31 height 13
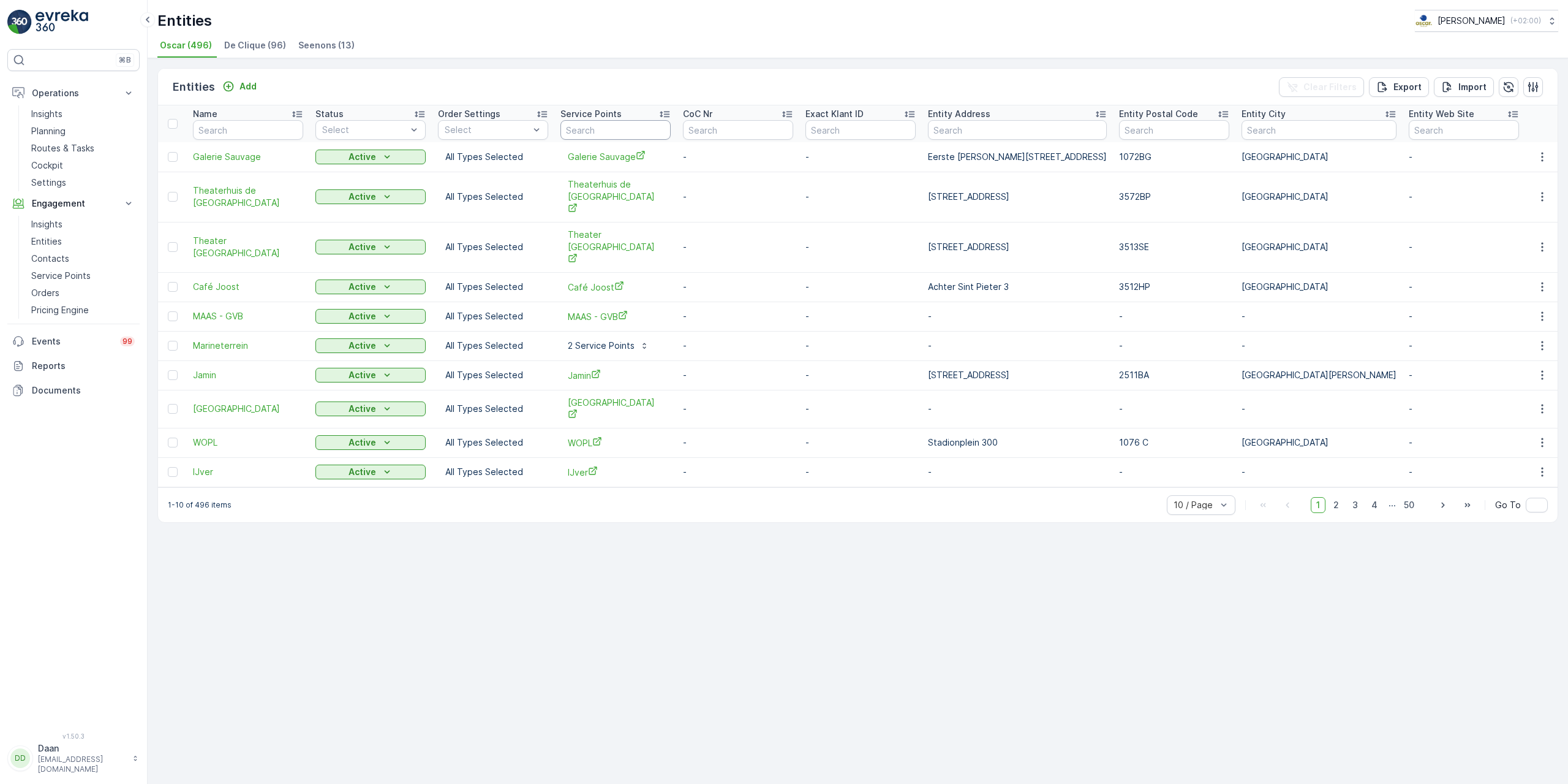
click at [638, 131] on input "text" at bounding box center [615, 129] width 111 height 20
paste input "Heerlijk Sushi2Go"
type input "Heerlijk Sushi2Go"
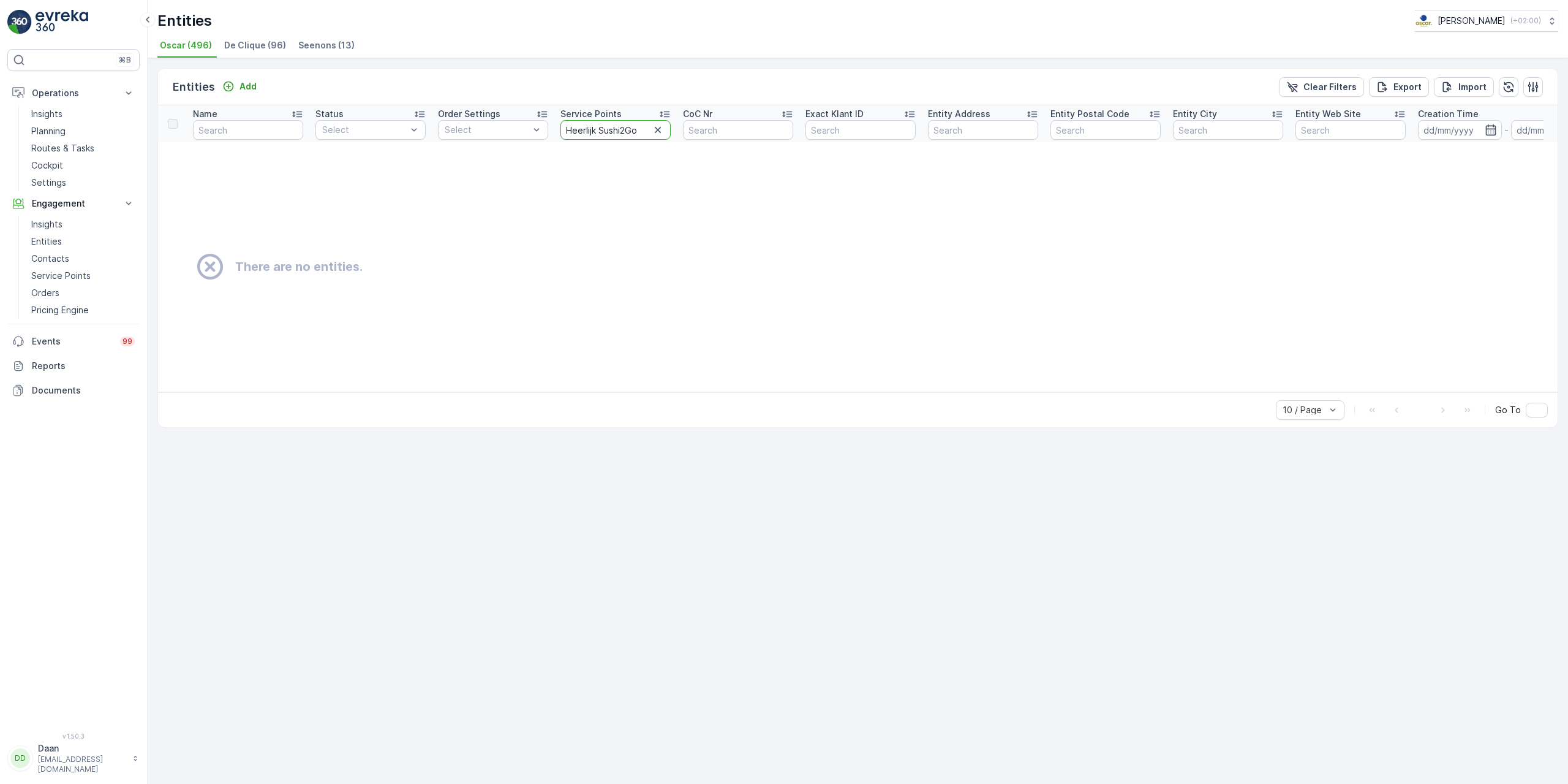
drag, startPoint x: 600, startPoint y: 133, endPoint x: 543, endPoint y: 144, distance: 58.1
click at [543, 144] on table "Name Status Select Order Settings Select Service Points Heerlijk Sushi2Go CoC N…" at bounding box center [980, 248] width 1646 height 286
type input "Sushi2Go"
click at [613, 133] on input "Sushi2Go" at bounding box center [615, 129] width 111 height 20
type input "Sushi"
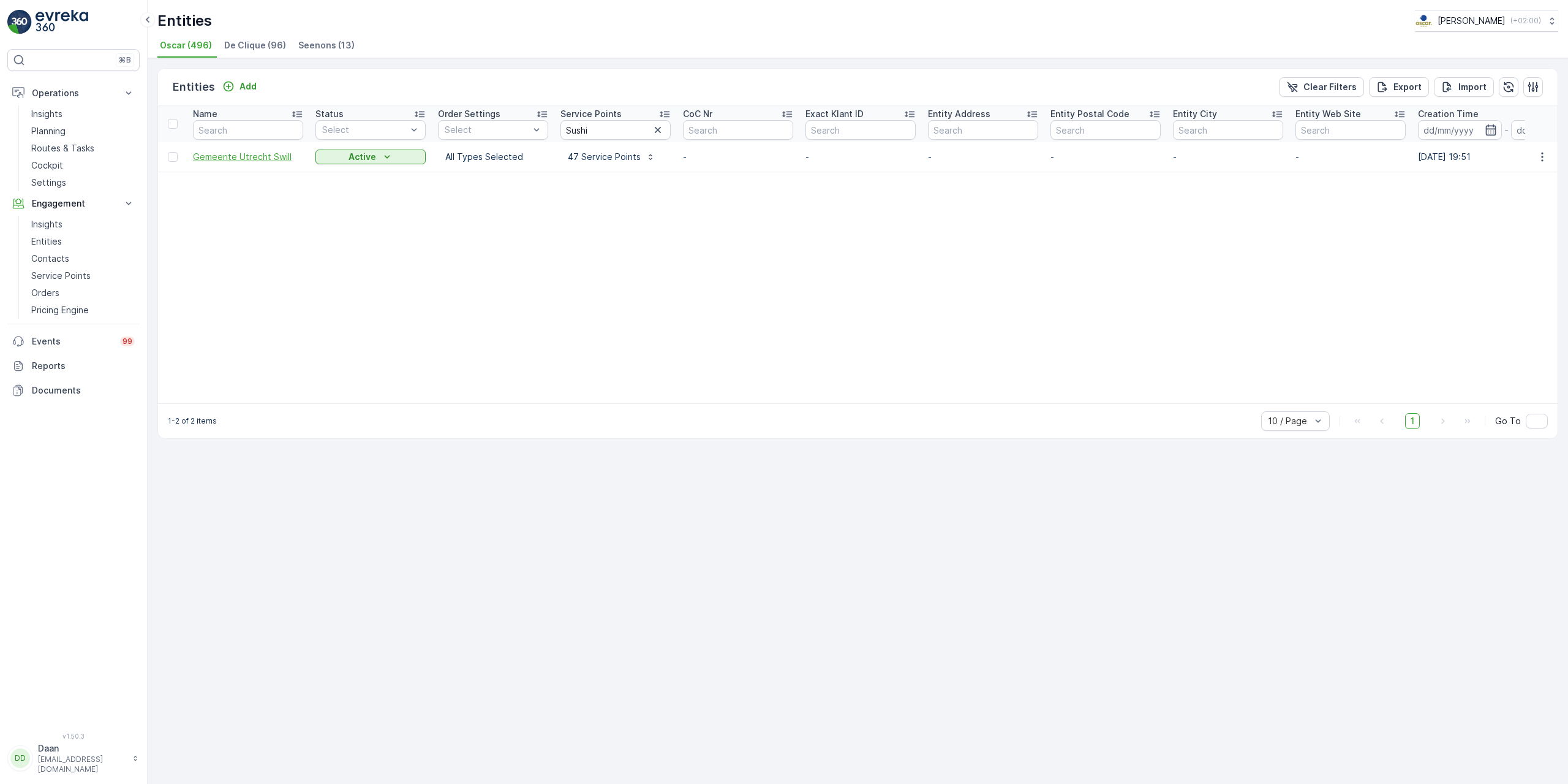
click at [271, 159] on span "Gemeente Utrecht Swill" at bounding box center [248, 157] width 111 height 13
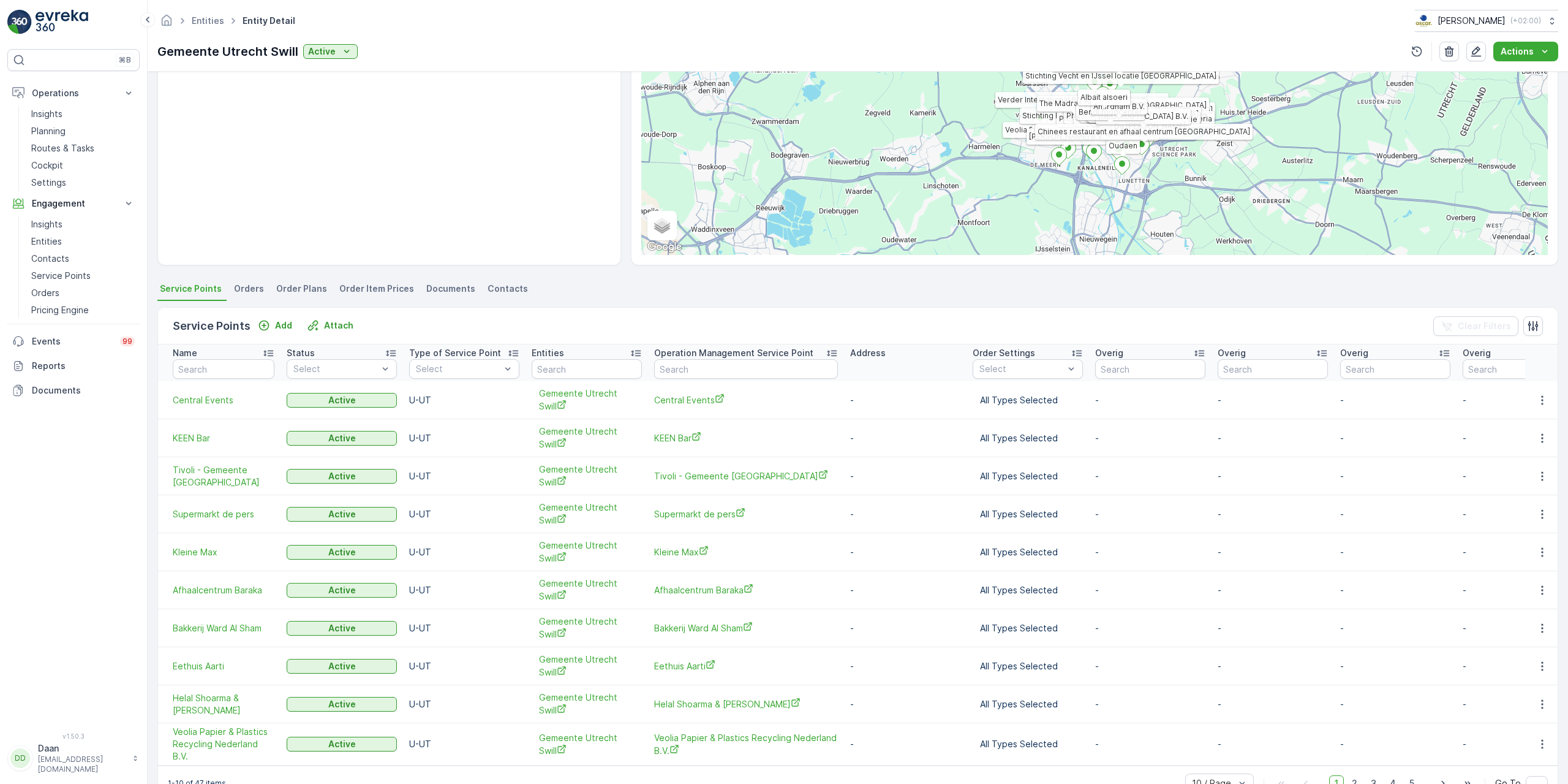
scroll to position [158, 0]
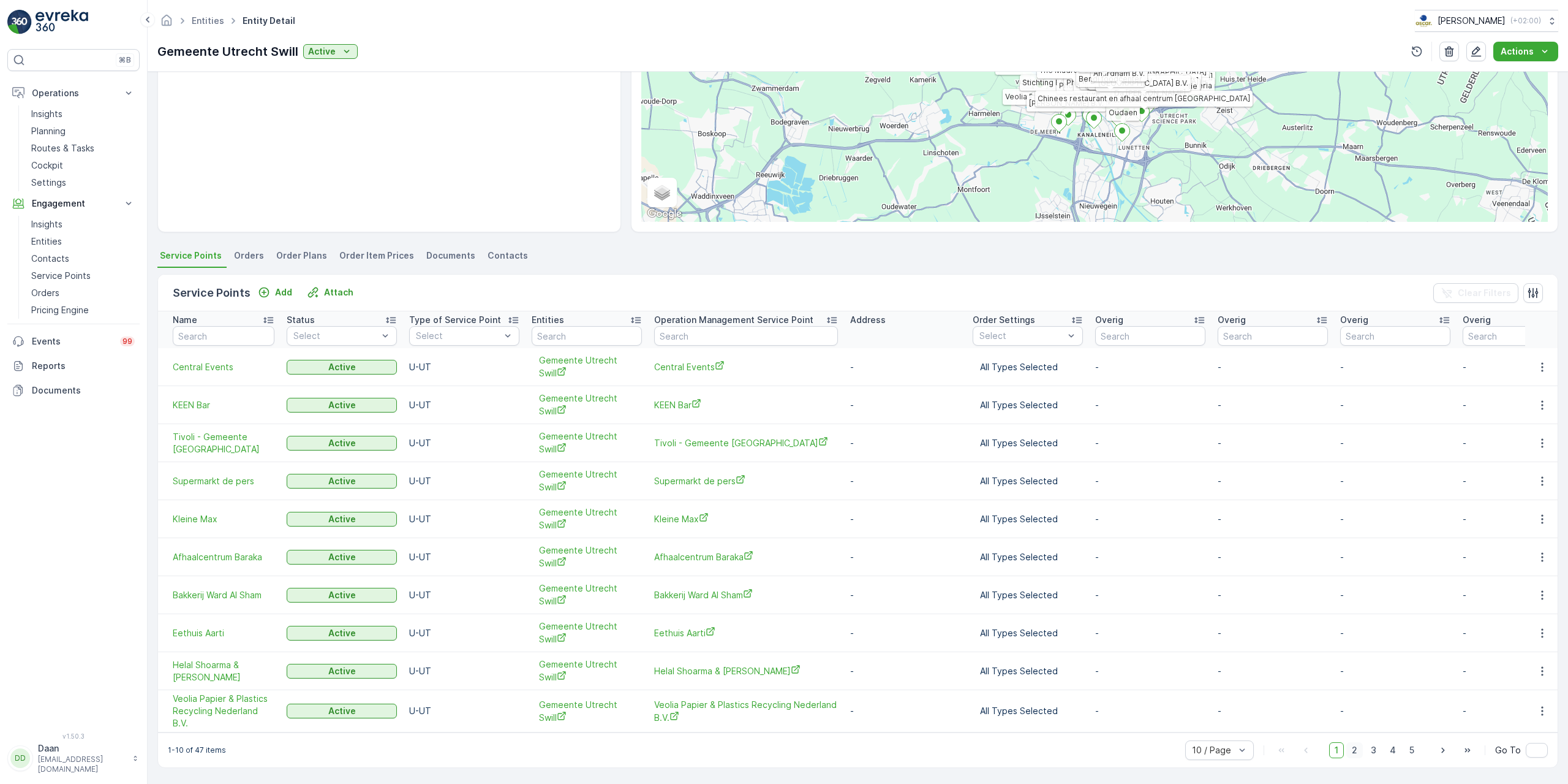
click at [1356, 749] on span "2" at bounding box center [1354, 750] width 16 height 16
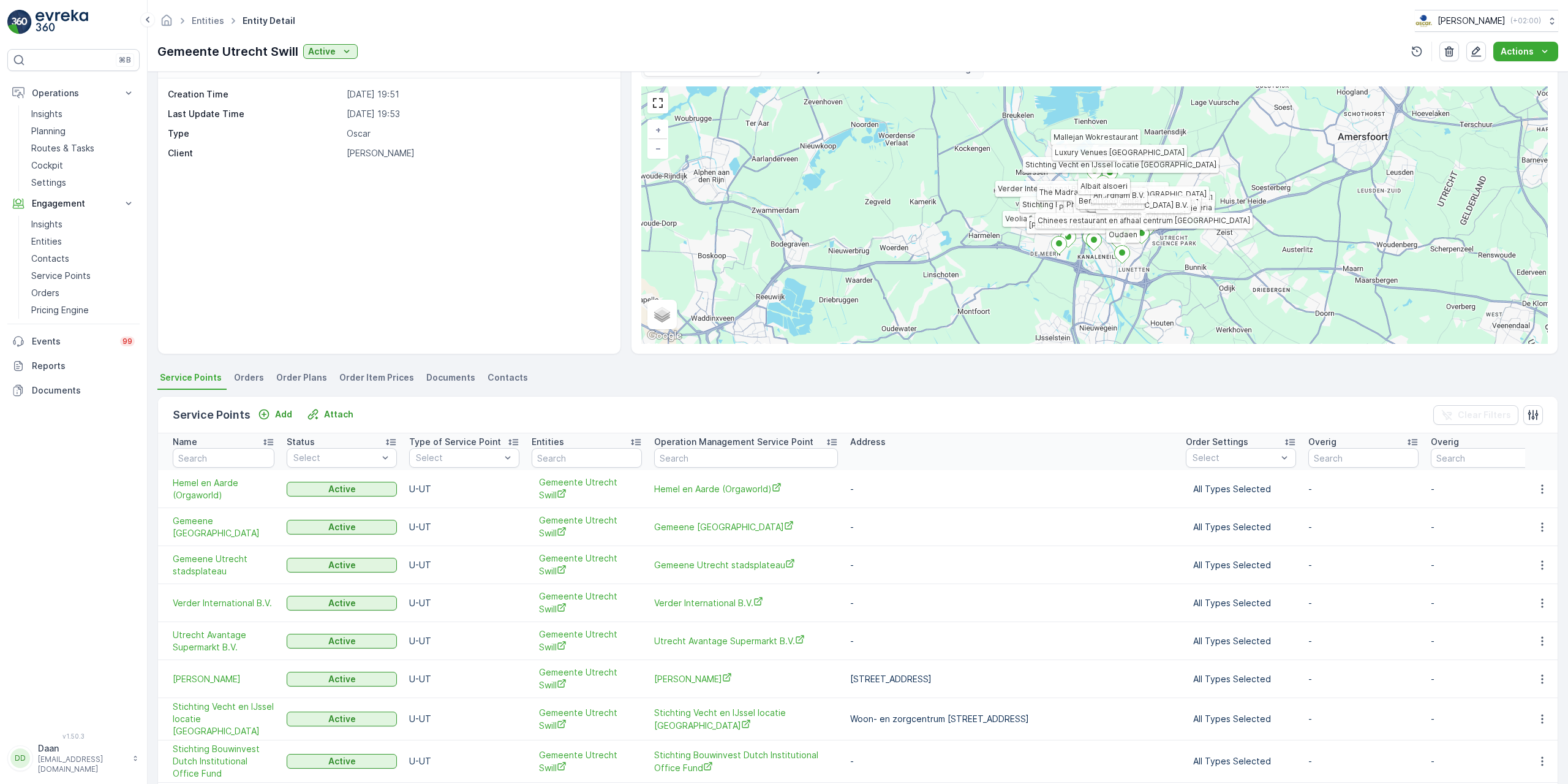
scroll to position [162, 0]
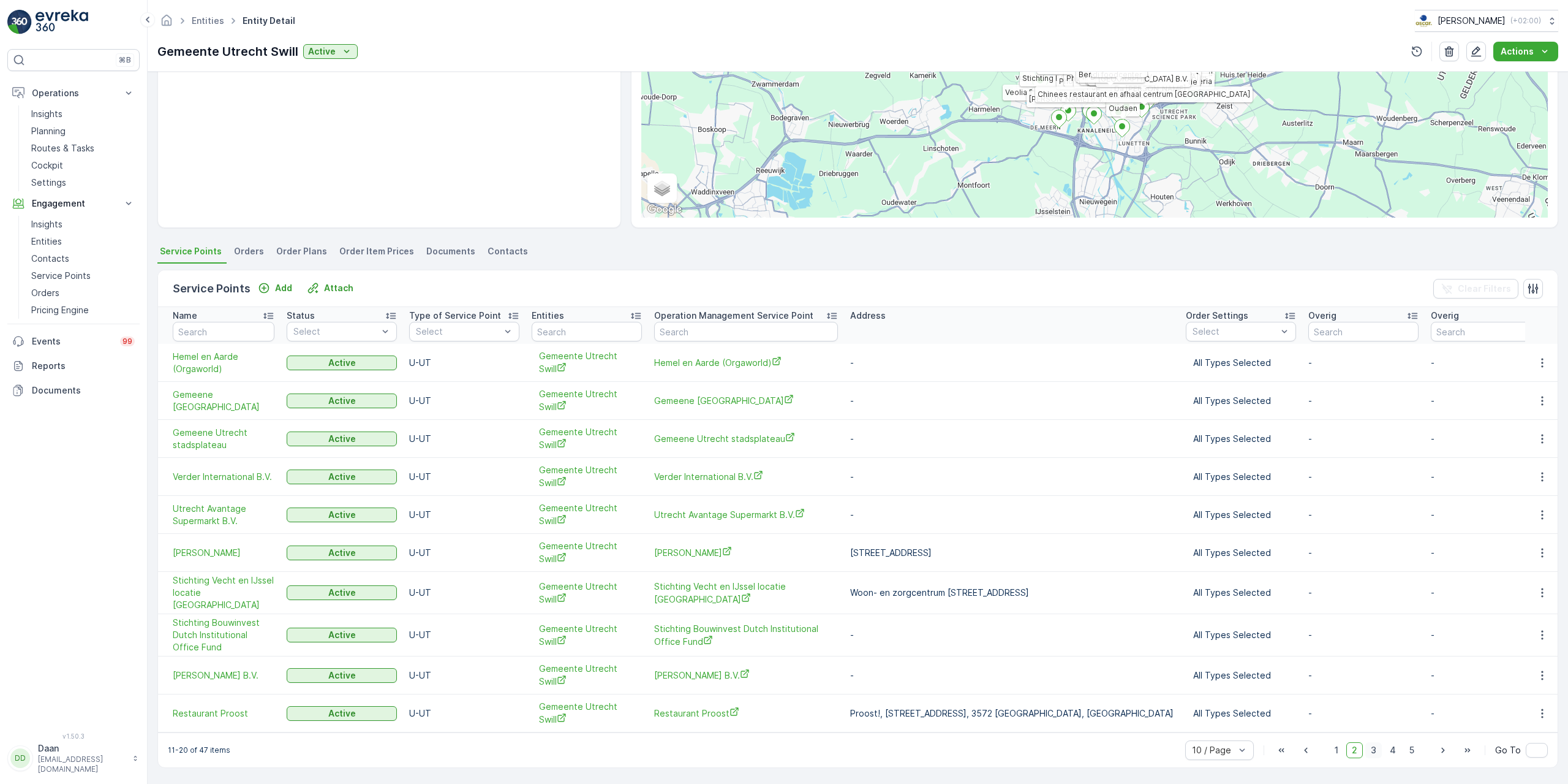
click at [1373, 756] on span "3" at bounding box center [1373, 750] width 16 height 16
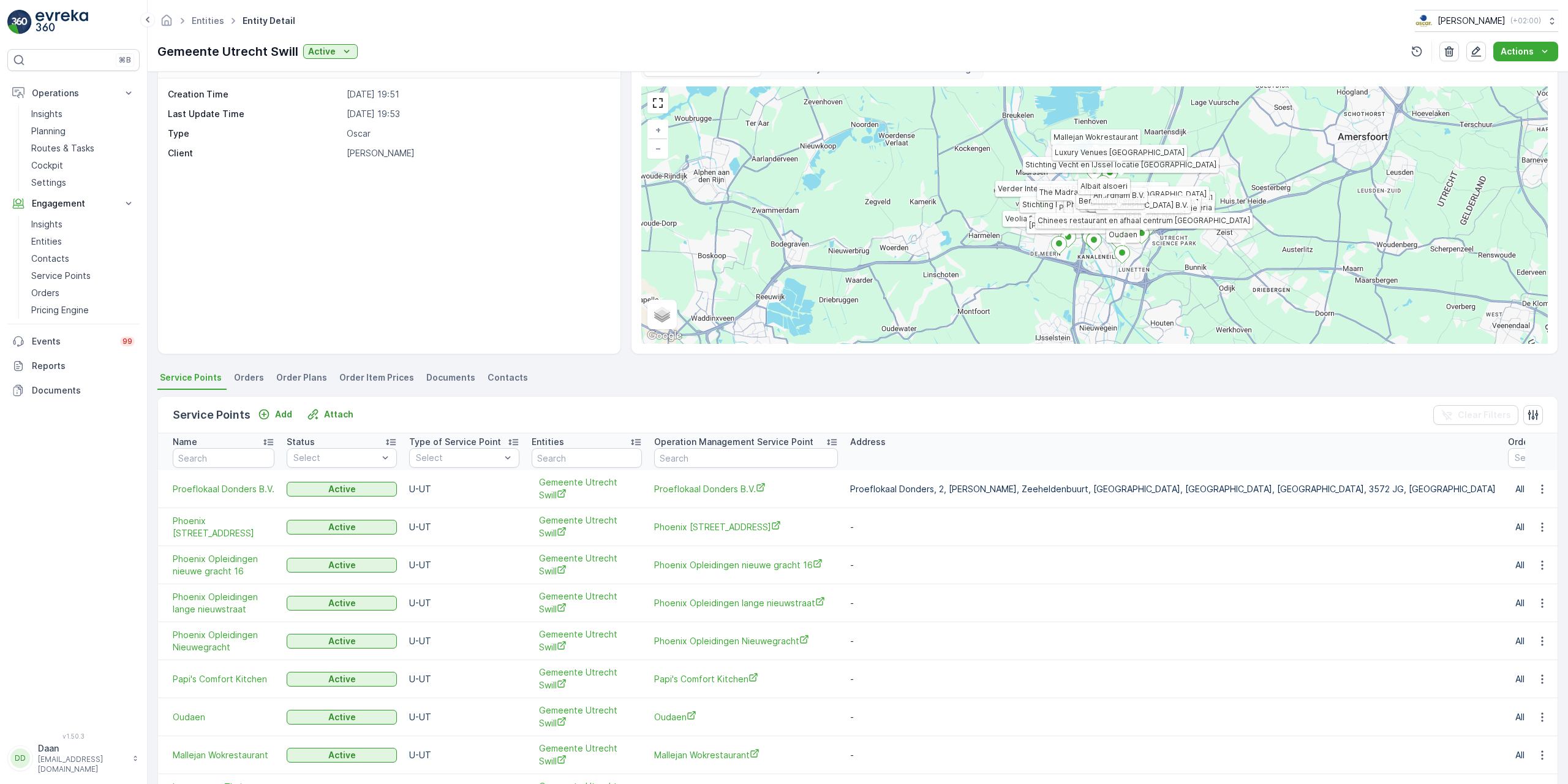
scroll to position [158, 0]
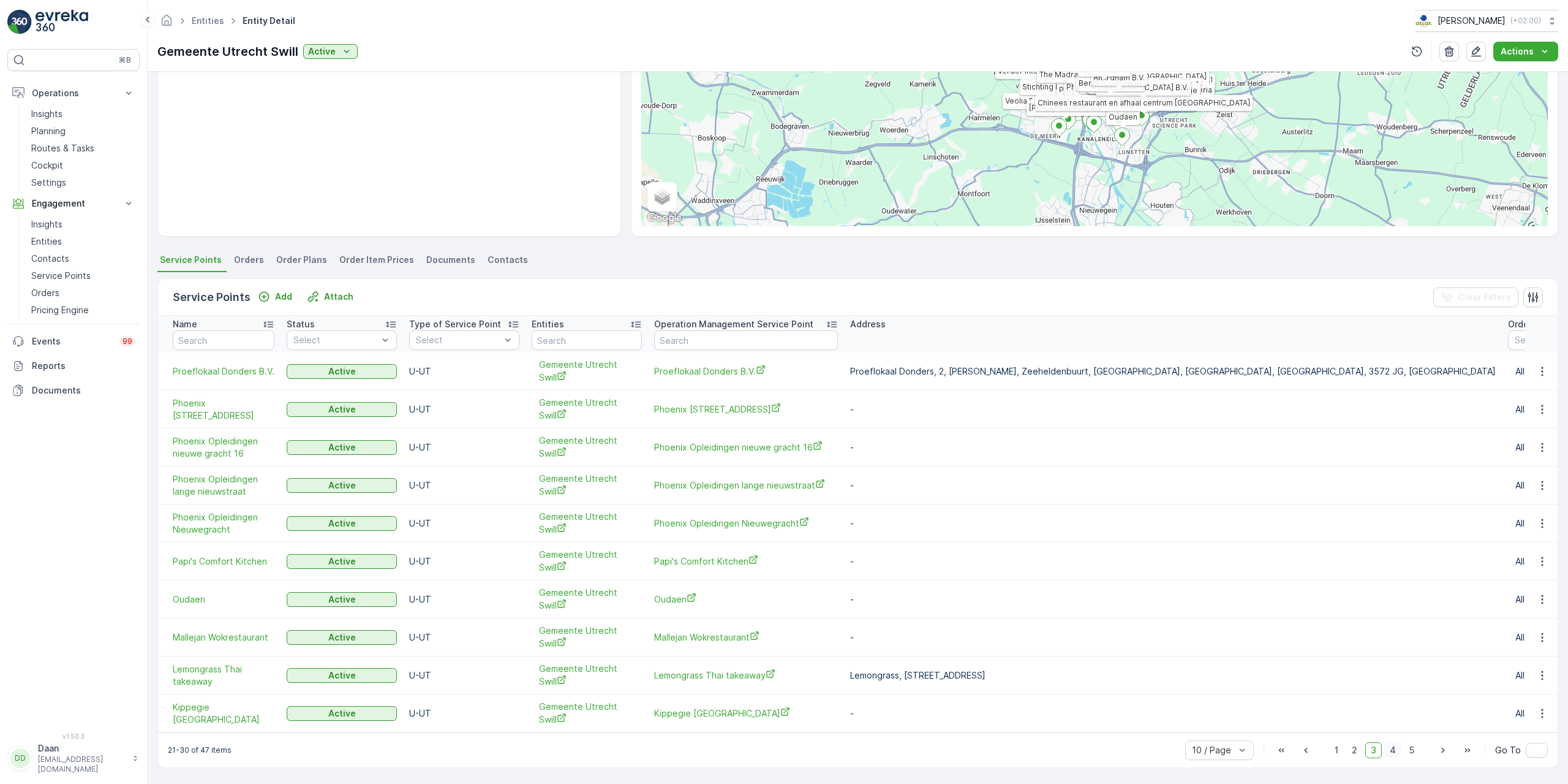
click at [1387, 746] on span "4" at bounding box center [1393, 750] width 17 height 16
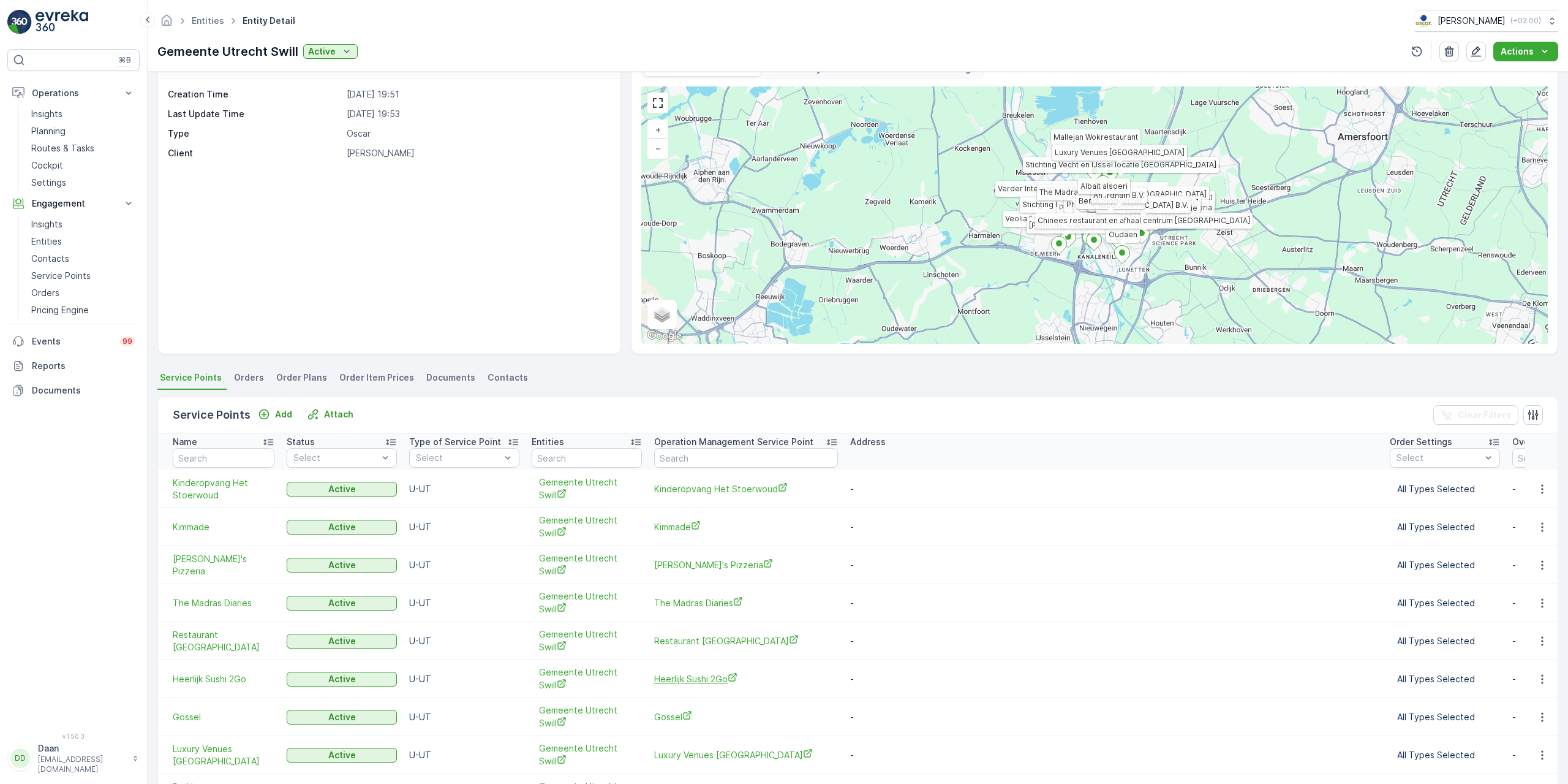
scroll to position [158, 0]
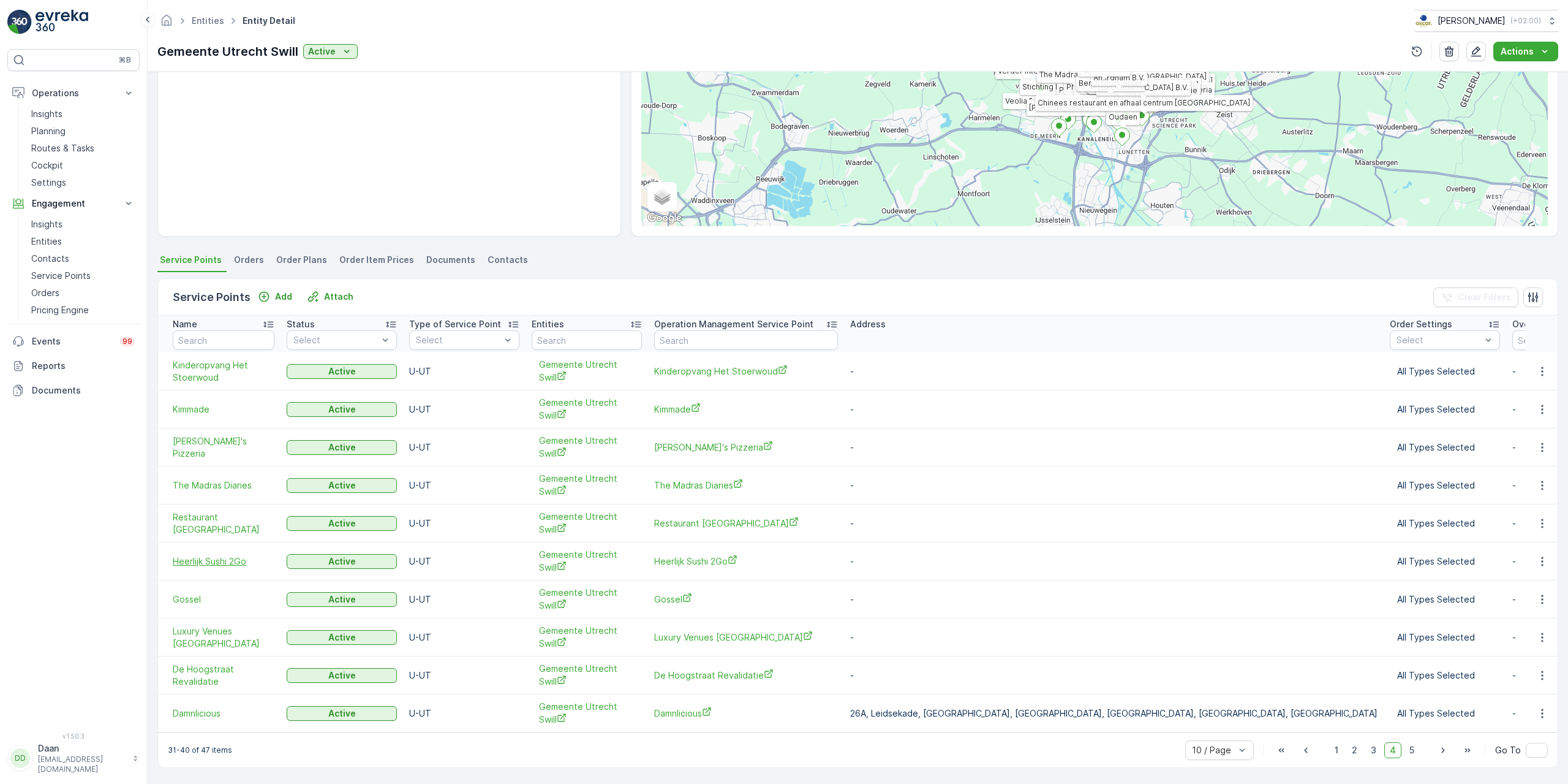
click at [216, 555] on span "Heerlijk Sushi 2Go" at bounding box center [224, 561] width 102 height 13
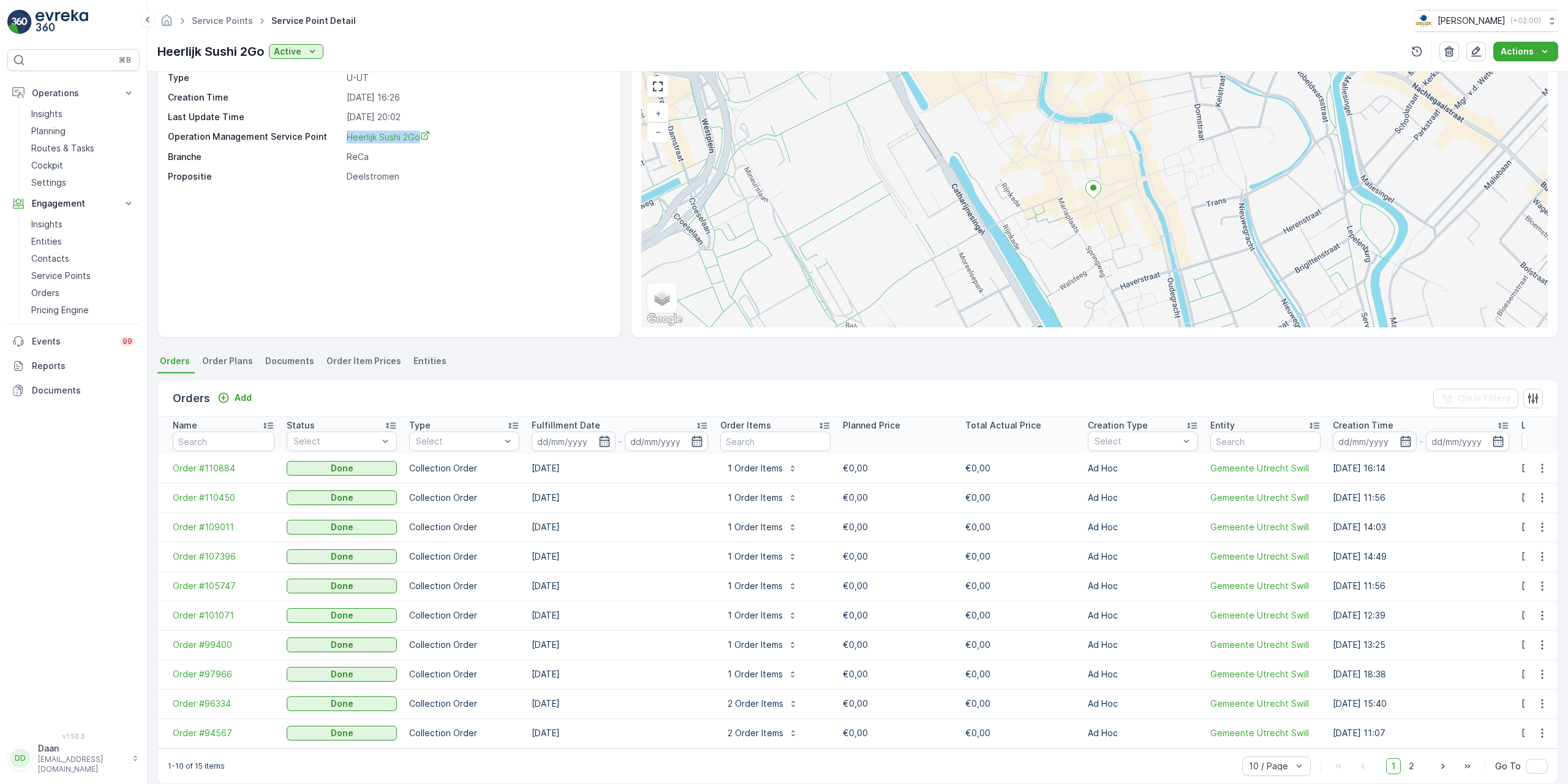
drag, startPoint x: 337, startPoint y: 132, endPoint x: 438, endPoint y: 140, distance: 101.3
click at [438, 140] on div "Type U-UT Creation Time [DATE] 16:26 Last Update Time [DATE] 20:02 Operation Ma…" at bounding box center [387, 126] width 440 height 111
copy div "Heerlijk Sushi 2Go"
click at [74, 126] on link "Planning" at bounding box center [83, 131] width 113 height 17
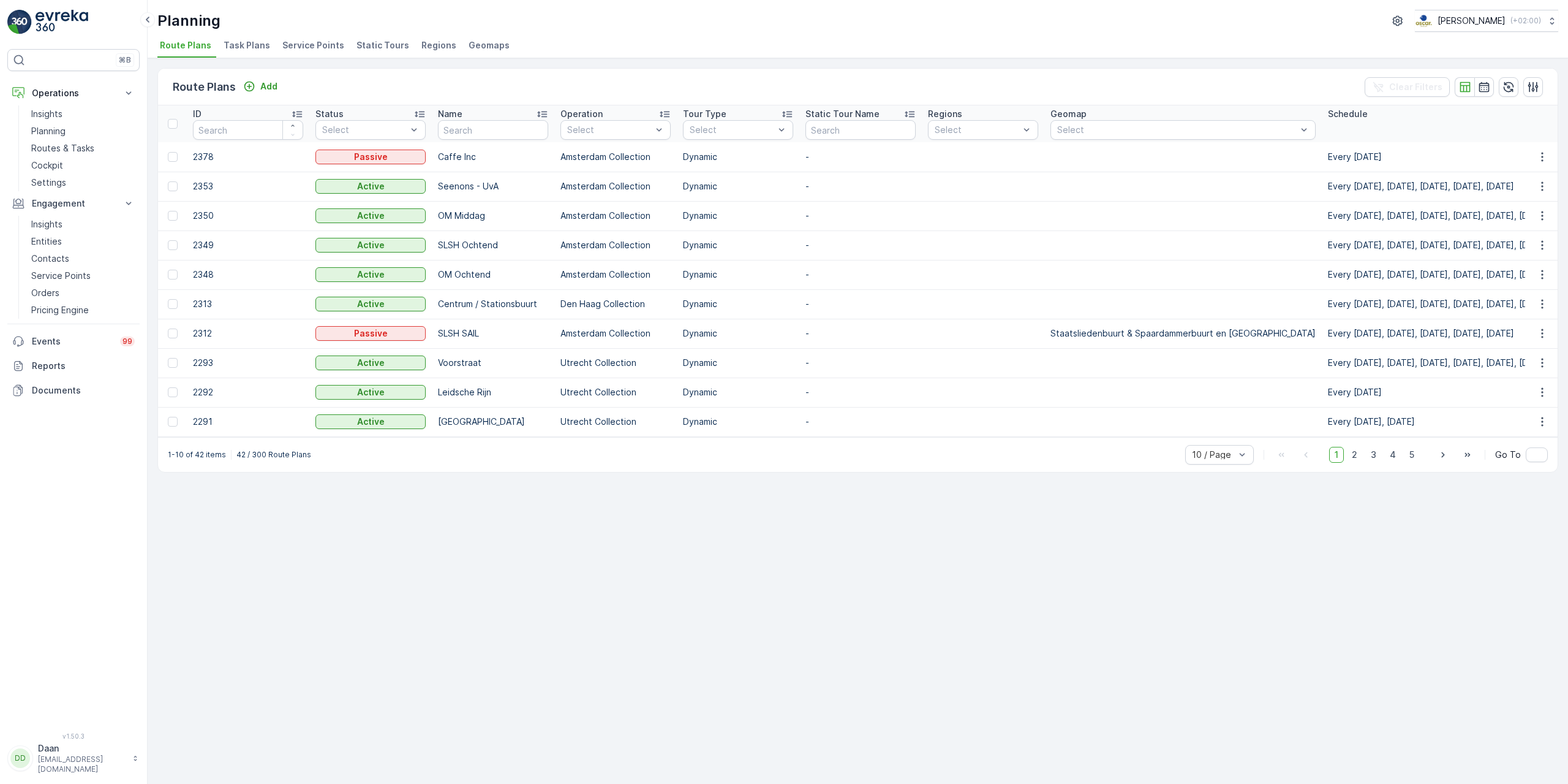
click at [315, 42] on span "Service Points" at bounding box center [313, 46] width 62 height 13
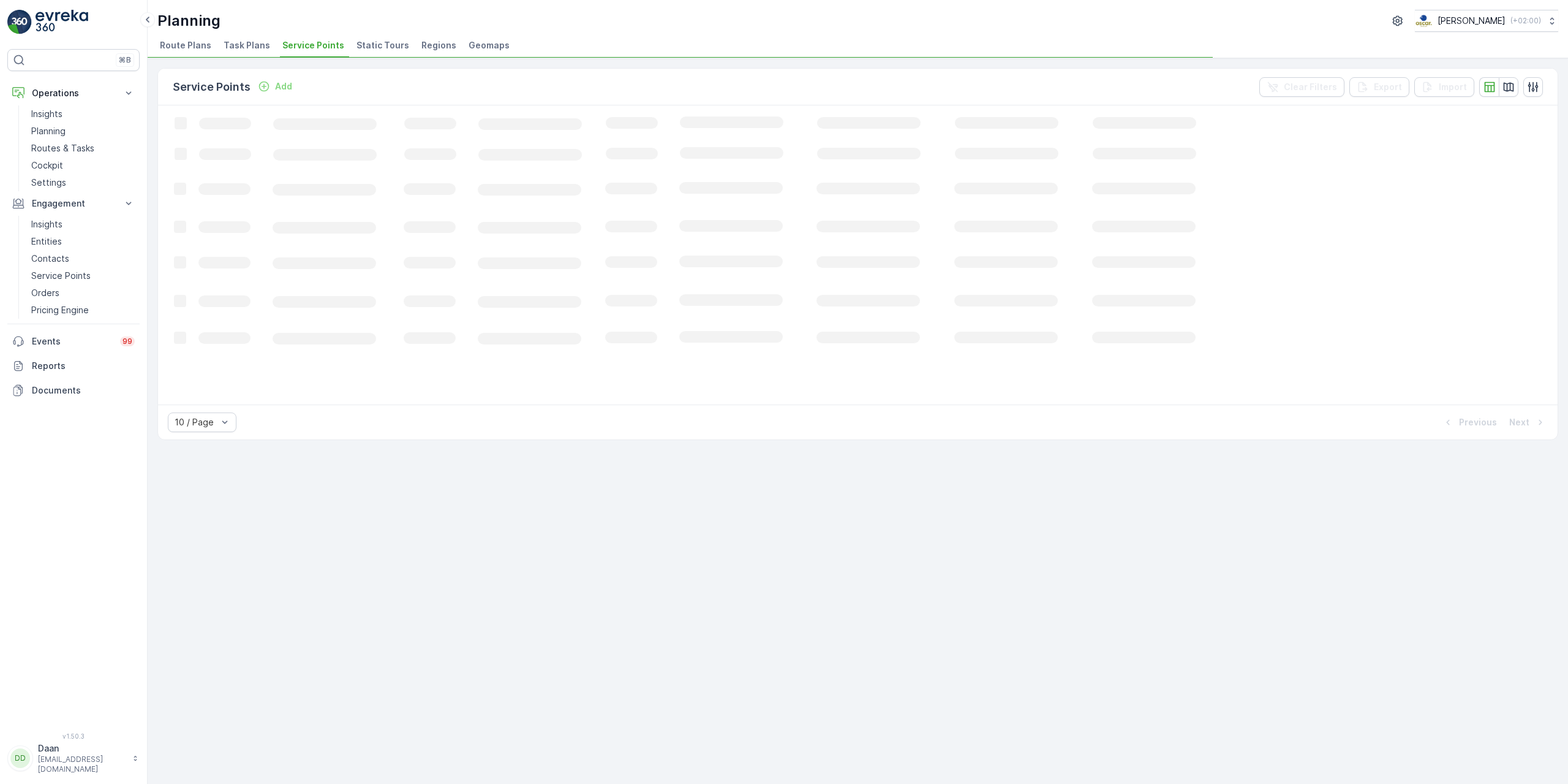
click at [257, 48] on span "Task Plans" at bounding box center [246, 46] width 46 height 13
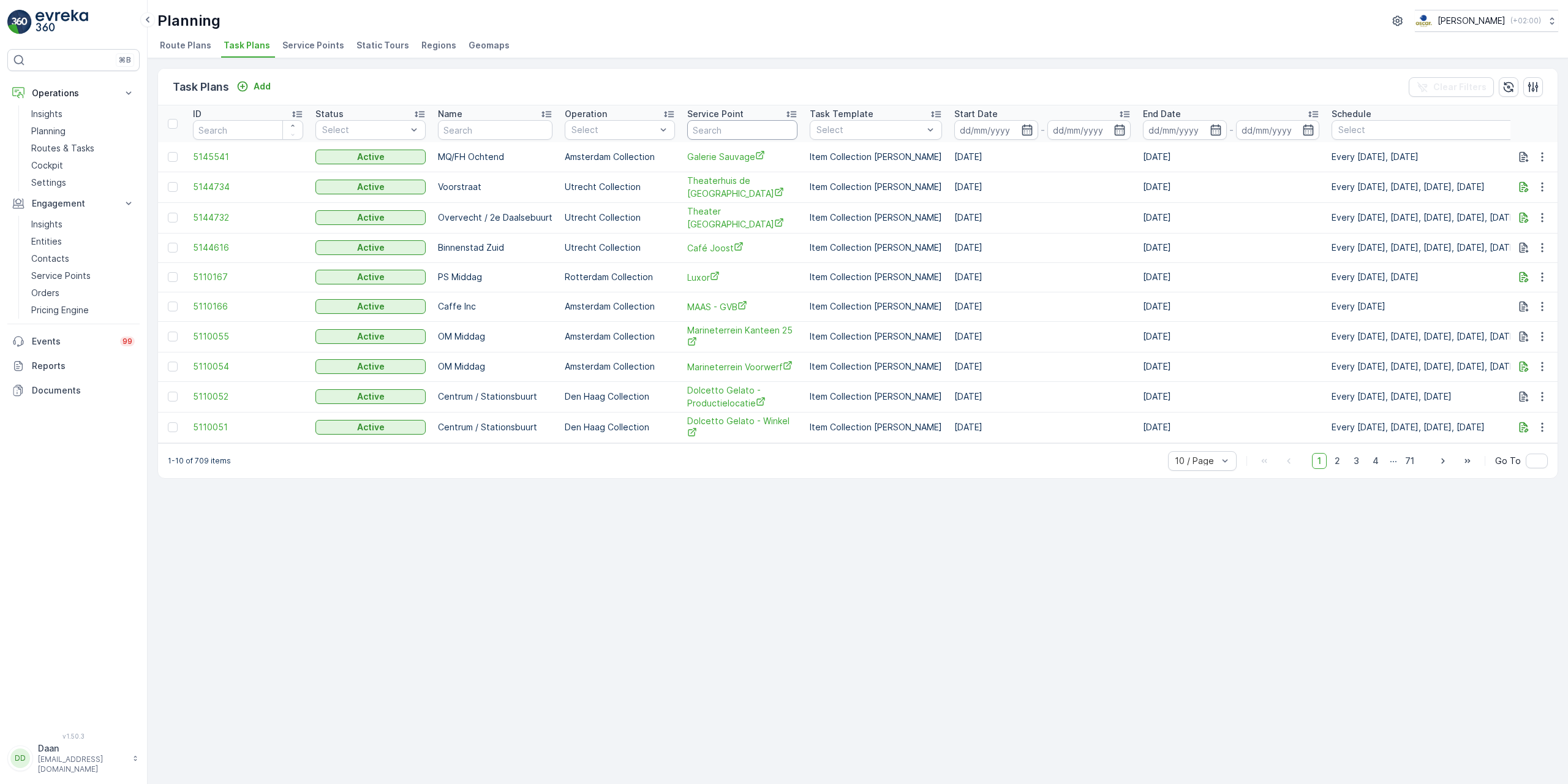
click at [708, 126] on input "text" at bounding box center [742, 129] width 111 height 20
paste input "Heerlijk Sushi 2Go"
type input "Heerlijk Sushi 2Go"
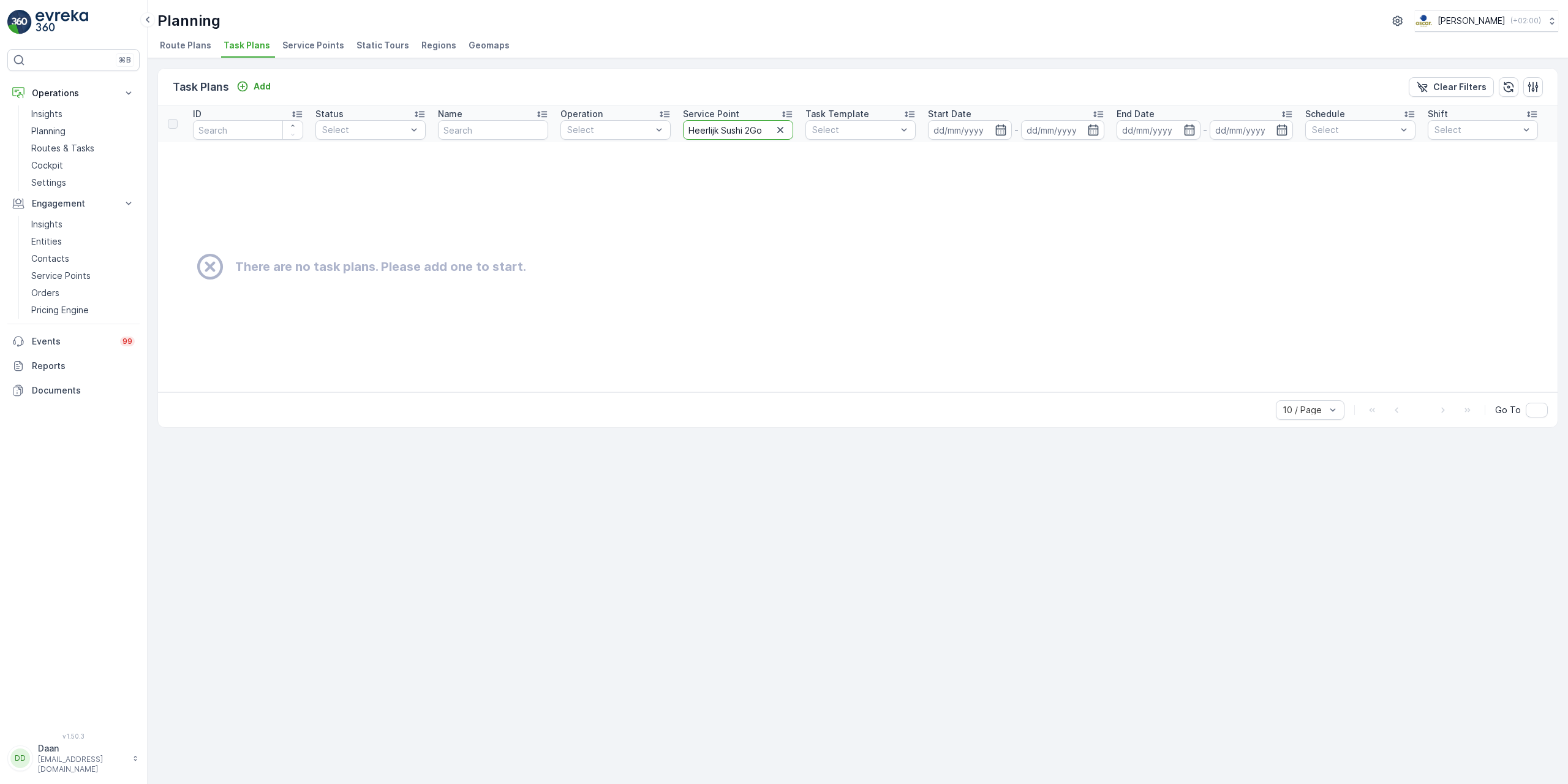
click at [724, 136] on input "Heerlijk Sushi 2Go" at bounding box center [738, 129] width 111 height 20
click at [78, 151] on p "Routes & Tasks" at bounding box center [63, 148] width 63 height 13
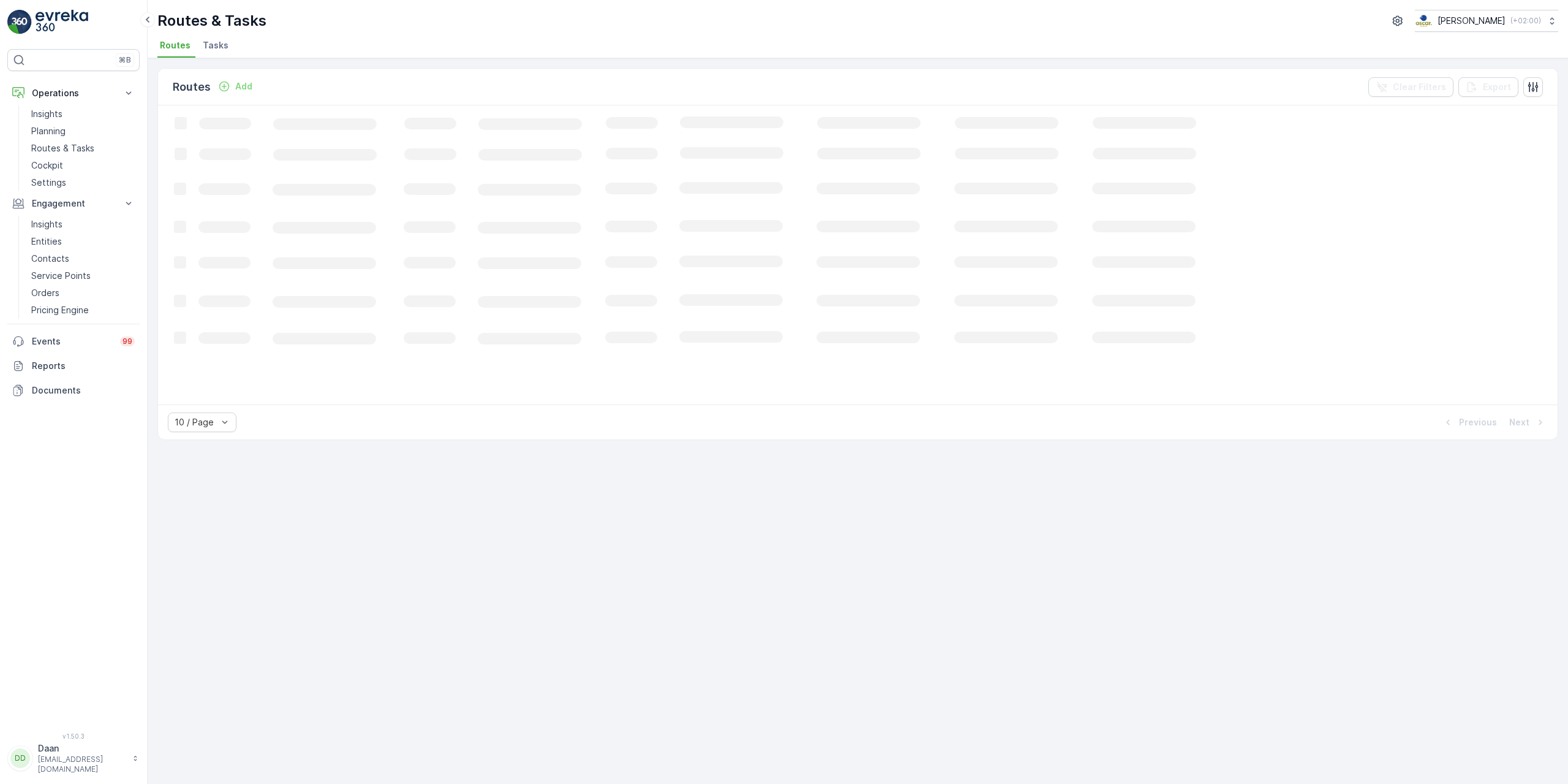
click at [220, 44] on span "Tasks" at bounding box center [215, 46] width 26 height 13
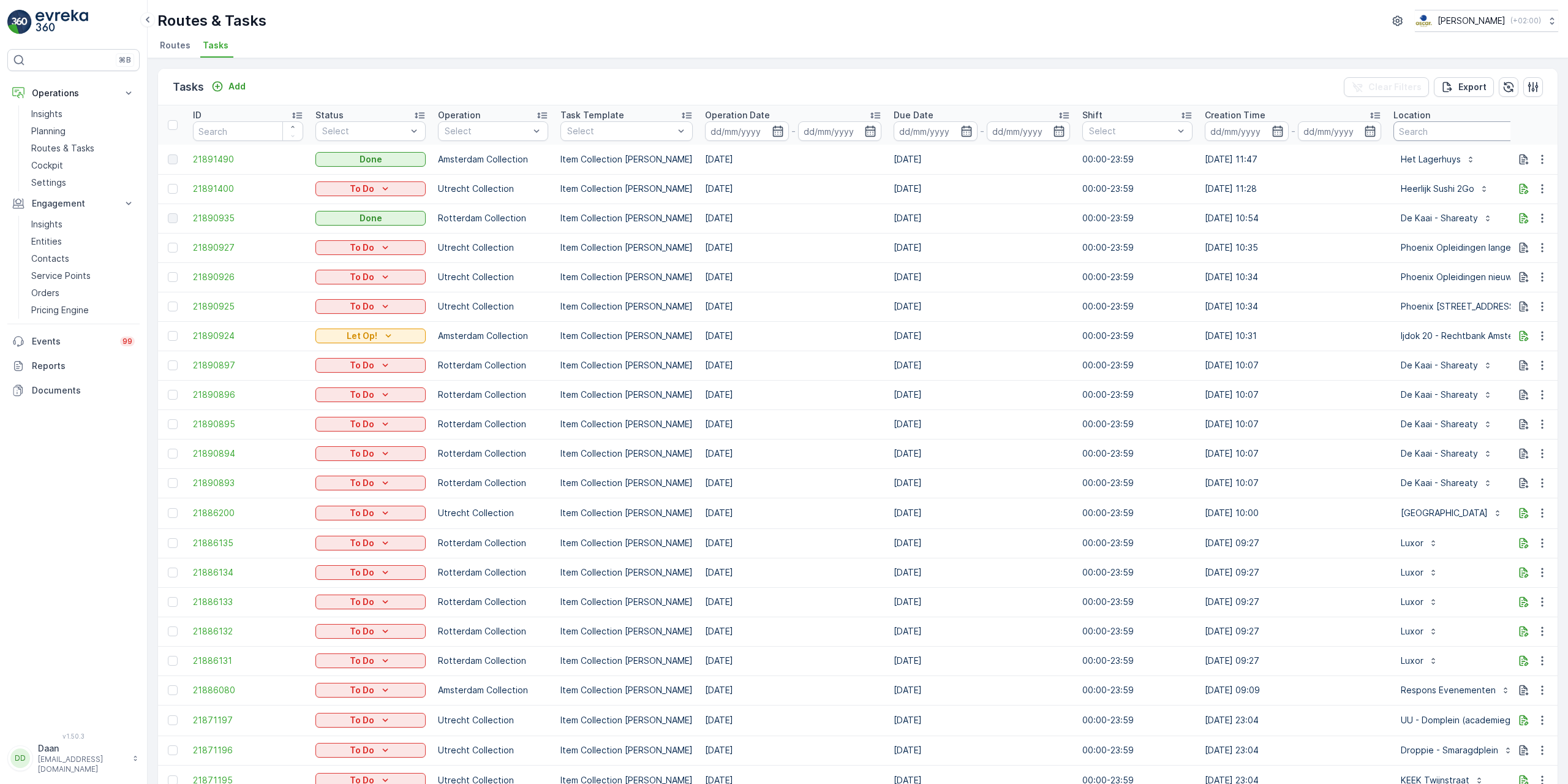
click at [1401, 134] on input "text" at bounding box center [1522, 131] width 257 height 20
paste input "Heerlijk Sushi 2Go"
type input "Heerlijk Sushi 2Go"
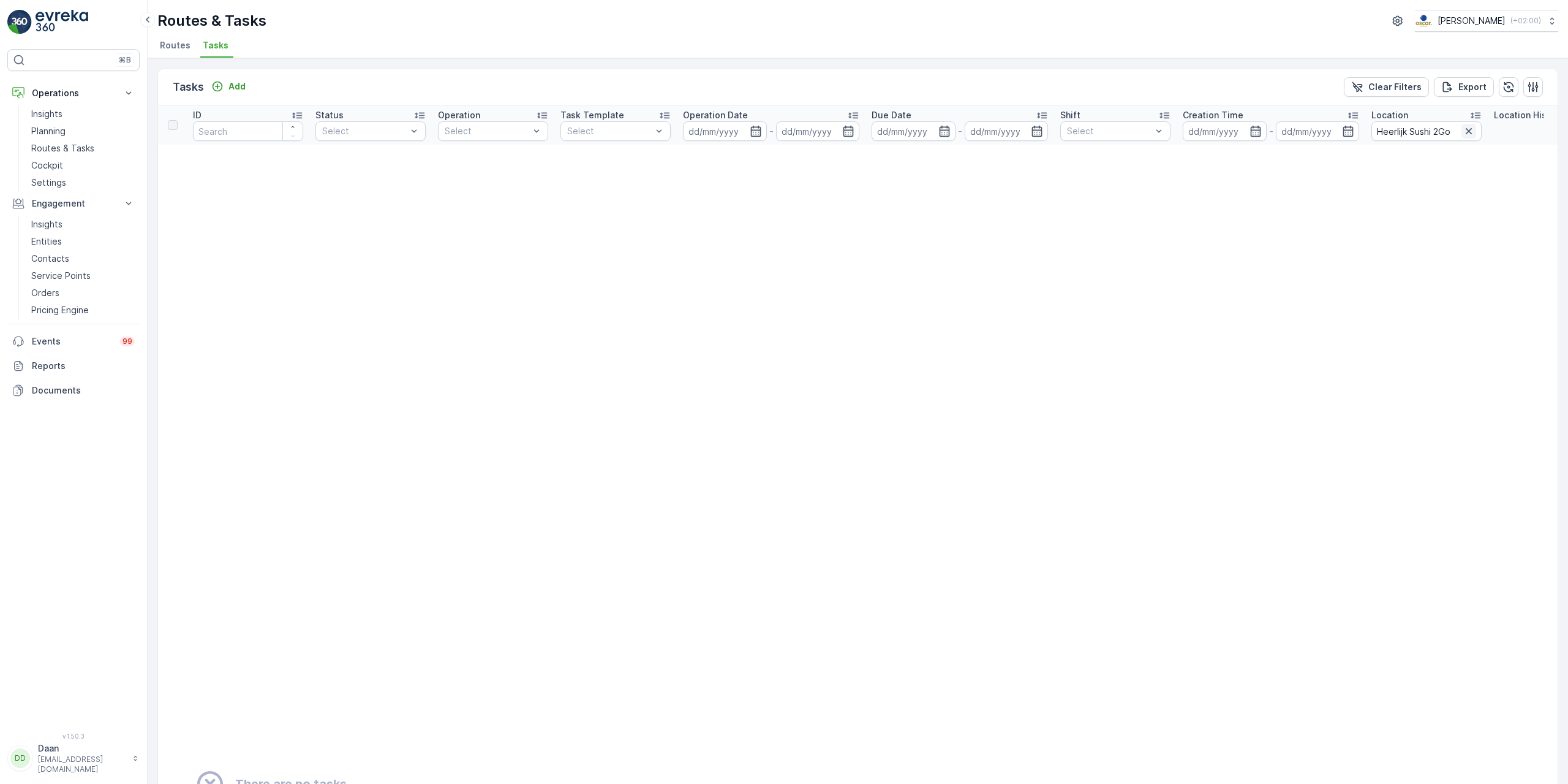
click at [1468, 130] on icon "button" at bounding box center [1469, 131] width 6 height 6
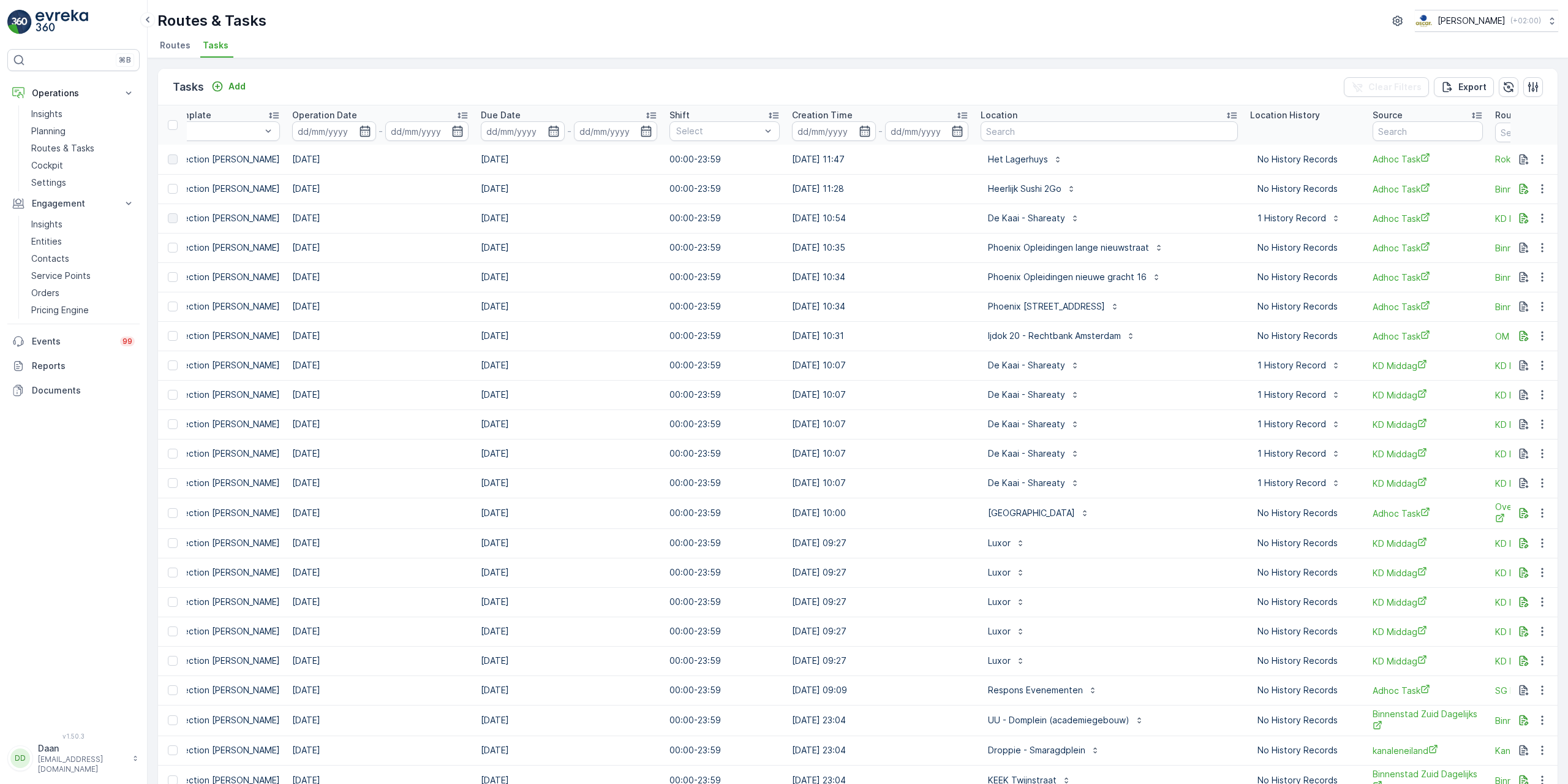
scroll to position [0, 526]
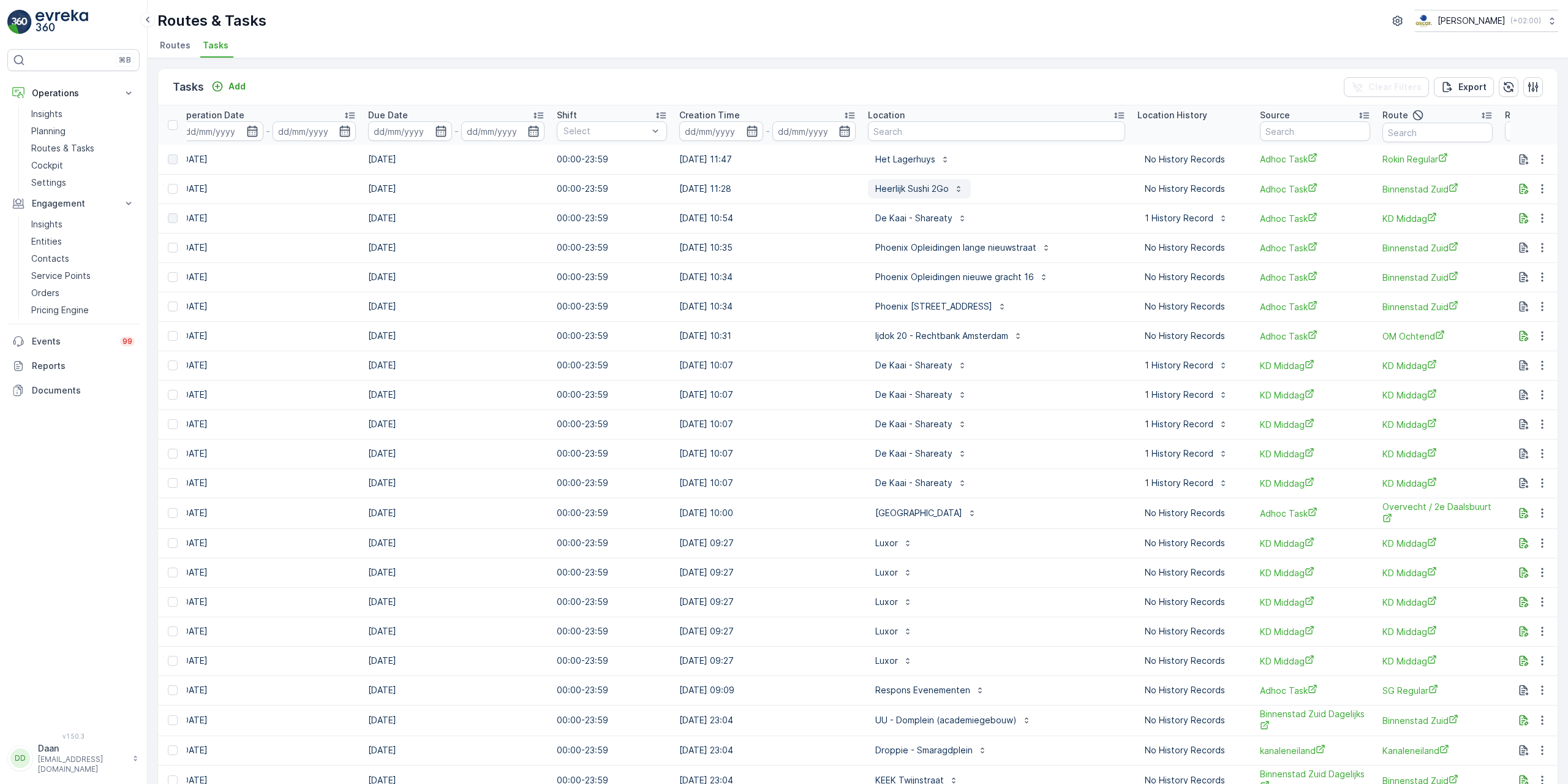
click at [933, 188] on p "Heerlijk Sushi 2Go" at bounding box center [912, 189] width 74 height 13
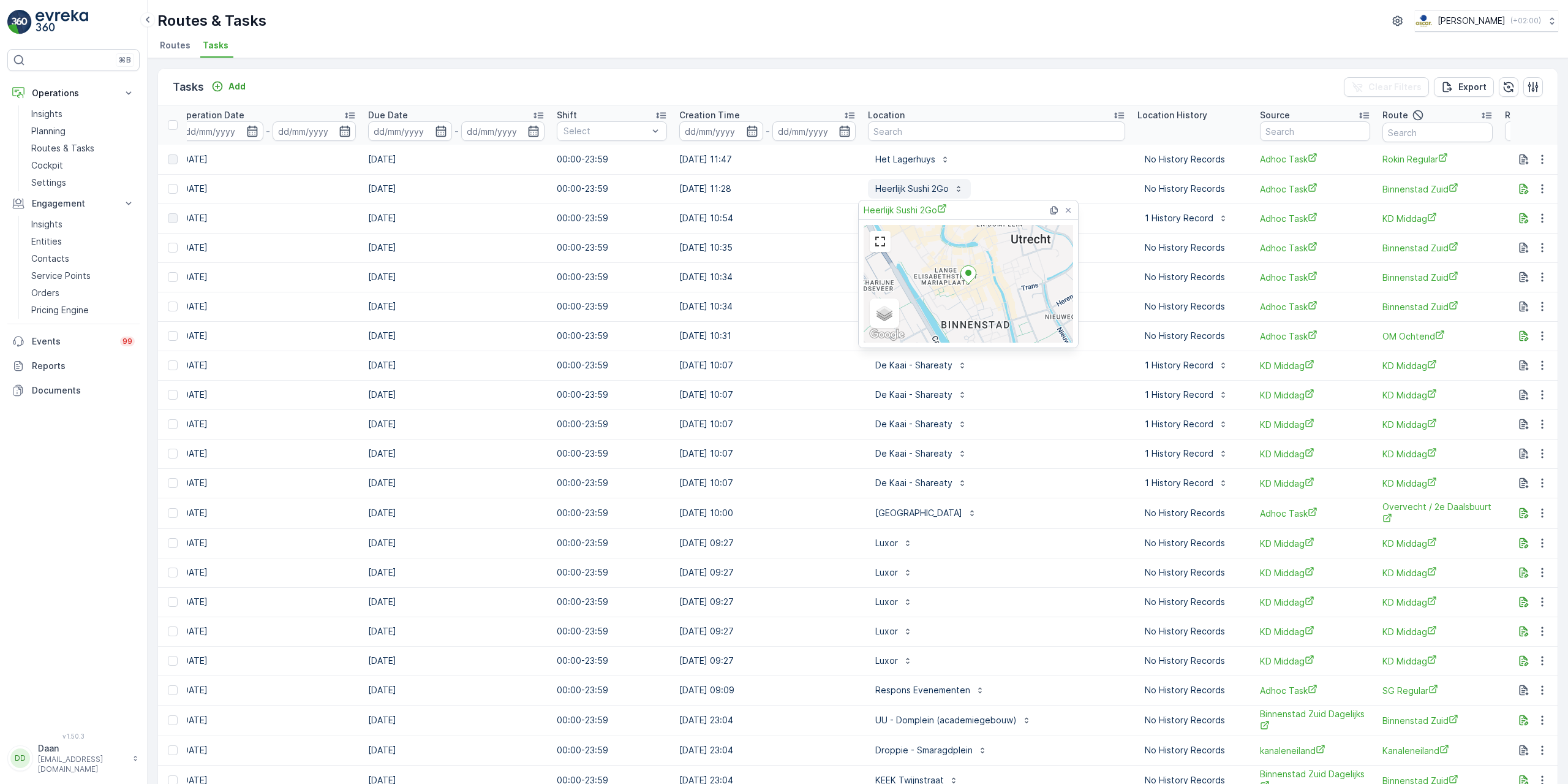
click at [933, 188] on p "Heerlijk Sushi 2Go" at bounding box center [912, 189] width 74 height 13
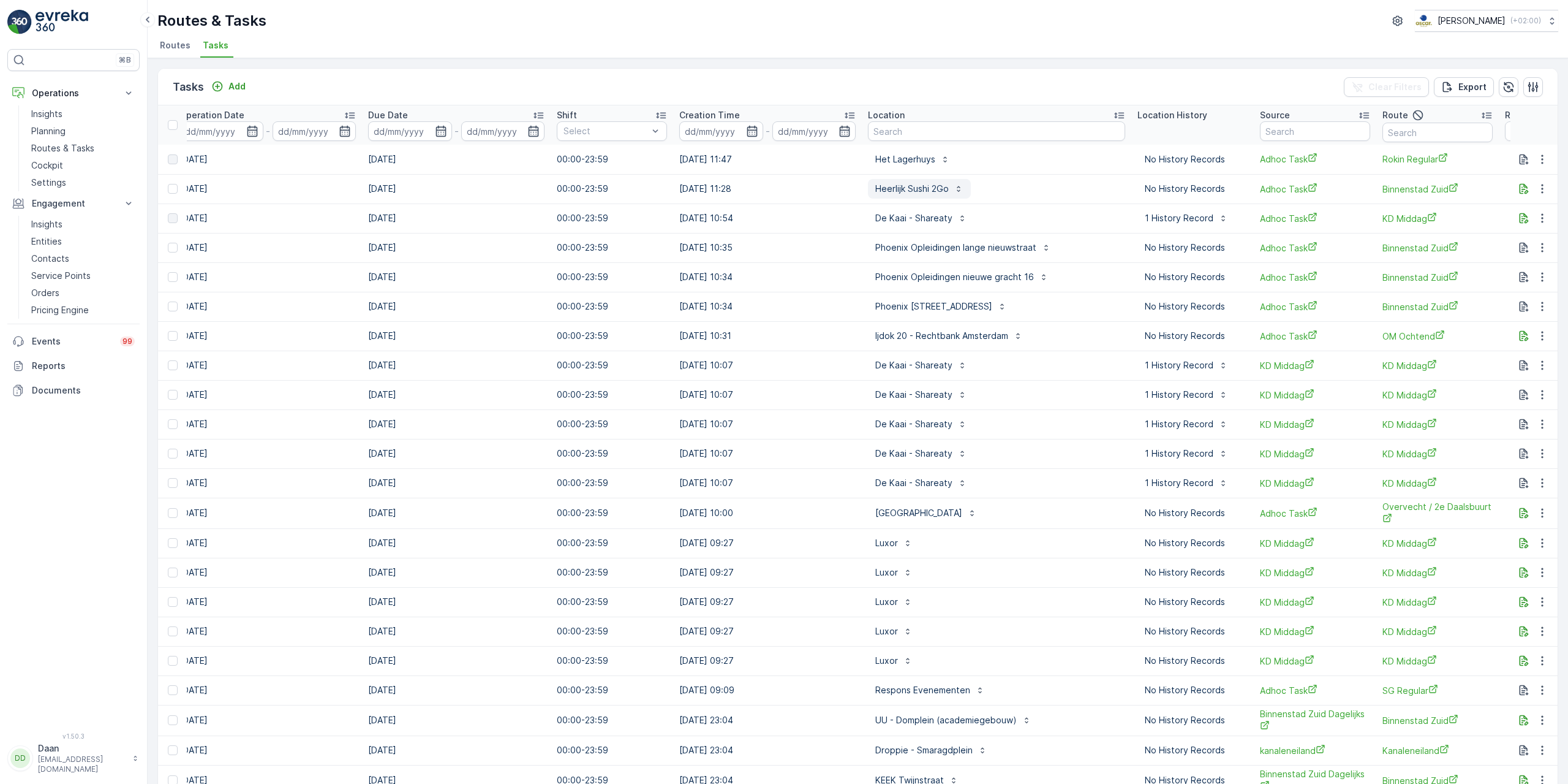
drag, startPoint x: 851, startPoint y: 190, endPoint x: 959, endPoint y: 186, distance: 108.1
click at [959, 186] on tr "21891400 To Do Utrecht Collection Item Collection Oscar Regulier [DATE] [DATE] …" at bounding box center [650, 188] width 2036 height 29
copy tr "Heerlijk Sushi 2Go"
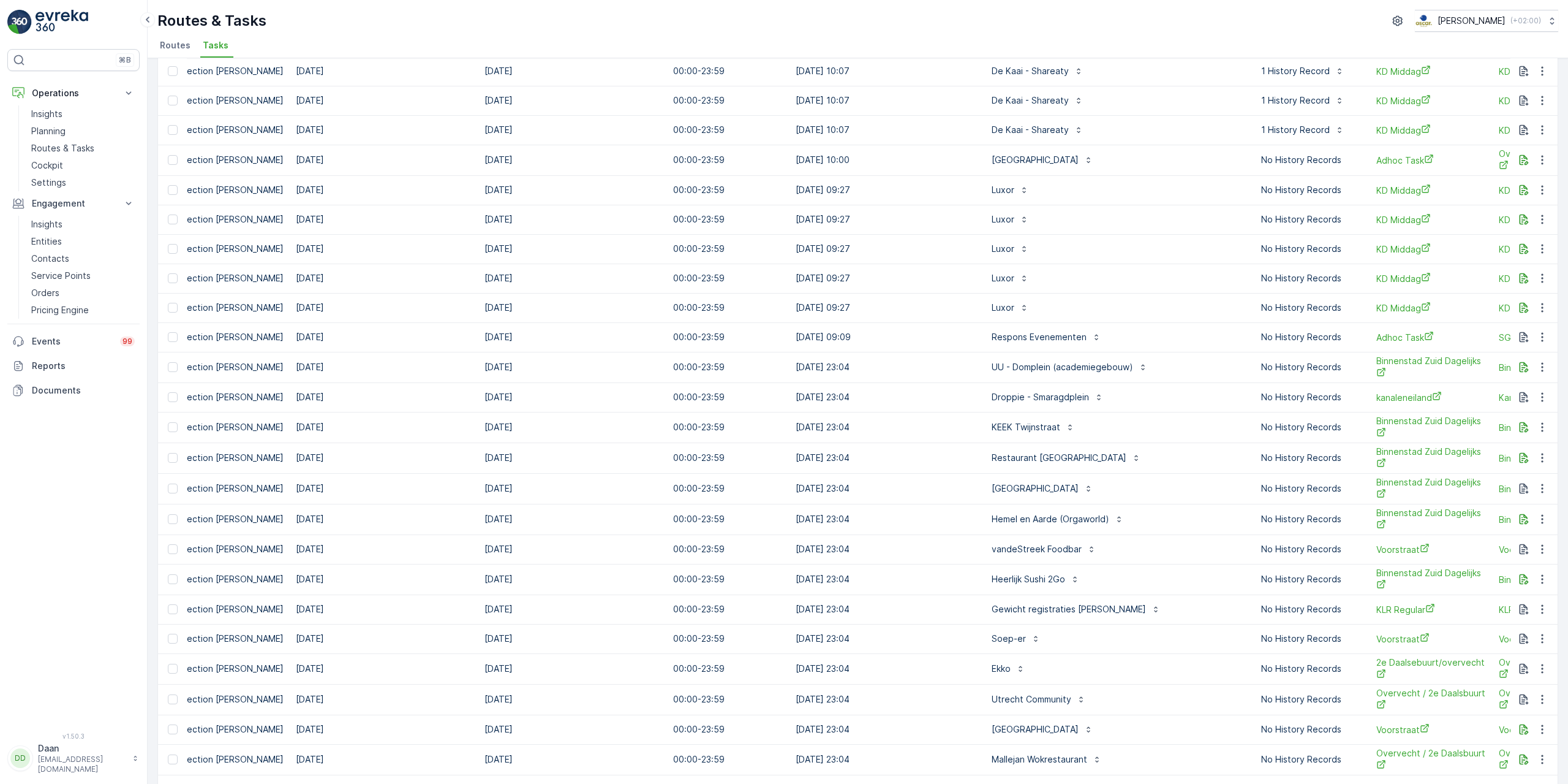
scroll to position [0, 0]
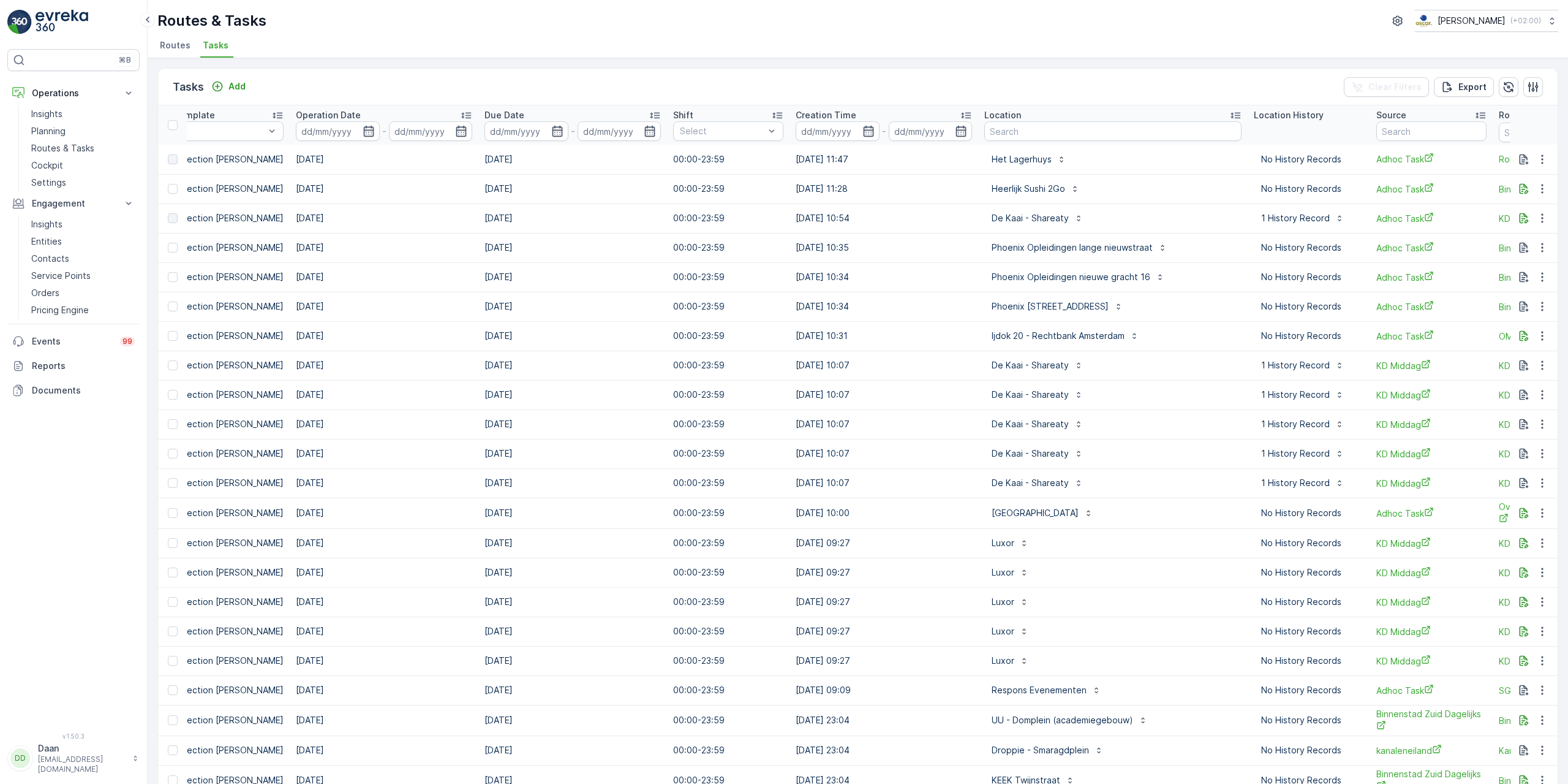
click at [1005, 122] on input "text" at bounding box center [1113, 131] width 257 height 20
paste input "Heerlijk Sushi 2Go"
type input "Heerlijk Sushi 2Go"
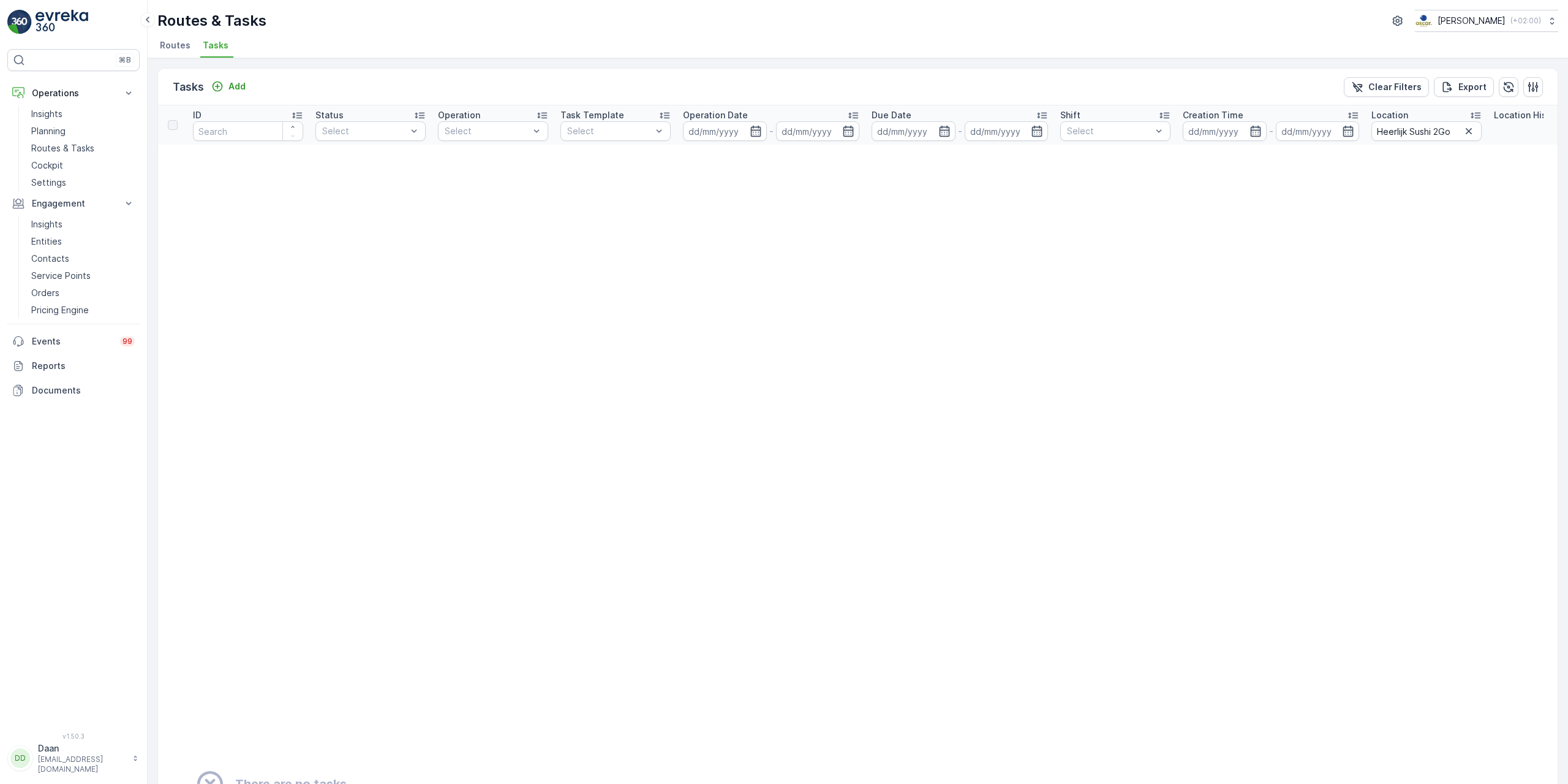
drag, startPoint x: 1214, startPoint y: 270, endPoint x: 1223, endPoint y: 270, distance: 9.0
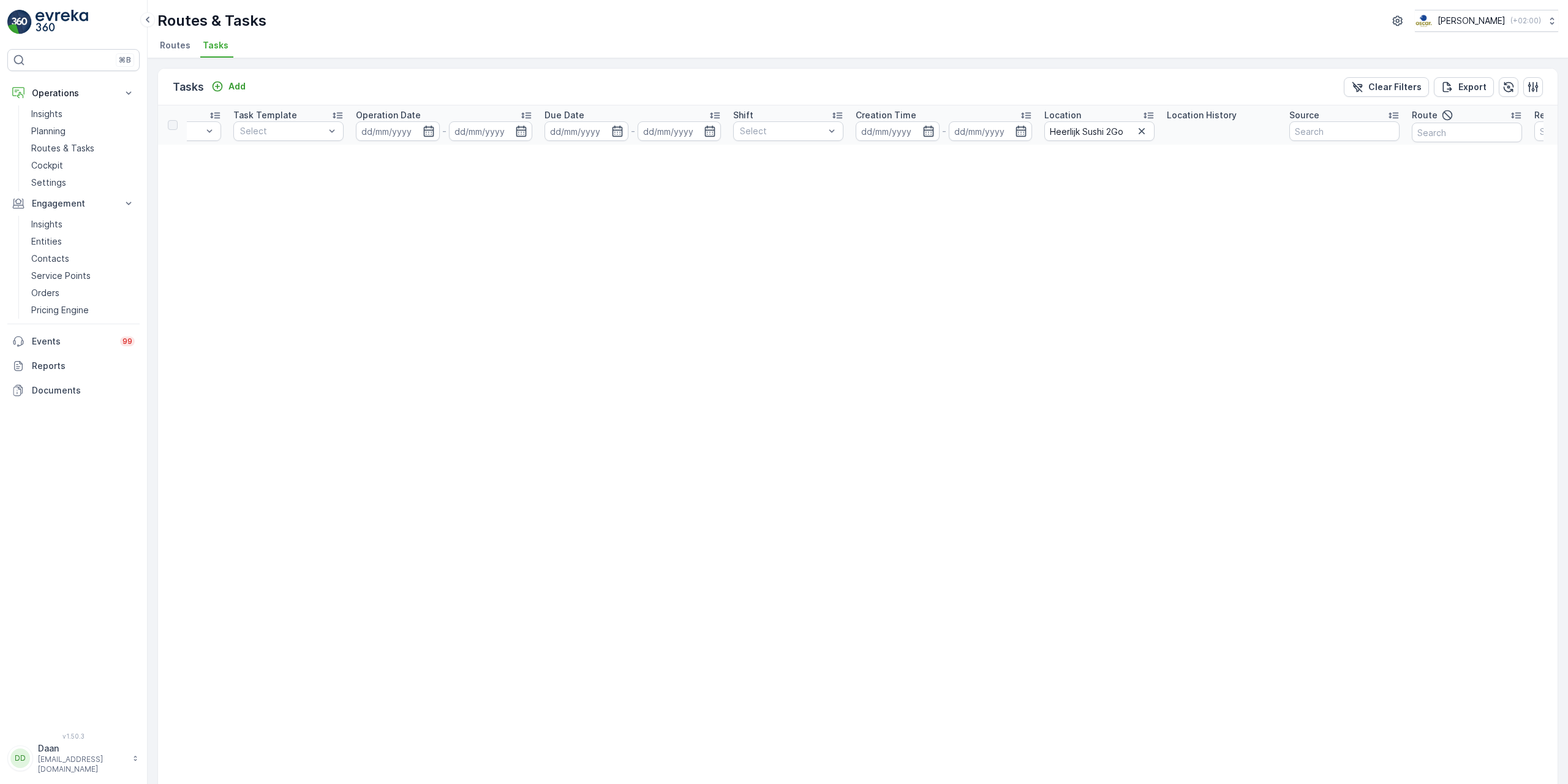
scroll to position [0, 438]
click at [969, 130] on input "Heerlijk Sushi 2Go" at bounding box center [991, 131] width 111 height 20
click at [962, 133] on input "Heerlijk Sushi 2Go" at bounding box center [991, 131] width 111 height 20
type input "Heerlijk Sushi 2Go"
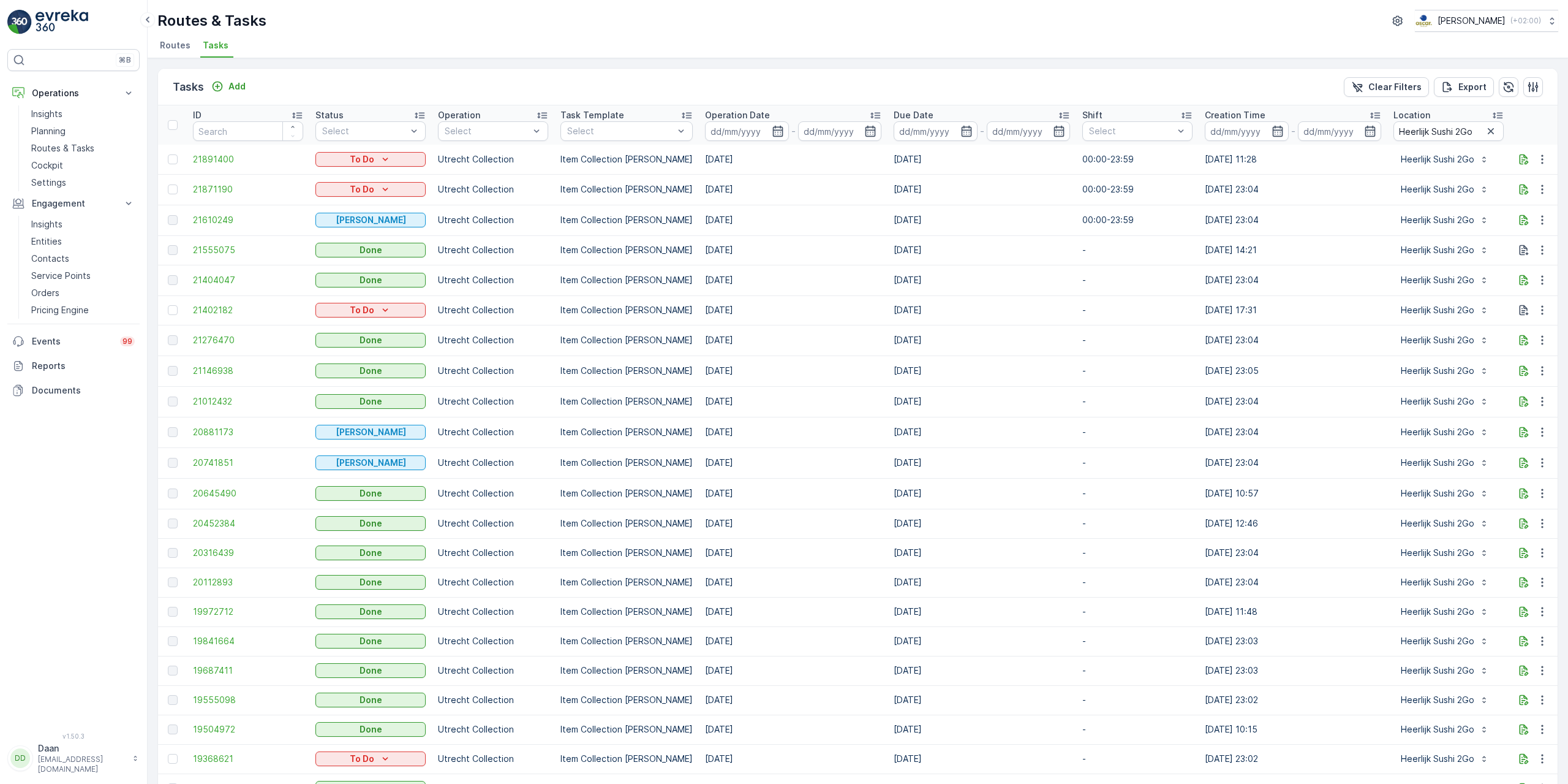
drag, startPoint x: 742, startPoint y: 304, endPoint x: 653, endPoint y: 305, distance: 89.0
drag, startPoint x: 825, startPoint y: 352, endPoint x: 828, endPoint y: 359, distance: 7.6
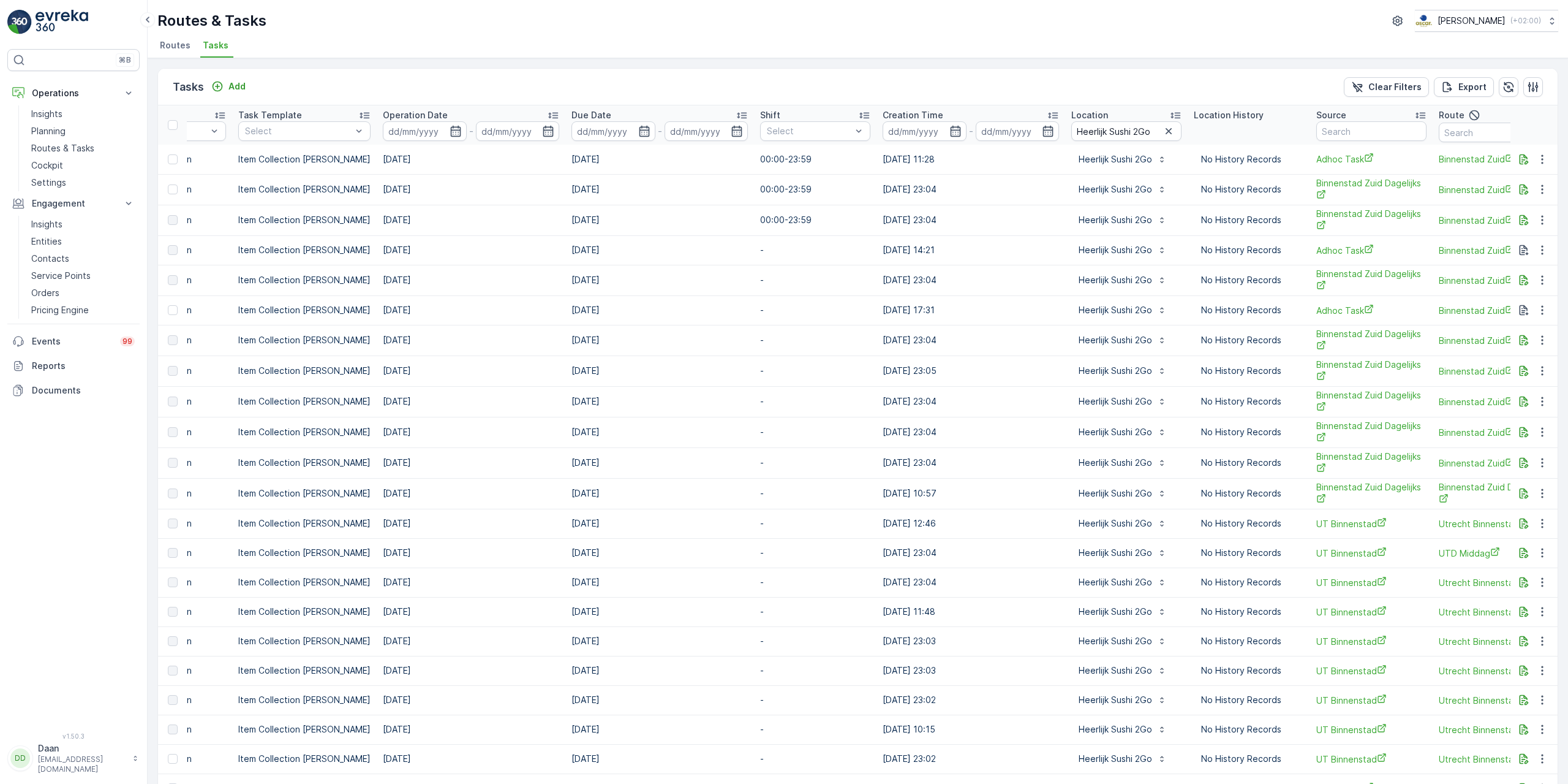
scroll to position [0, 93]
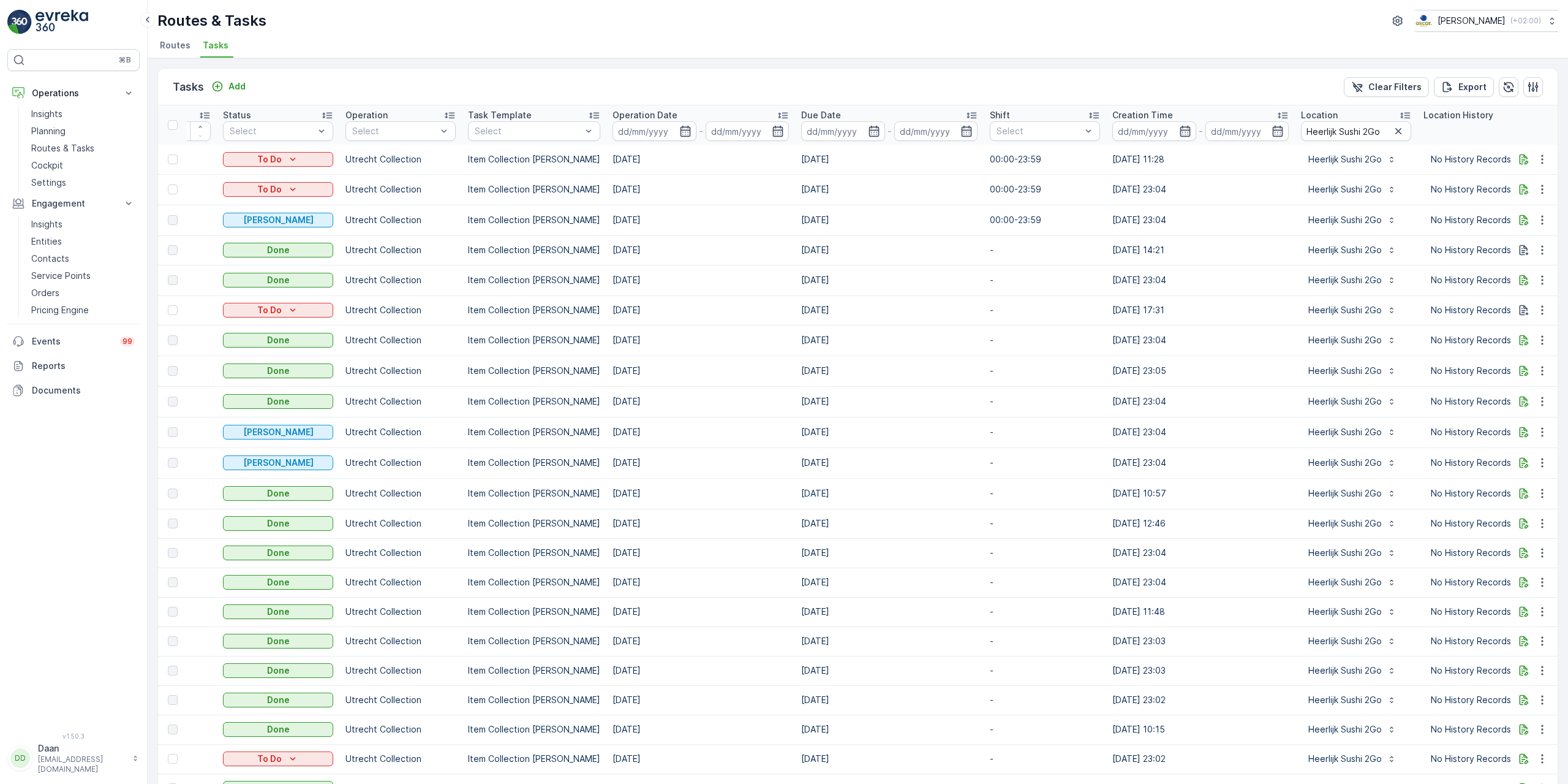
drag, startPoint x: 729, startPoint y: 210, endPoint x: 577, endPoint y: 218, distance: 152.2
click at [722, 211] on td "[DATE]" at bounding box center [700, 220] width 189 height 31
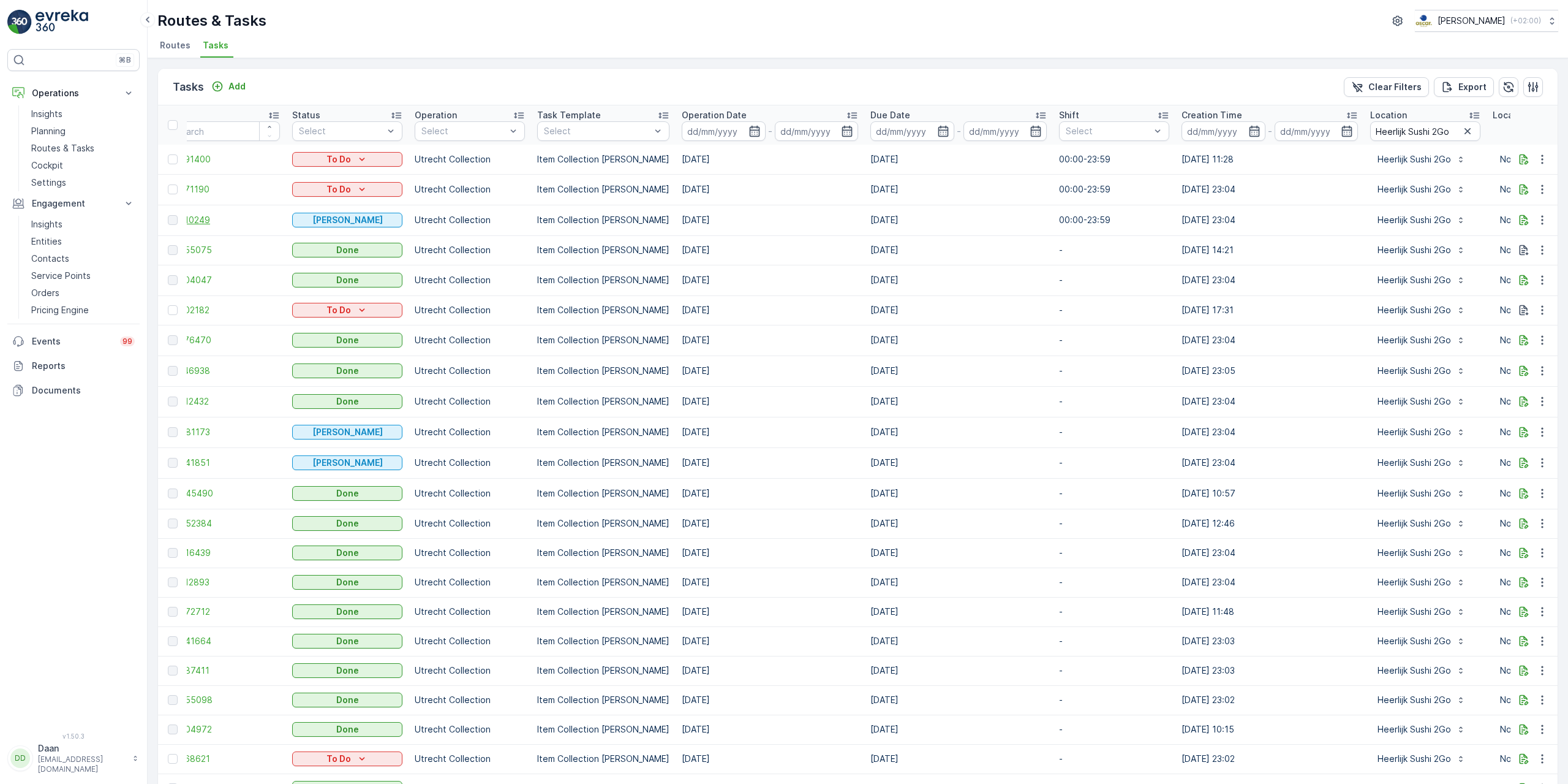
scroll to position [0, 0]
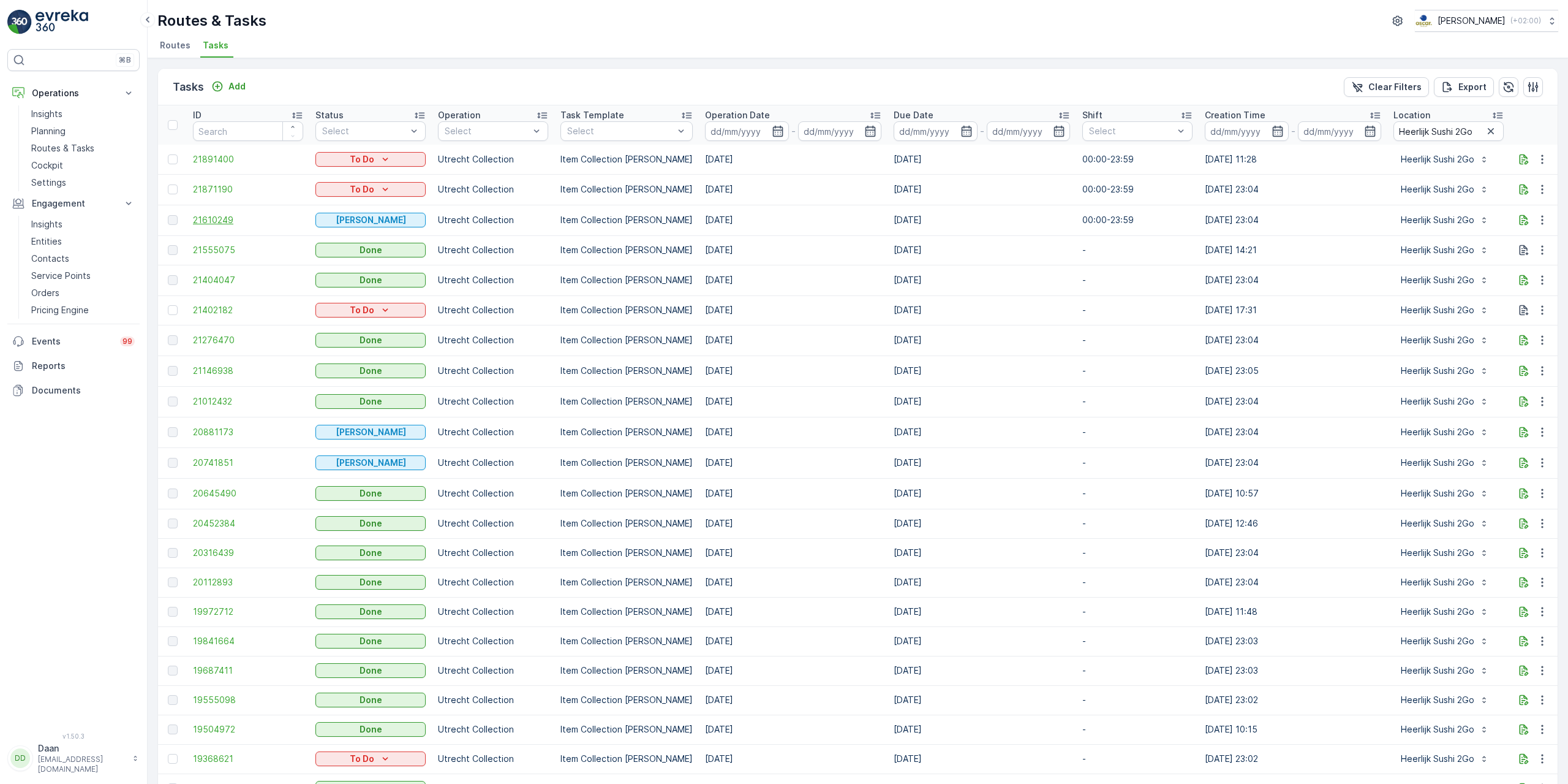
drag, startPoint x: 307, startPoint y: 228, endPoint x: 246, endPoint y: 222, distance: 61.3
click at [219, 226] on td "21610249" at bounding box center [248, 220] width 122 height 31
click at [227, 222] on span "21610249" at bounding box center [248, 221] width 111 height 13
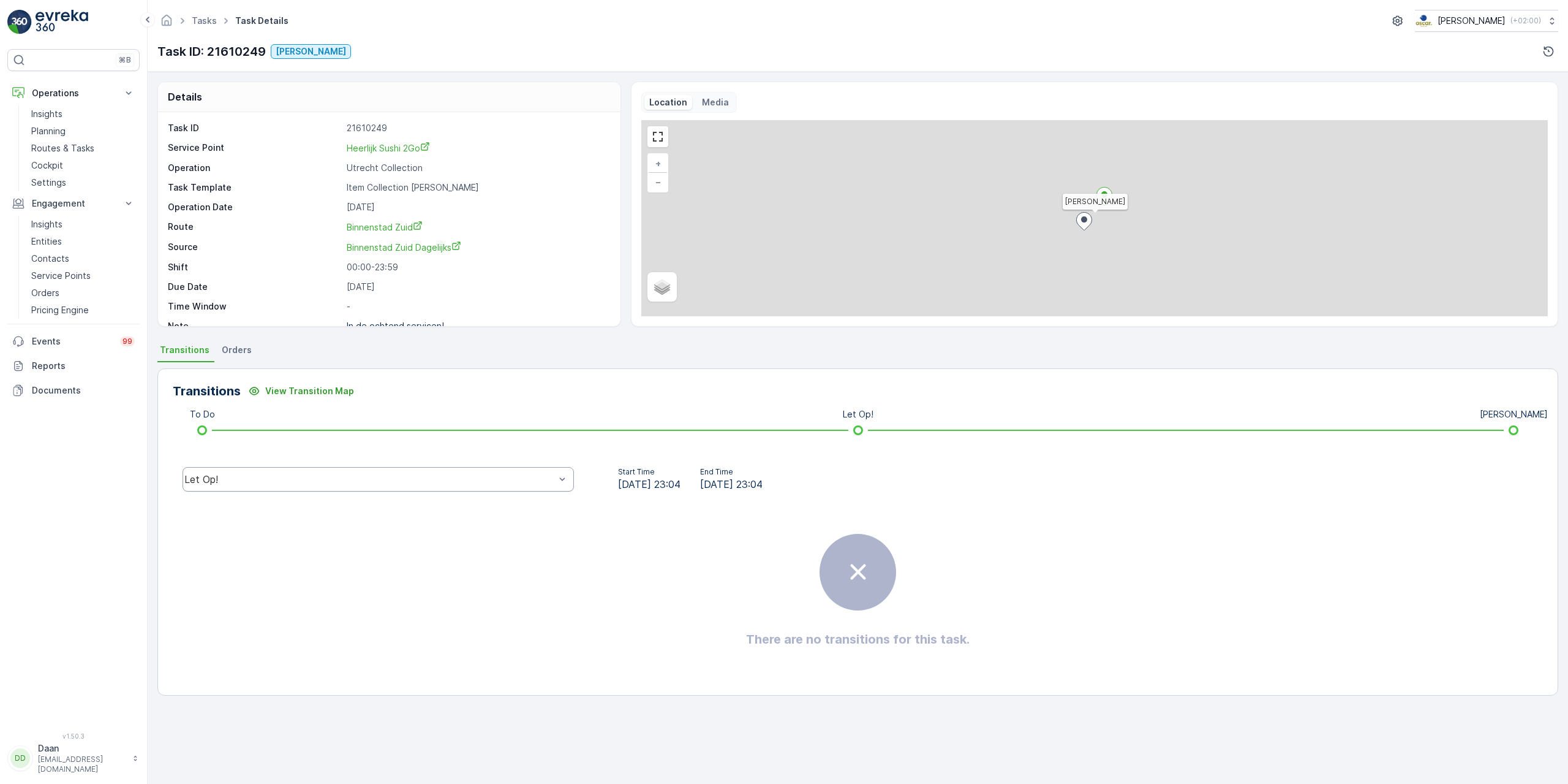
click at [395, 485] on div "Let Op!" at bounding box center [378, 479] width 391 height 24
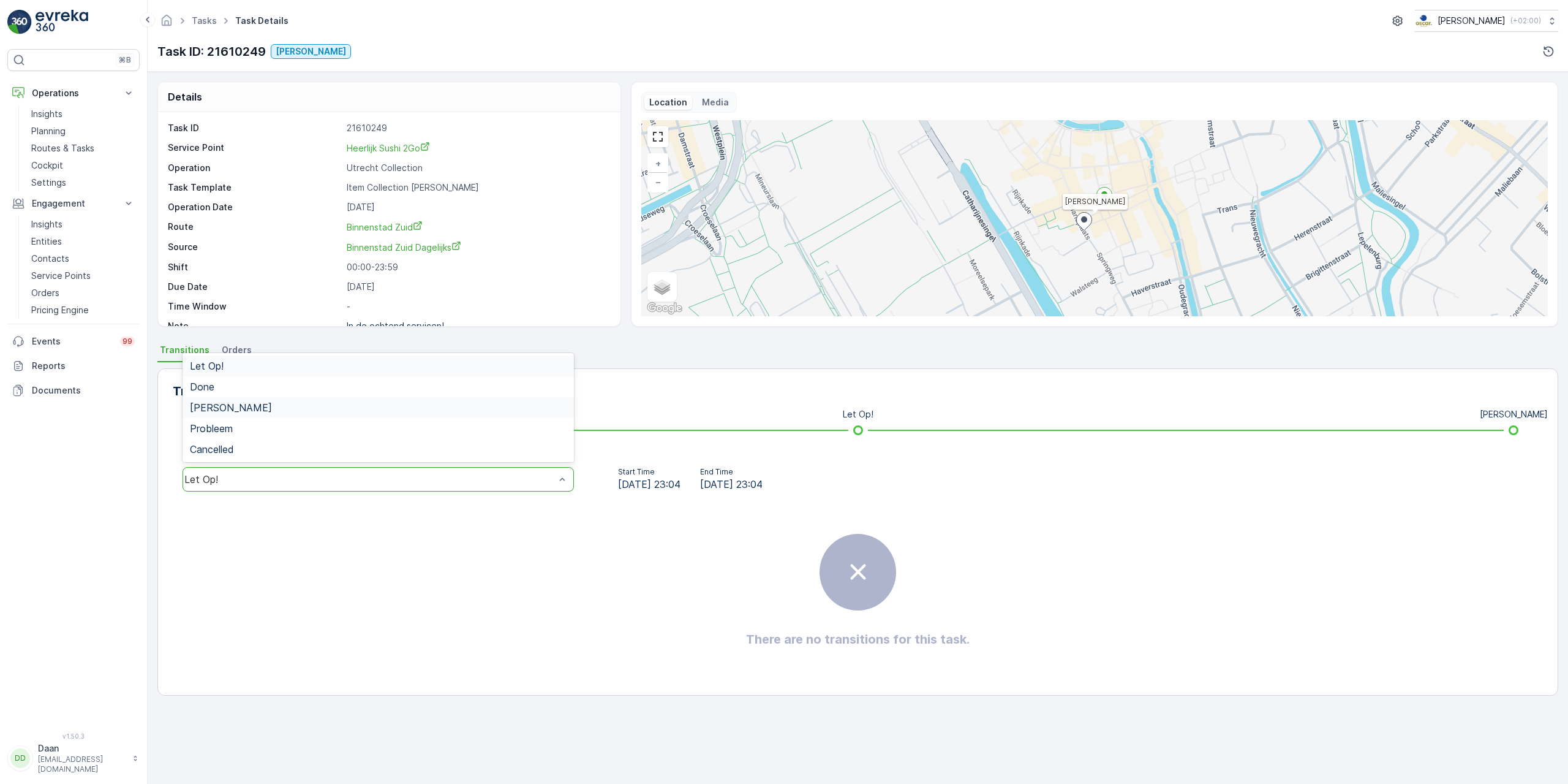
click at [402, 407] on div "[PERSON_NAME]" at bounding box center [378, 407] width 377 height 11
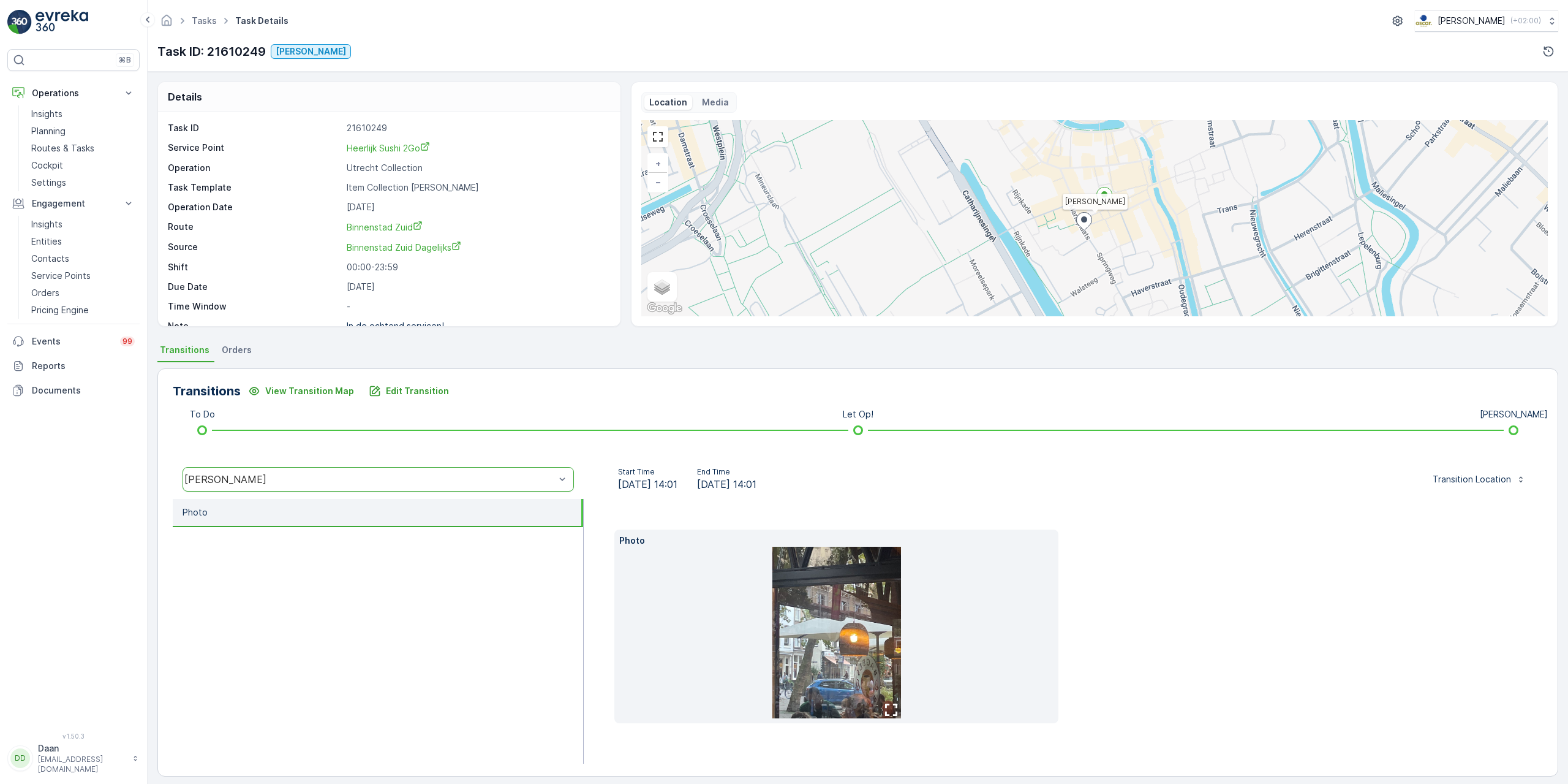
scroll to position [9, 0]
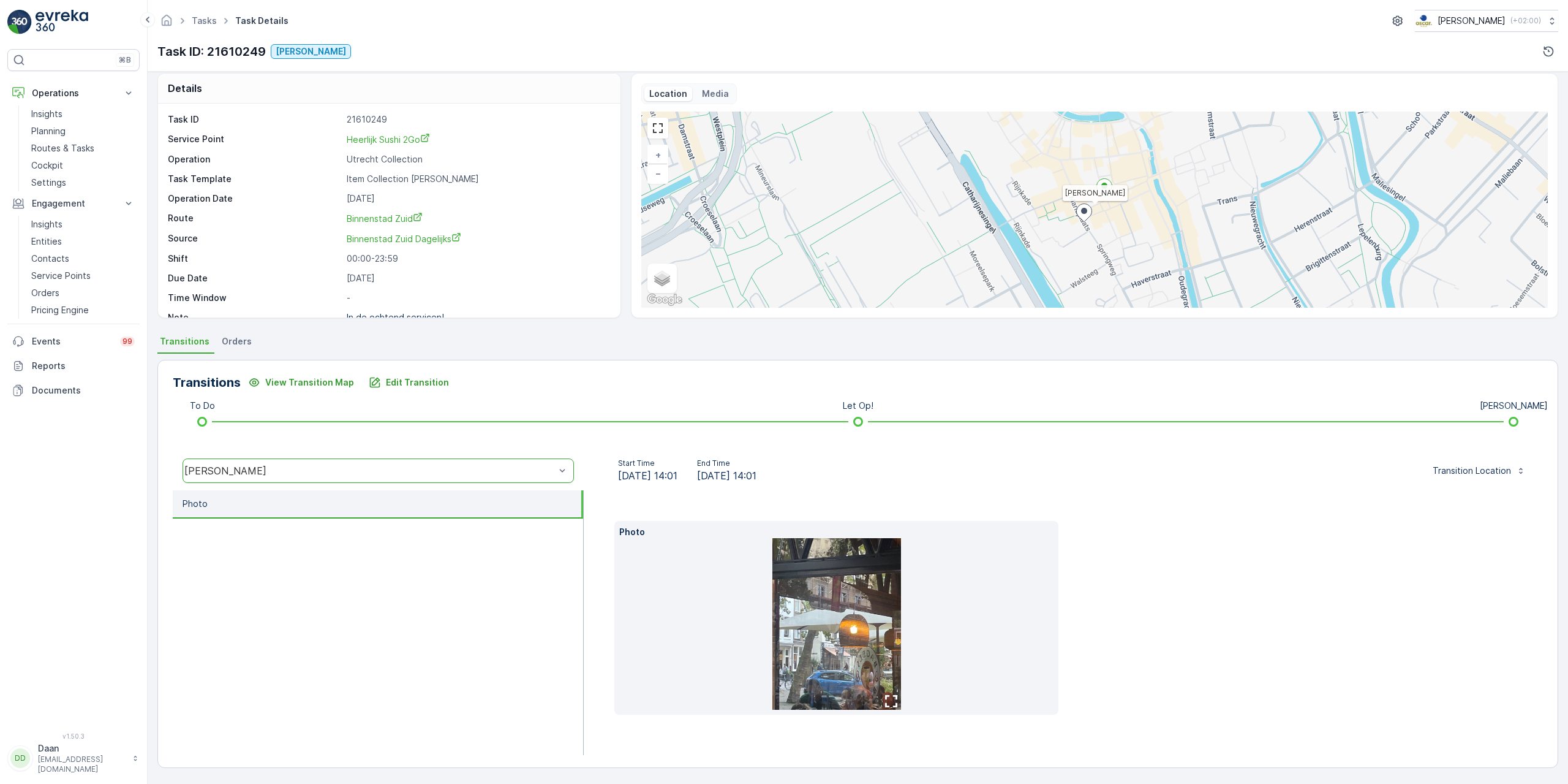
click at [882, 698] on button "button" at bounding box center [891, 701] width 20 height 17
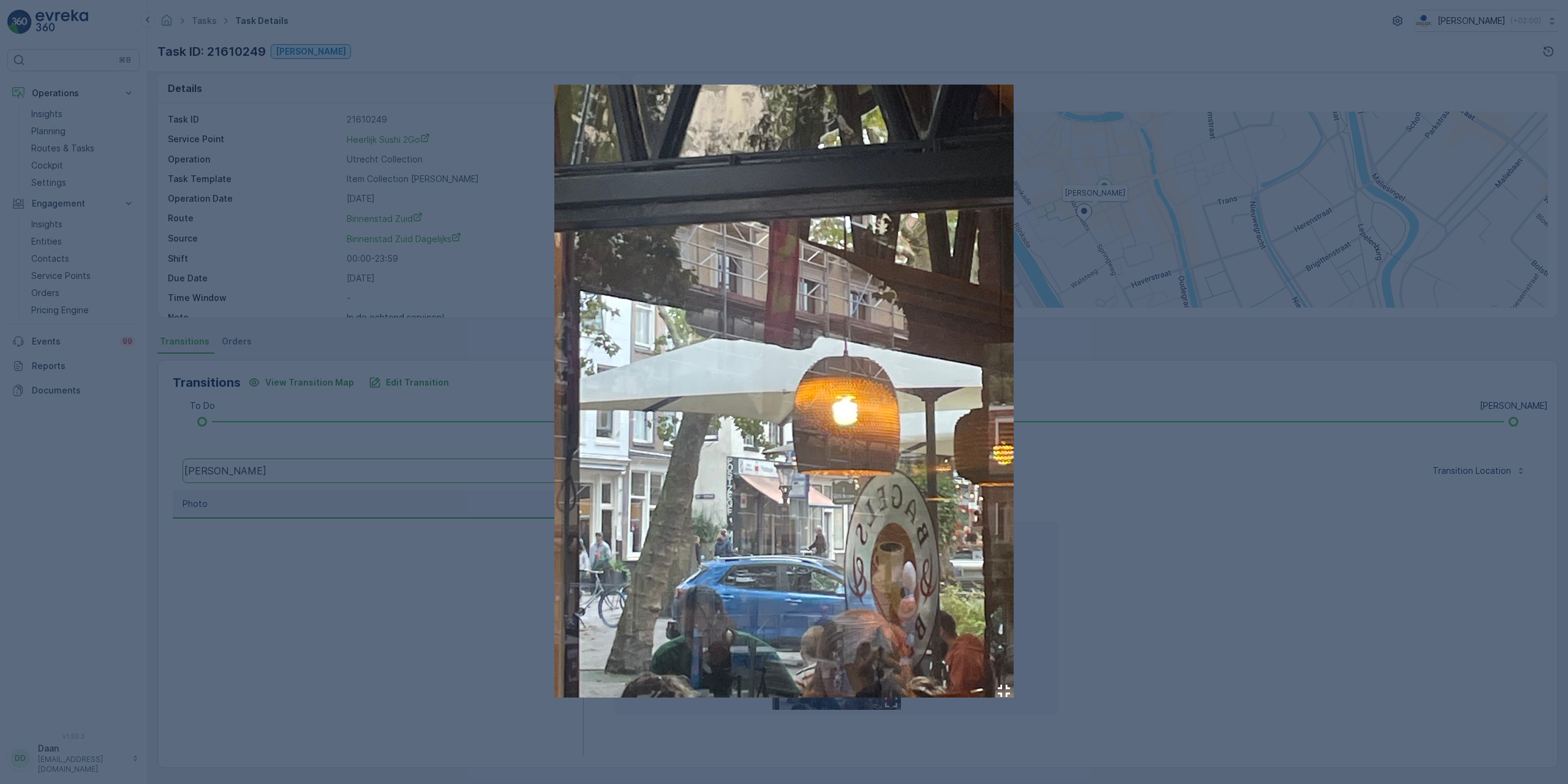
click at [785, 520] on img at bounding box center [784, 391] width 460 height 613
